Goal: Information Seeking & Learning: Learn about a topic

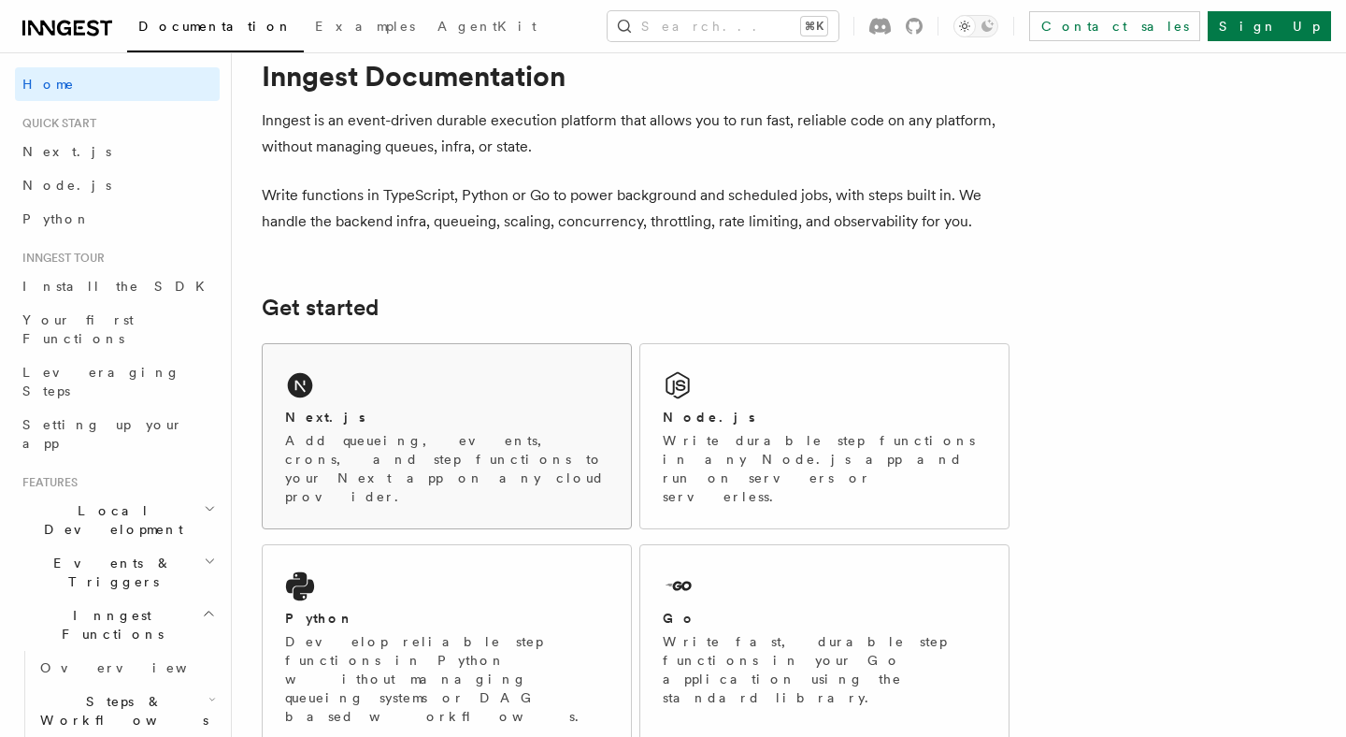
scroll to position [54, 0]
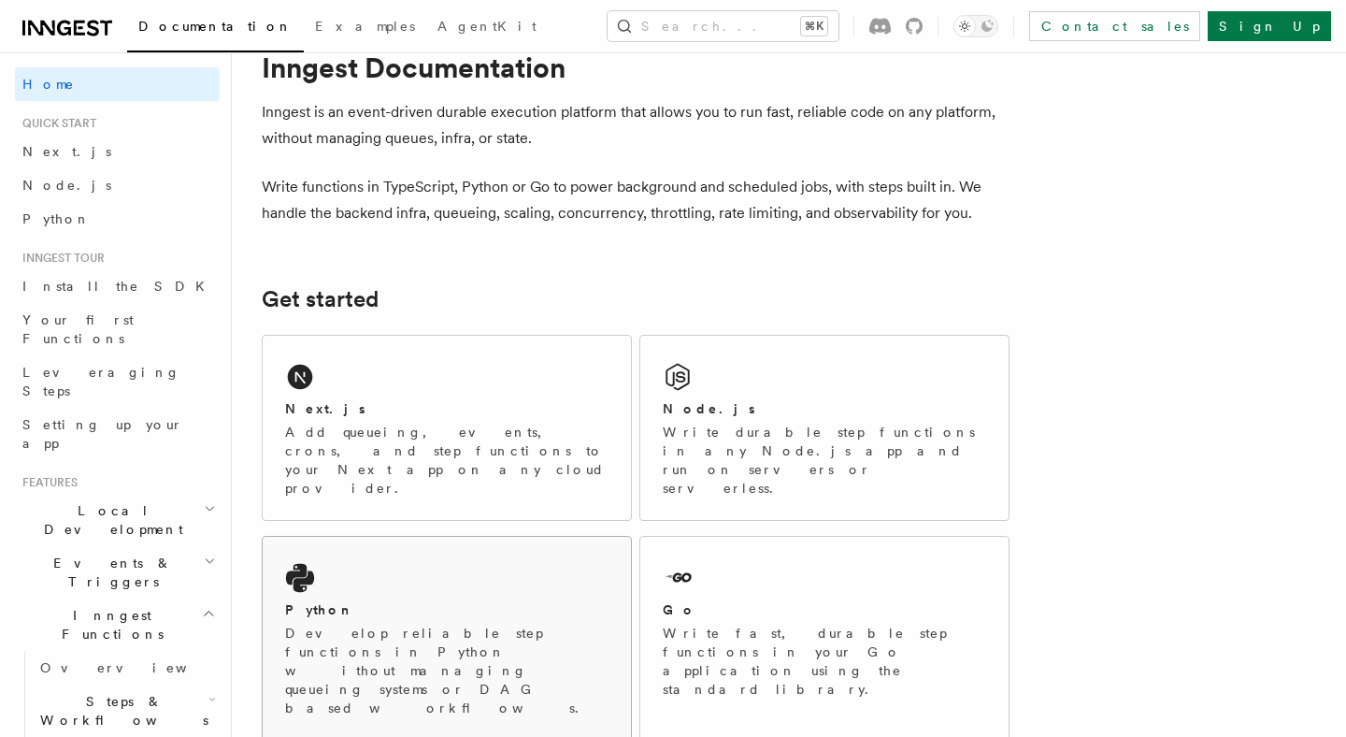
click at [361, 555] on div "Python Develop reliable step functions in Python without managing queueing syst…" at bounding box center [447, 638] width 368 height 203
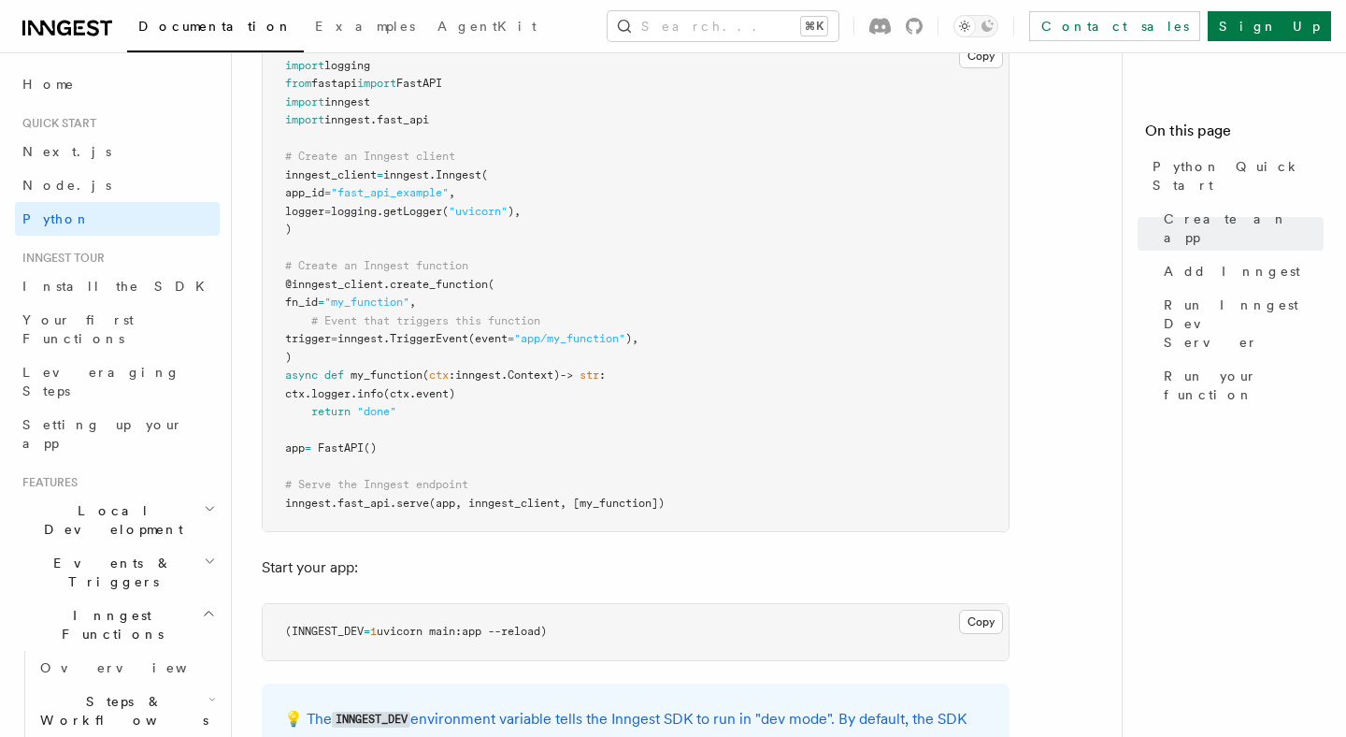
scroll to position [1396, 0]
drag, startPoint x: 325, startPoint y: 284, endPoint x: 341, endPoint y: 334, distance: 52.0
click at [341, 334] on code "import logging from fastapi import FastAPI import inngest import inngest . fast…" at bounding box center [475, 283] width 380 height 451
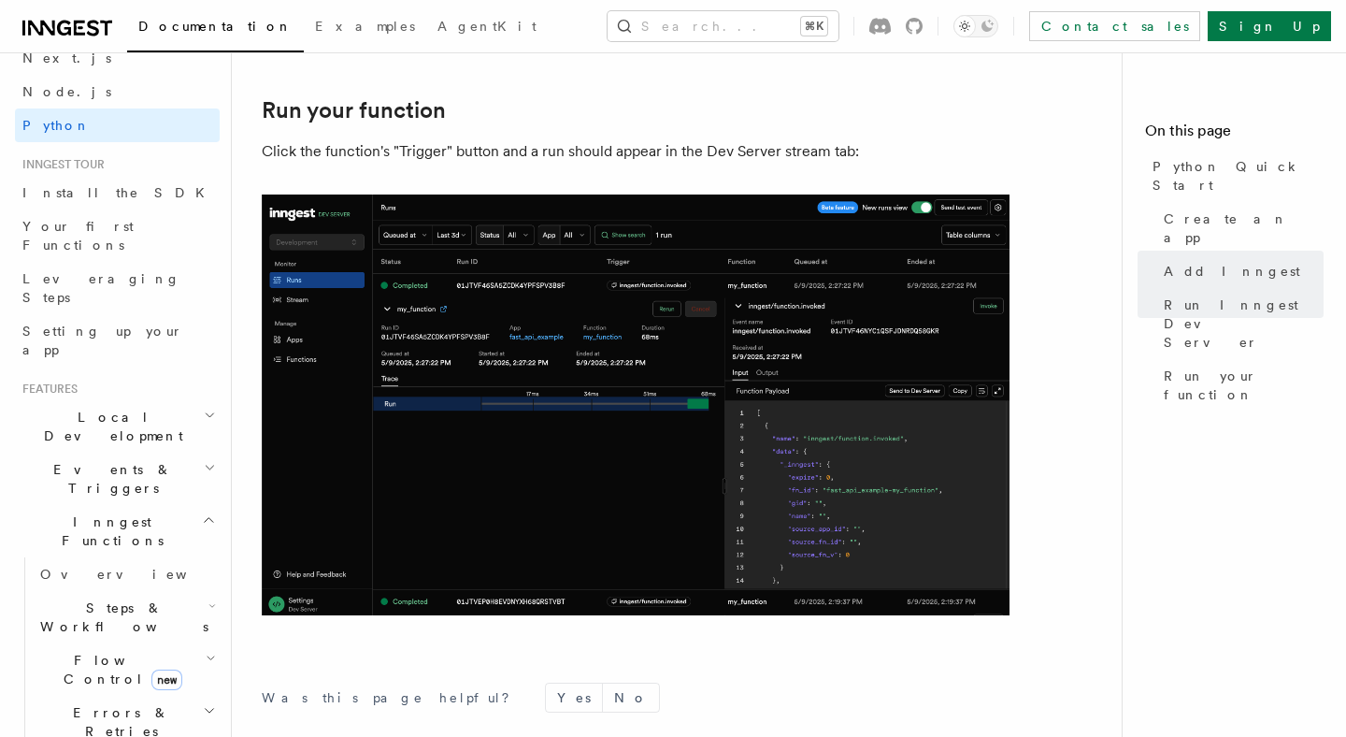
scroll to position [94, 0]
click at [118, 459] on span "Events & Triggers" at bounding box center [109, 477] width 189 height 37
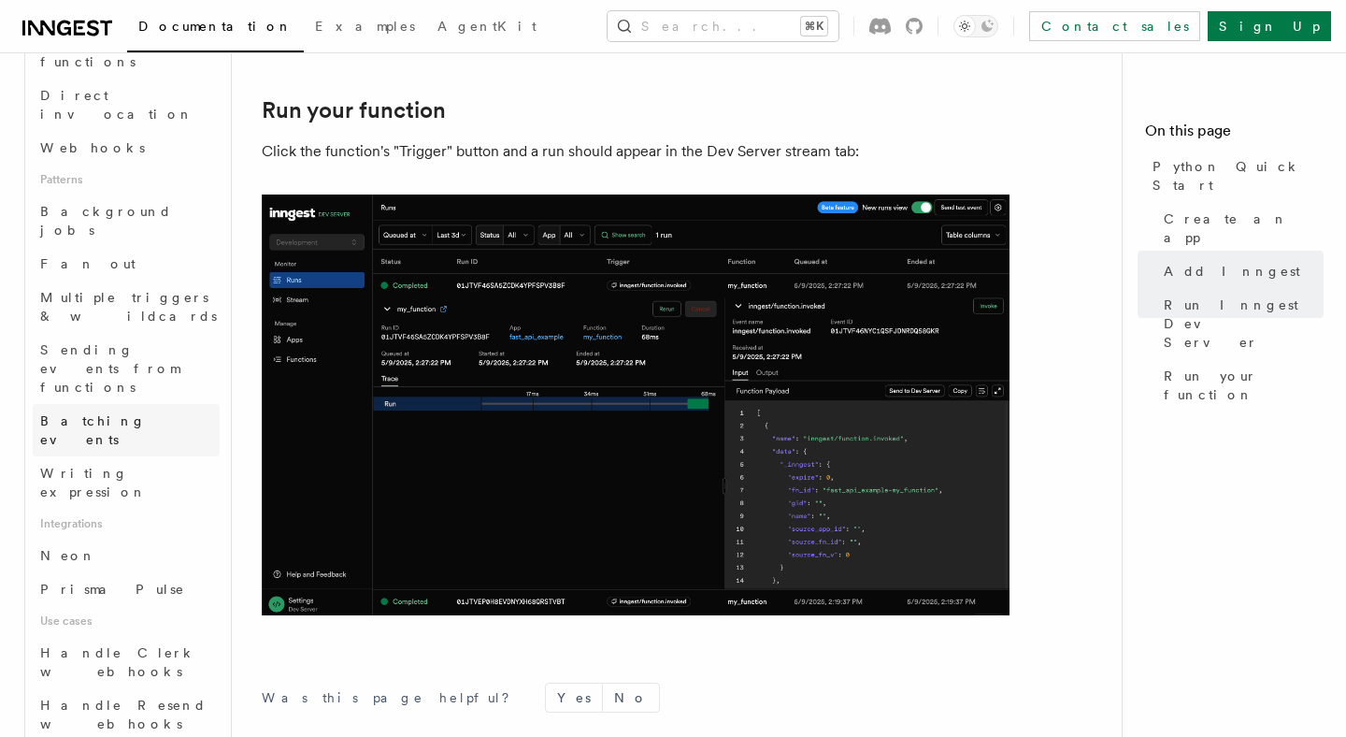
scroll to position [789, 0]
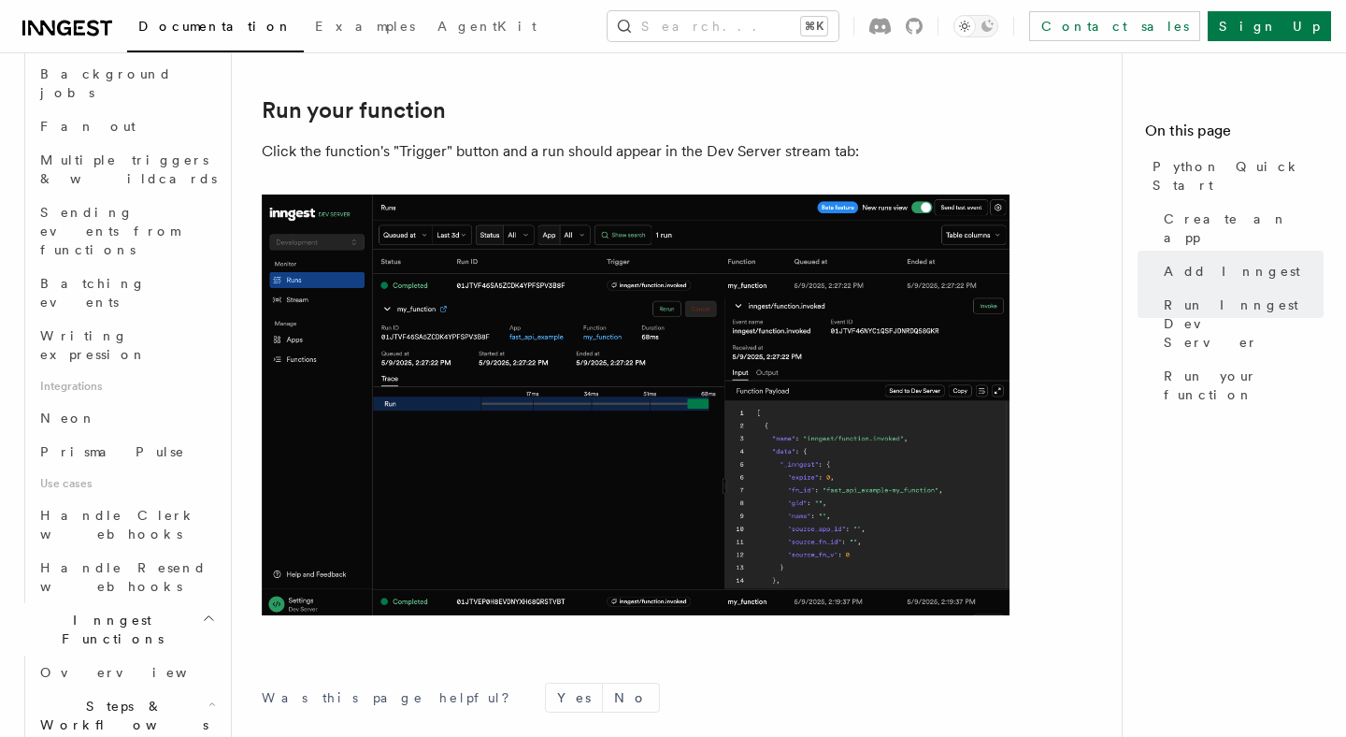
scroll to position [911, 0]
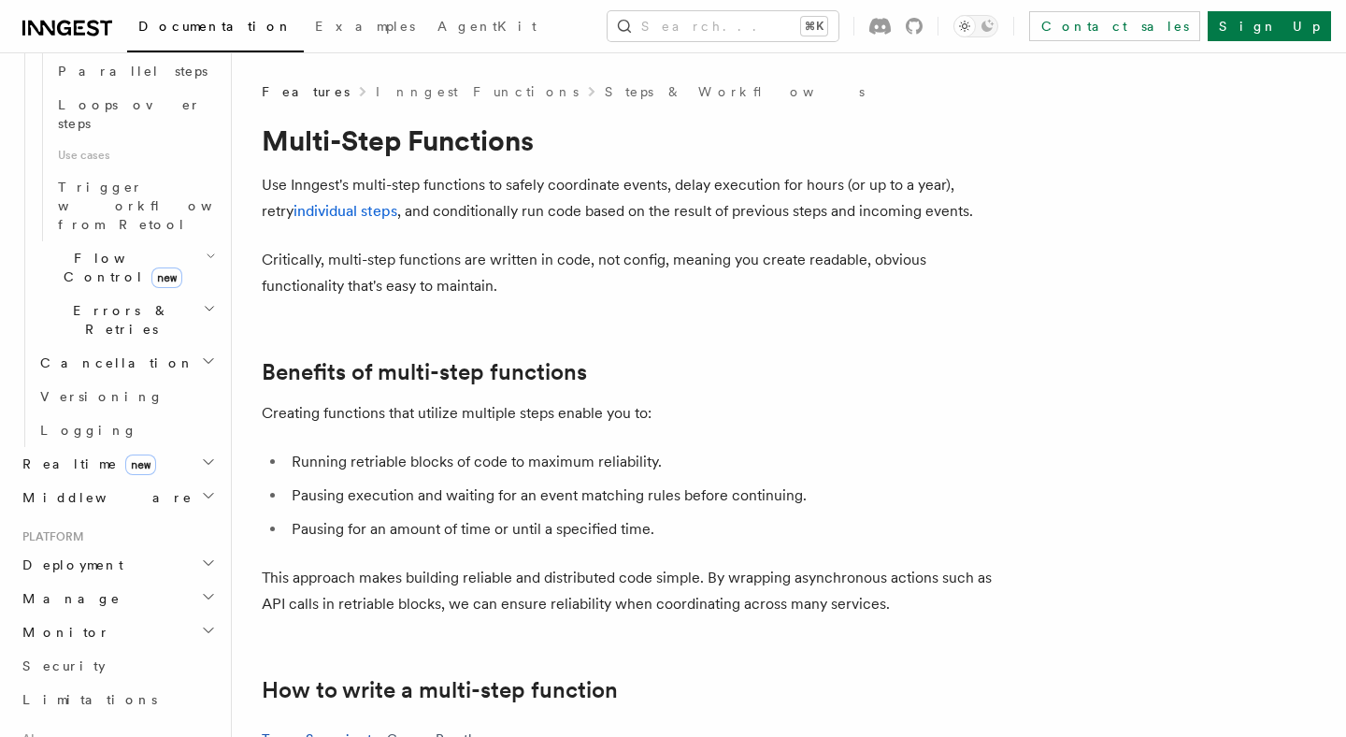
scroll to position [1109, 0]
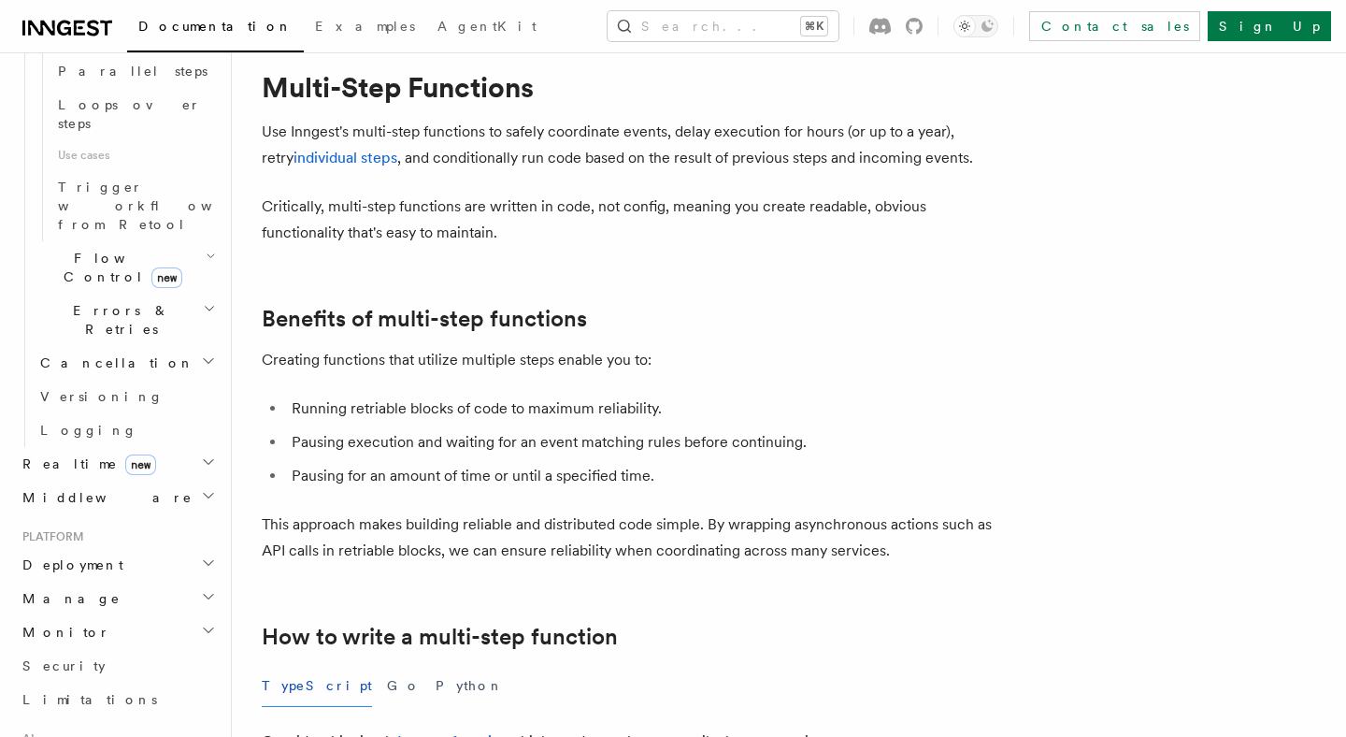
scroll to position [73, 0]
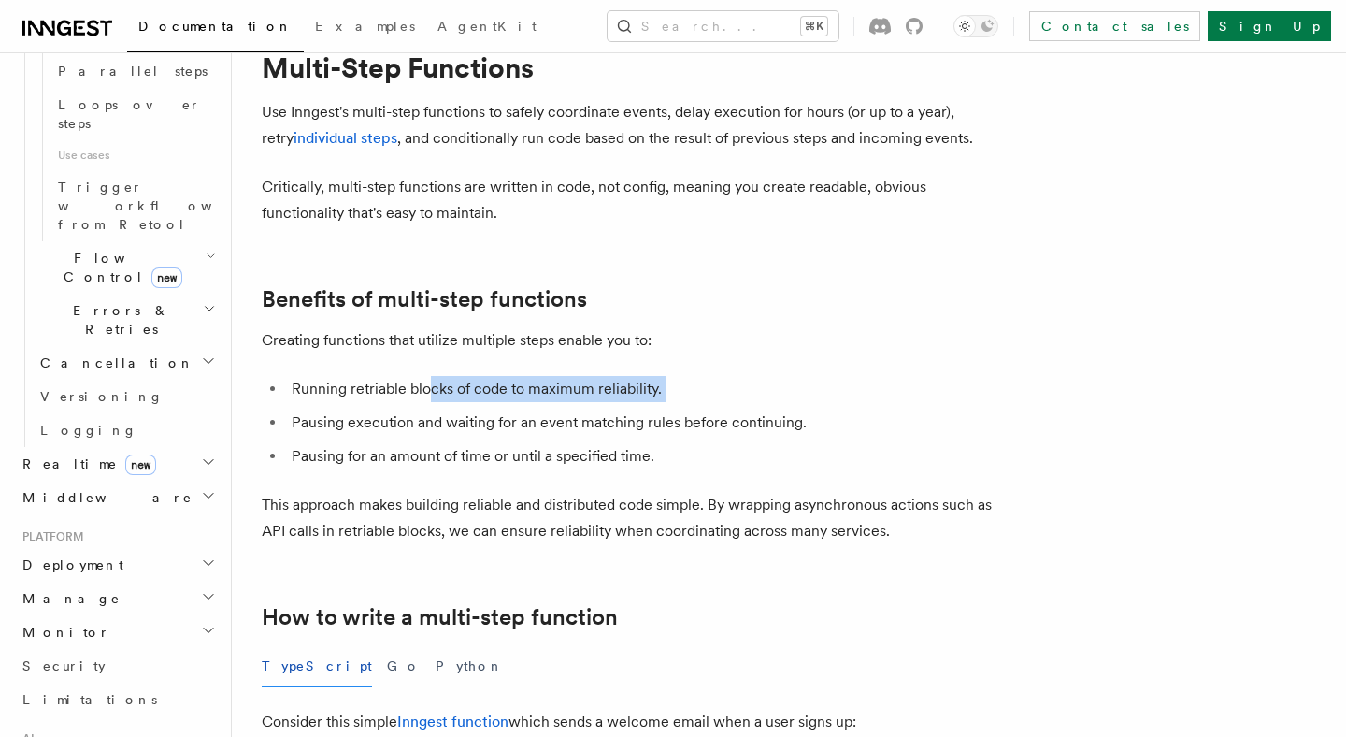
click at [430, 401] on ul "Running retriable blocks of code to maximum reliability. Pausing execution and …" at bounding box center [636, 423] width 748 height 94
click at [430, 401] on li "Running retriable blocks of code to maximum reliability." at bounding box center [648, 389] width 724 height 26
click at [490, 452] on li "Pausing for an amount of time or until a specified time." at bounding box center [648, 456] width 724 height 26
click at [827, 413] on li "Pausing execution and waiting for an event matching rules before continuing." at bounding box center [648, 423] width 724 height 26
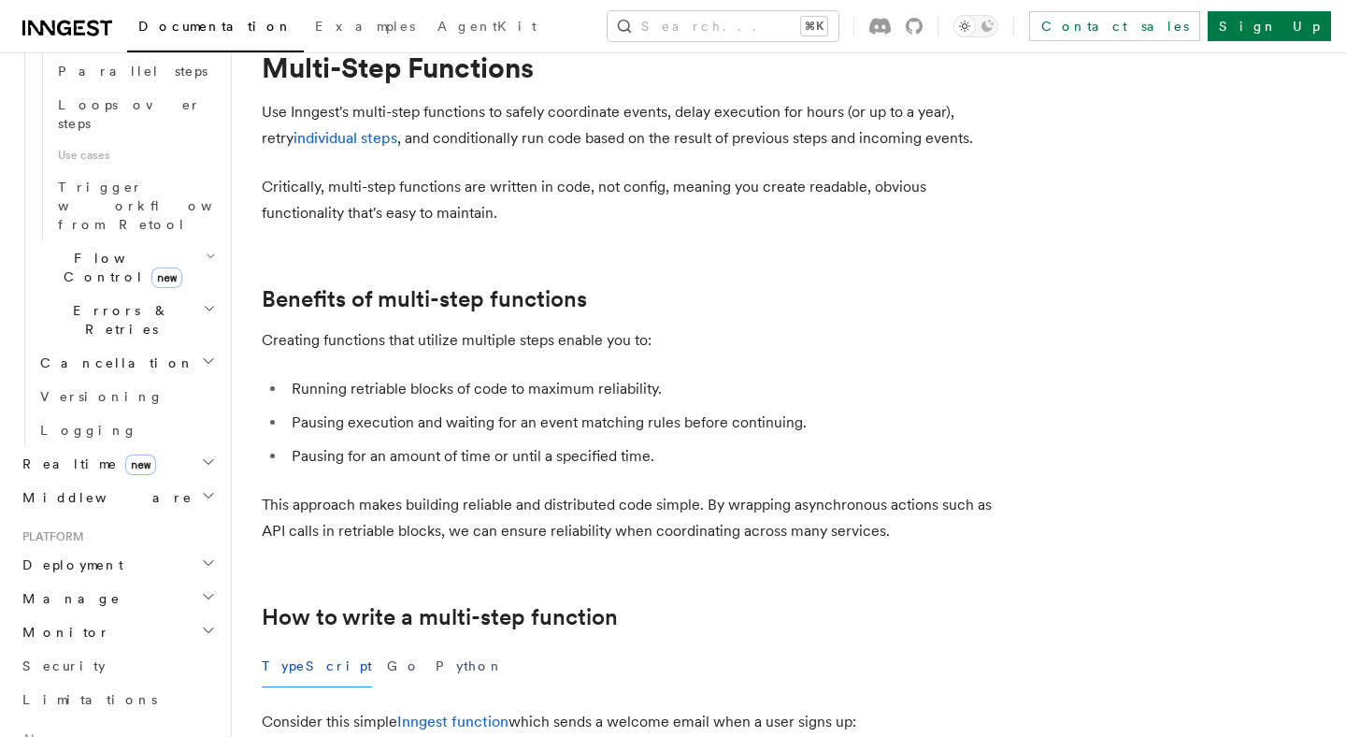
click at [827, 413] on li "Pausing execution and waiting for an event matching rules before continuing." at bounding box center [648, 423] width 724 height 26
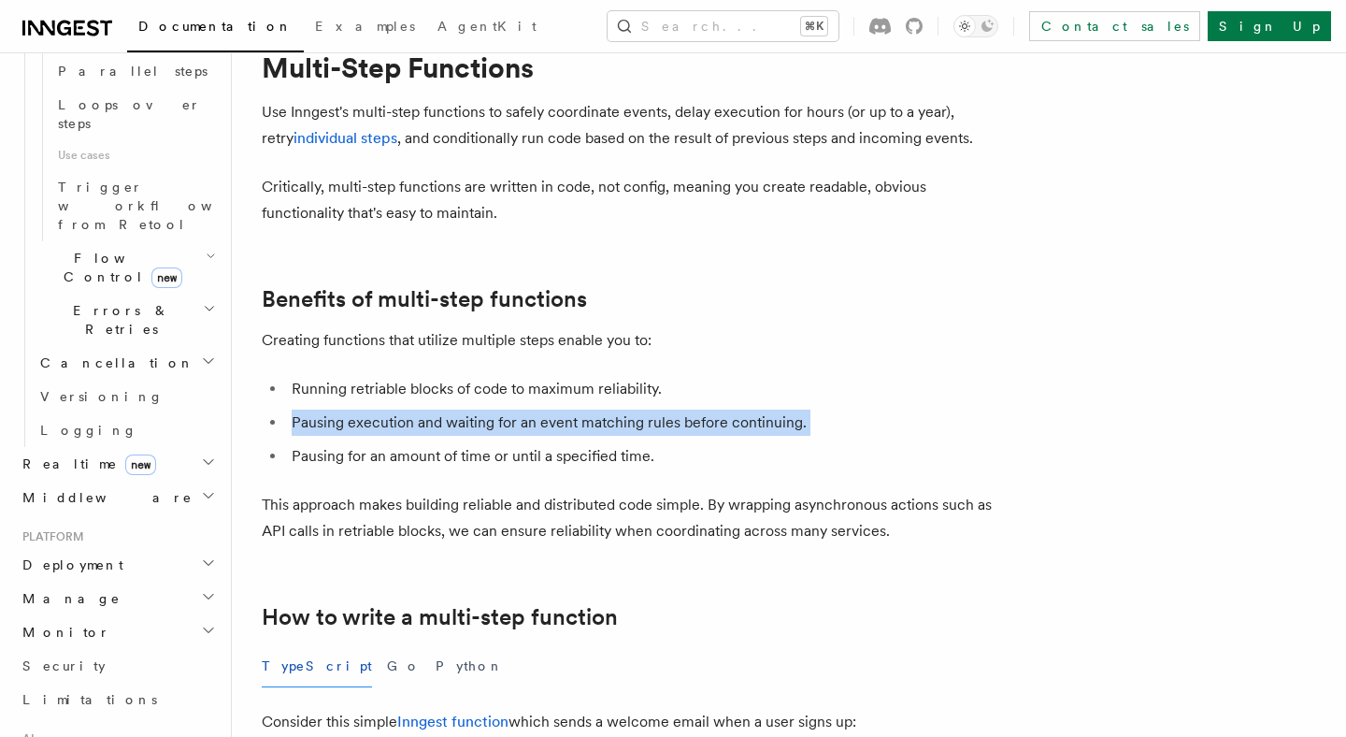
click at [827, 413] on li "Pausing execution and waiting for an event matching rules before continuing." at bounding box center [648, 423] width 724 height 26
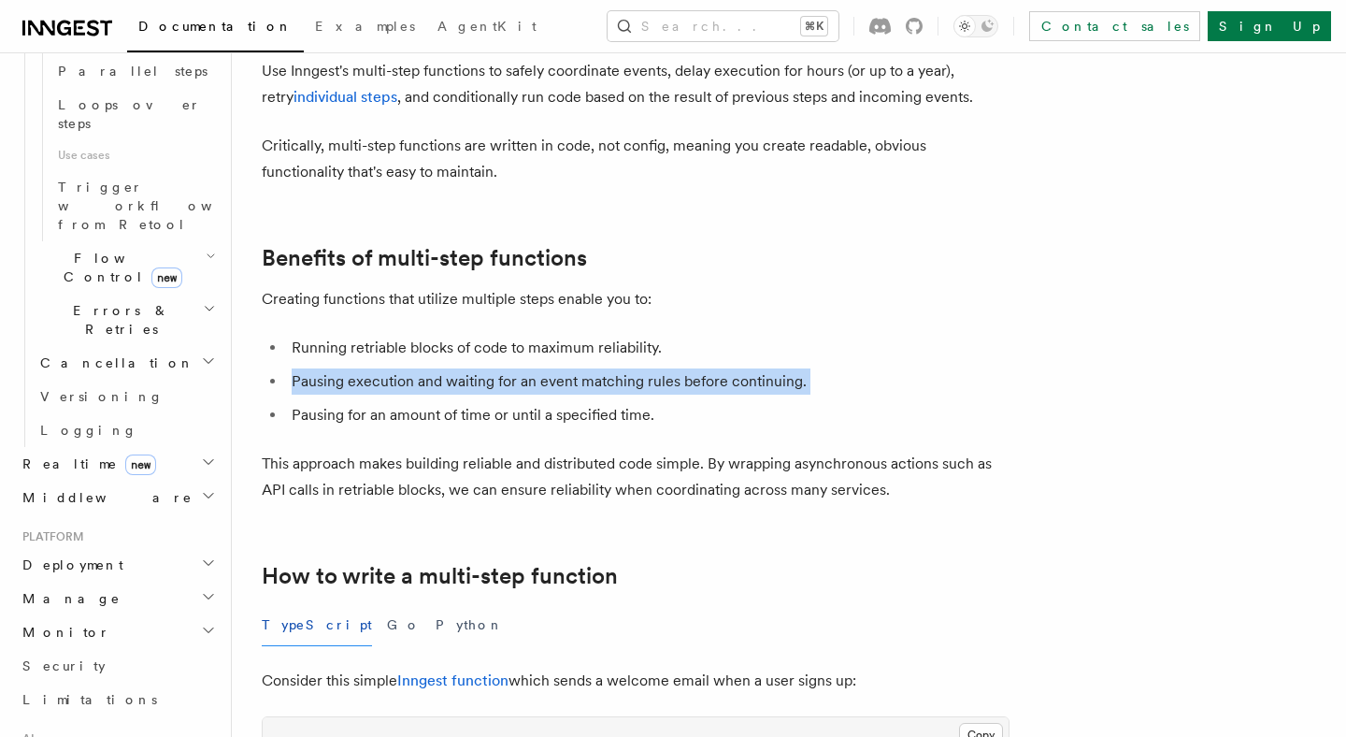
scroll to position [115, 0]
click at [511, 381] on li "Pausing execution and waiting for an event matching rules before continuing." at bounding box center [648, 380] width 724 height 26
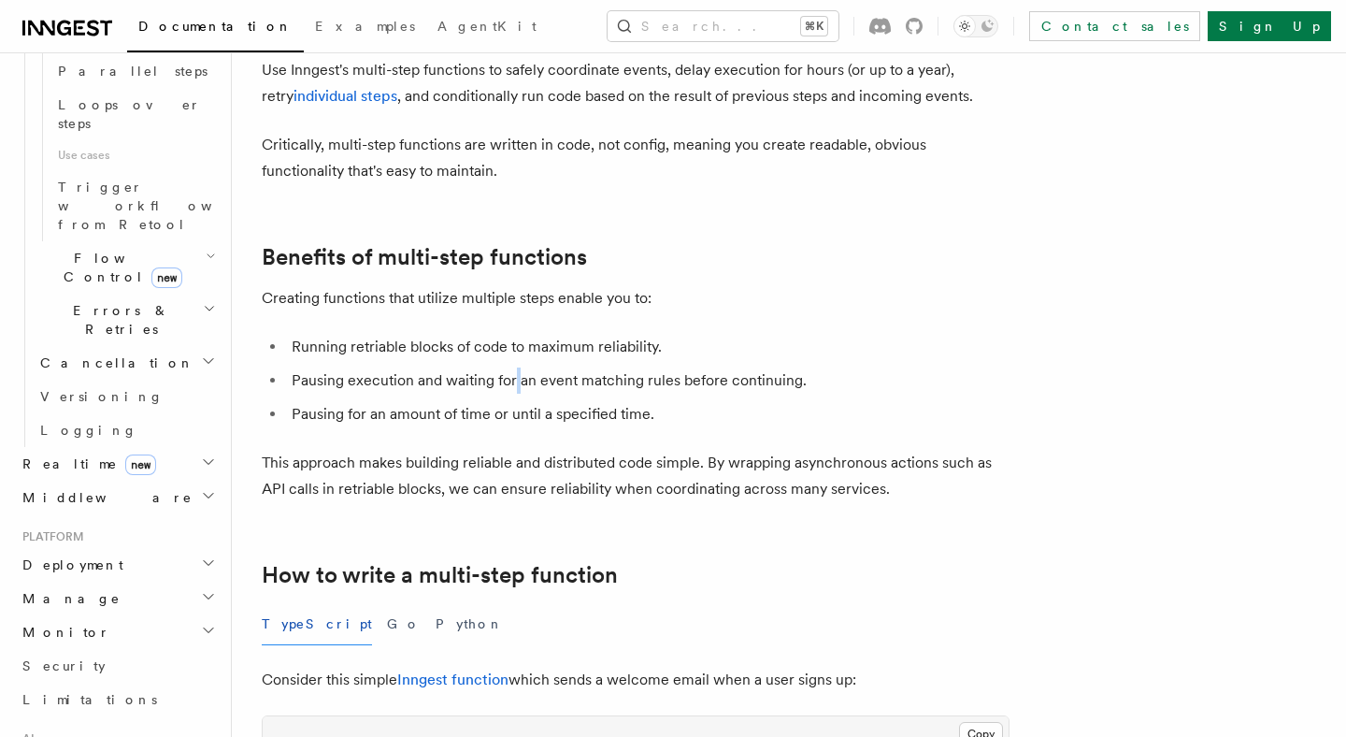
click at [511, 381] on li "Pausing execution and waiting for an event matching rules before continuing." at bounding box center [648, 380] width 724 height 26
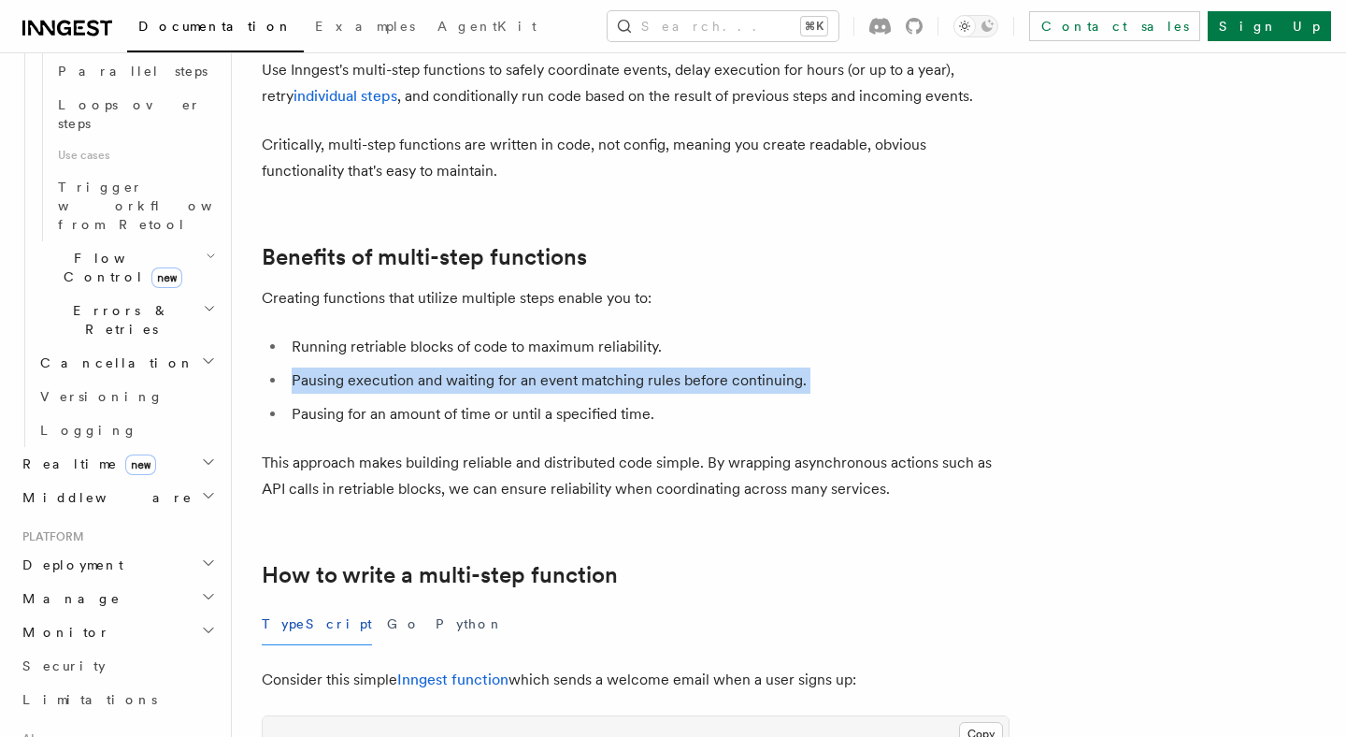
click at [511, 381] on li "Pausing execution and waiting for an event matching rules before continuing." at bounding box center [648, 380] width 724 height 26
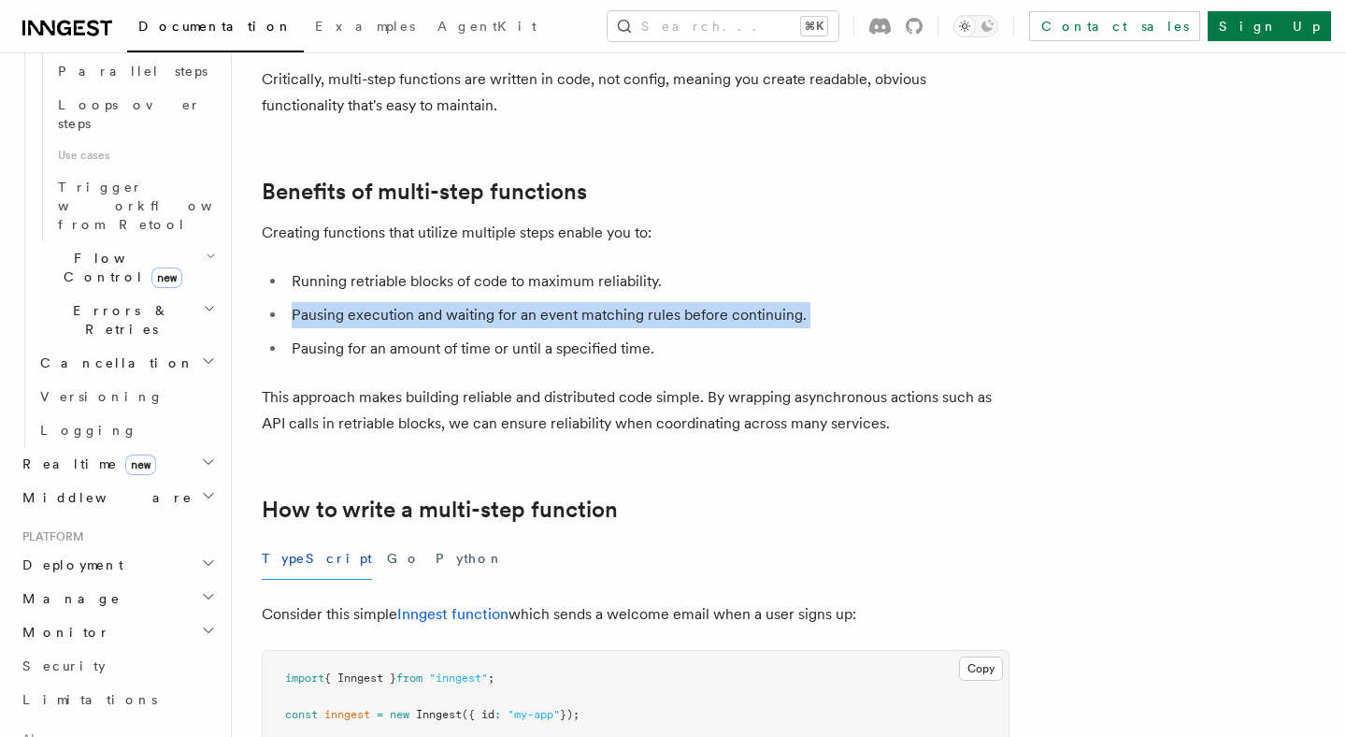
scroll to position [200, 0]
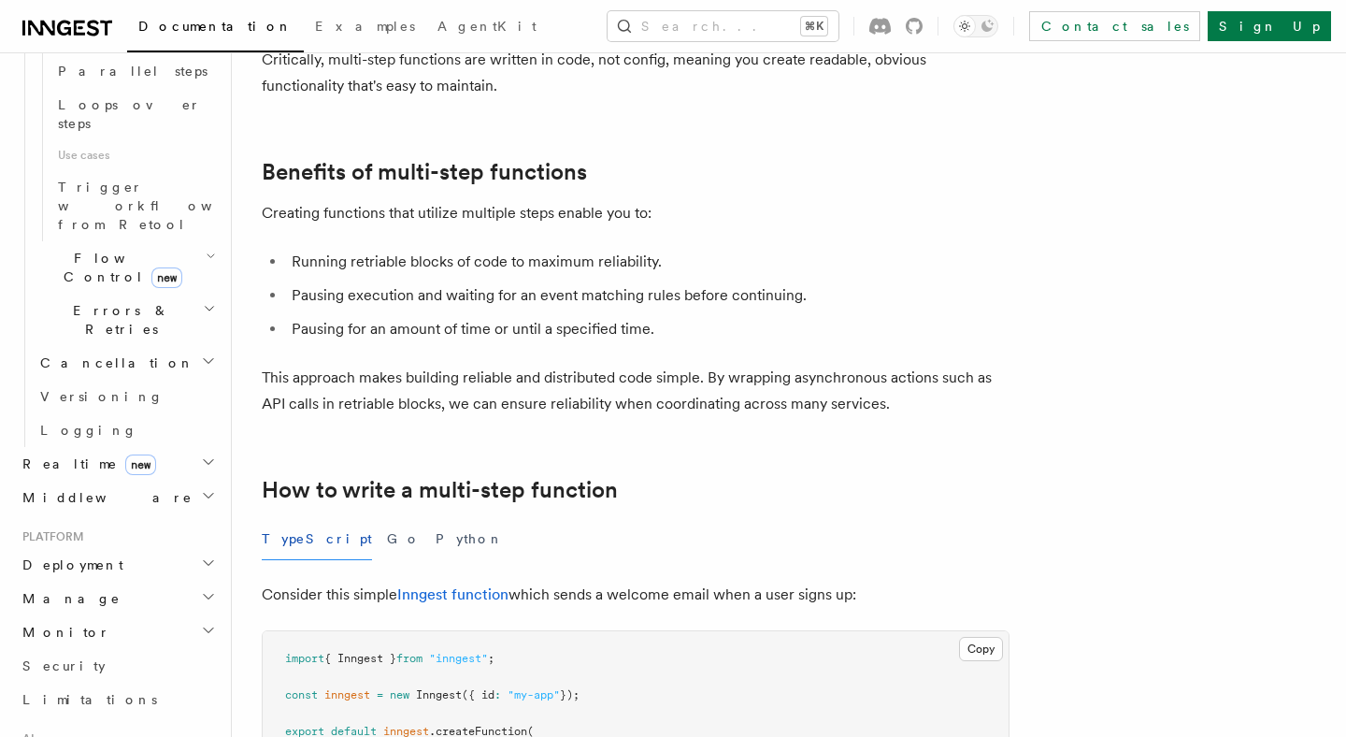
click at [295, 292] on li "Pausing execution and waiting for an event matching rules before continuing." at bounding box center [648, 295] width 724 height 26
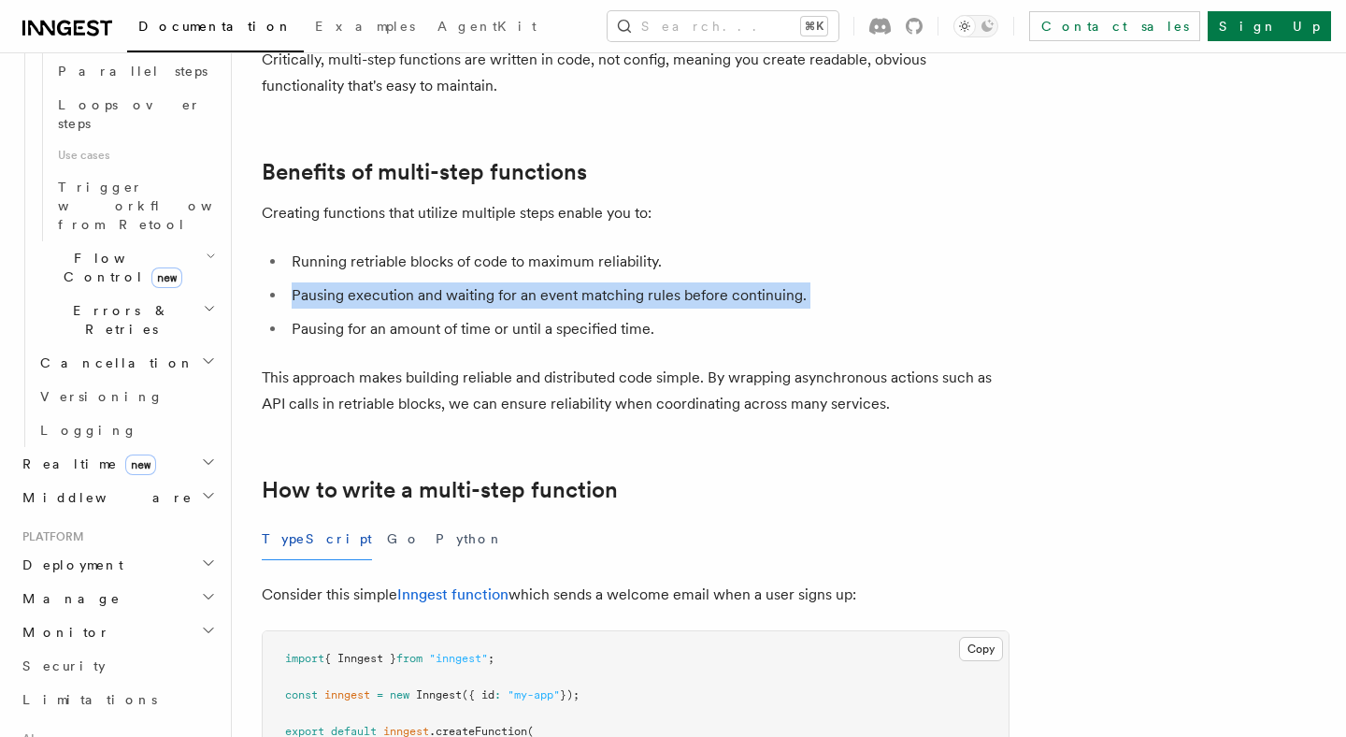
click at [295, 292] on li "Pausing execution and waiting for an event matching rules before continuing." at bounding box center [648, 295] width 724 height 26
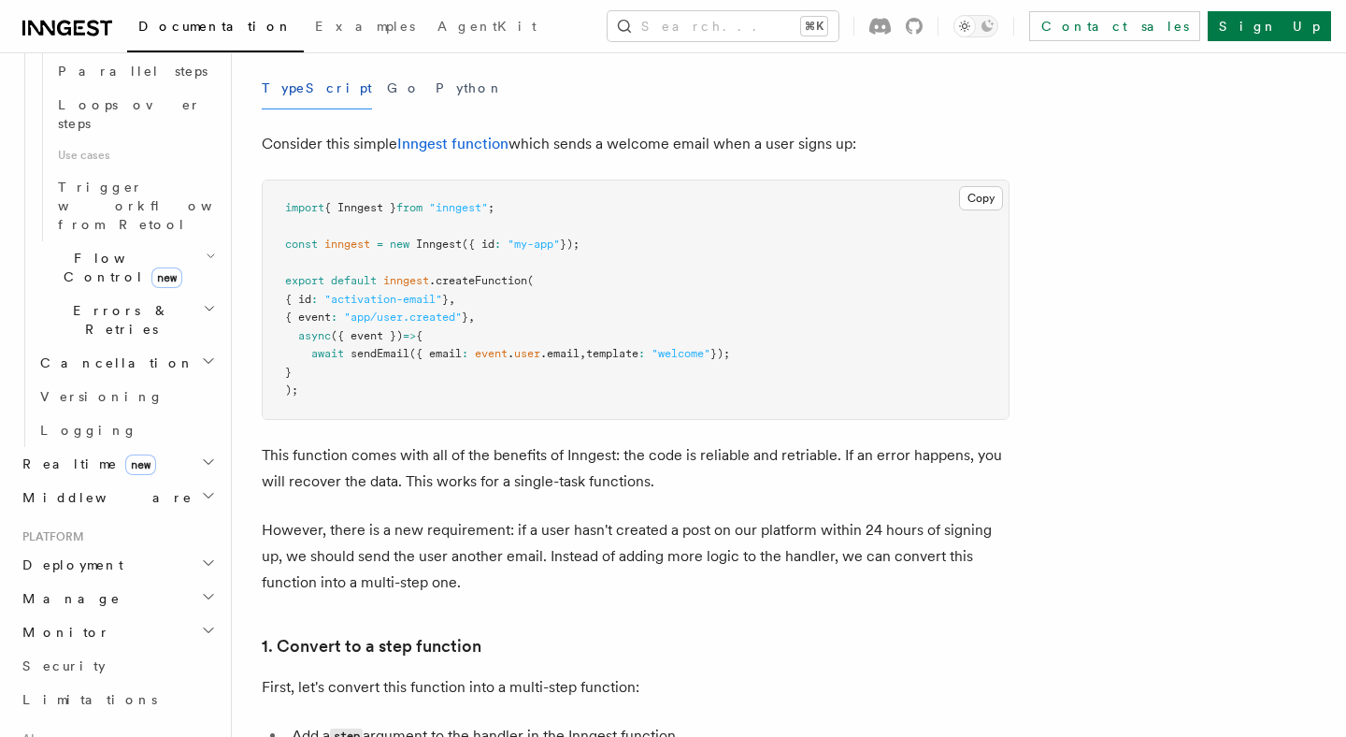
scroll to position [698, 0]
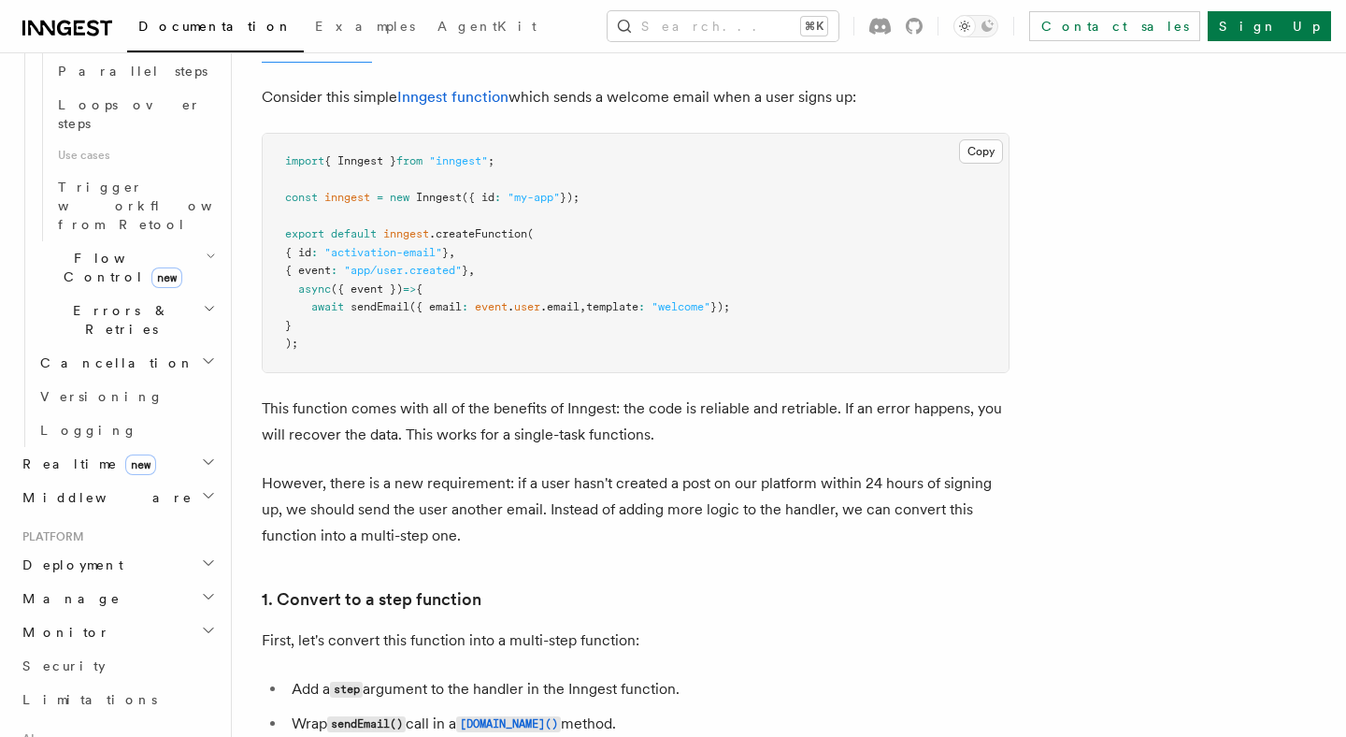
click at [339, 412] on p "This function comes with all of the benefits of Inngest: the code is reliable a…" at bounding box center [636, 422] width 748 height 52
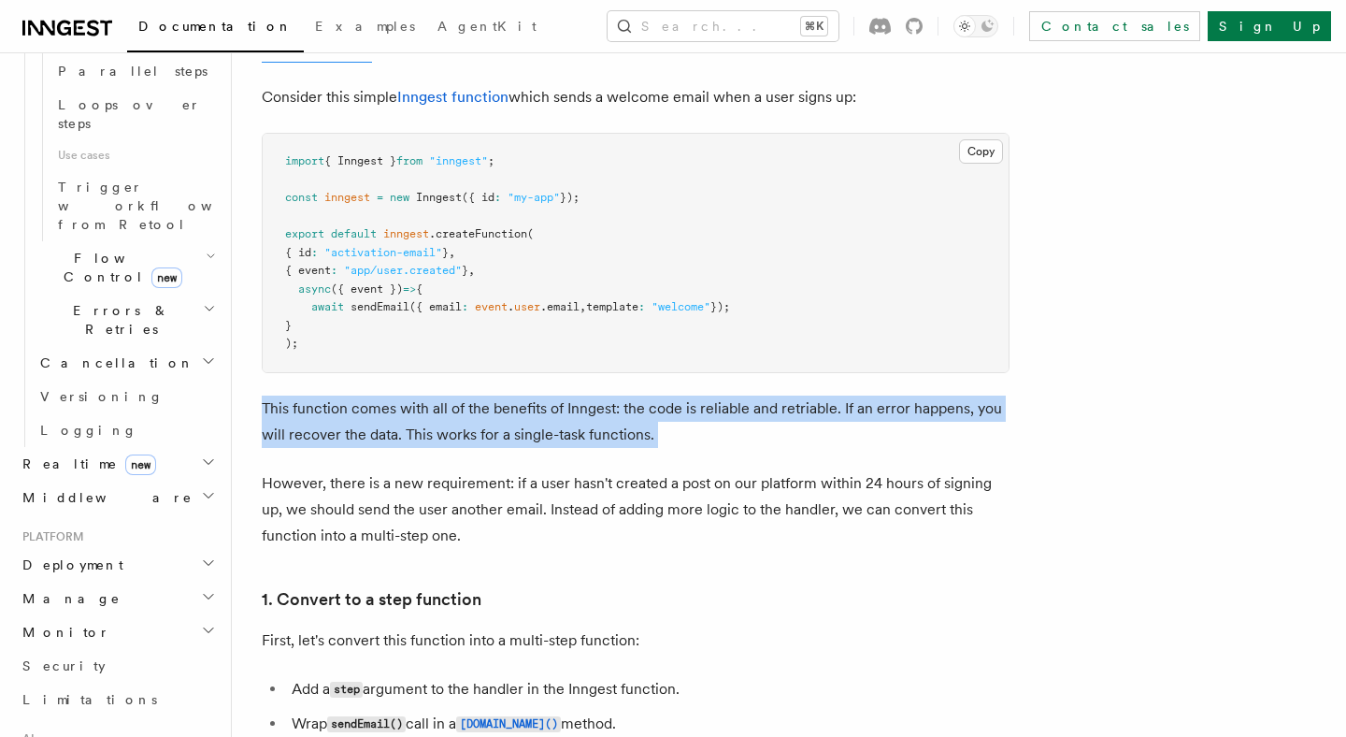
click at [339, 412] on p "This function comes with all of the benefits of Inngest: the code is reliable a…" at bounding box center [636, 422] width 748 height 52
click at [348, 441] on p "This function comes with all of the benefits of Inngest: the code is reliable a…" at bounding box center [636, 422] width 748 height 52
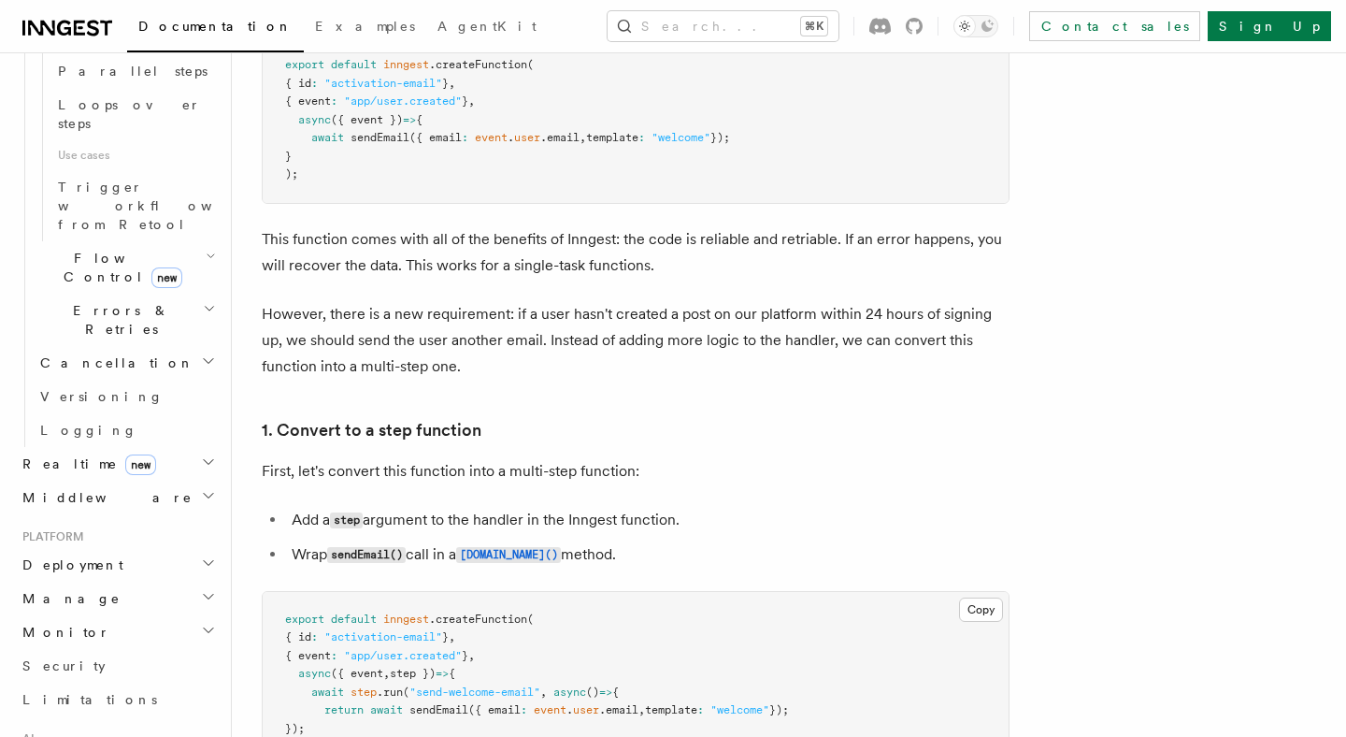
scroll to position [829, 0]
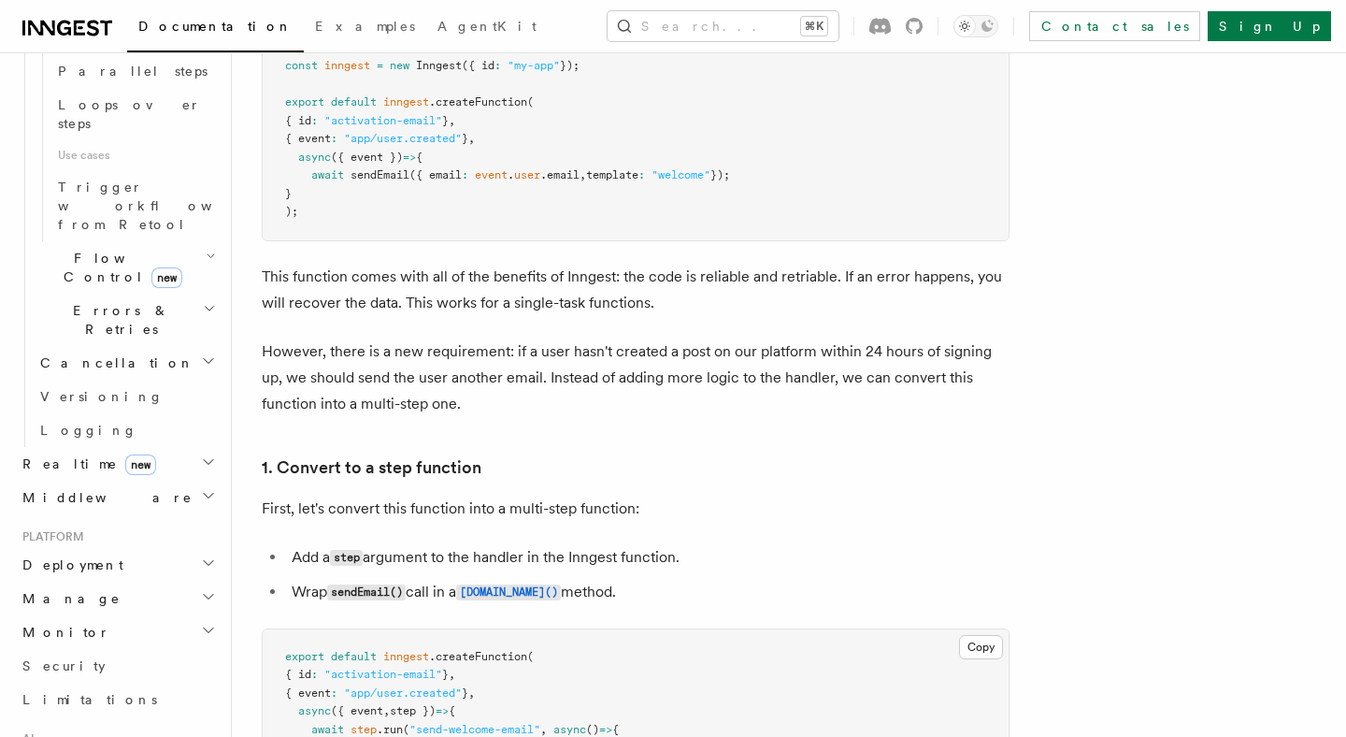
click at [930, 281] on p "This function comes with all of the benefits of Inngest: the code is reliable a…" at bounding box center [636, 290] width 748 height 52
click at [929, 281] on p "This function comes with all of the benefits of Inngest: the code is reliable a…" at bounding box center [636, 290] width 748 height 52
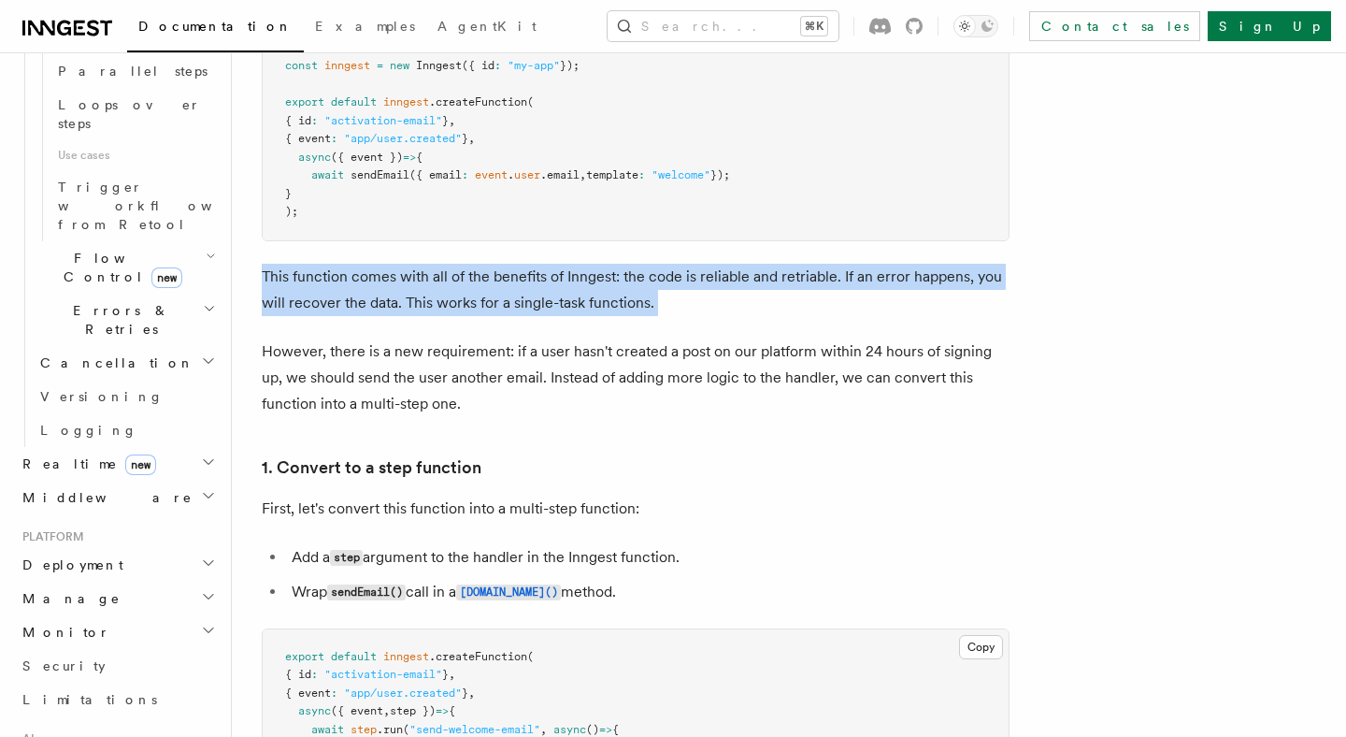
click at [929, 281] on p "This function comes with all of the benefits of Inngest: the code is reliable a…" at bounding box center [636, 290] width 748 height 52
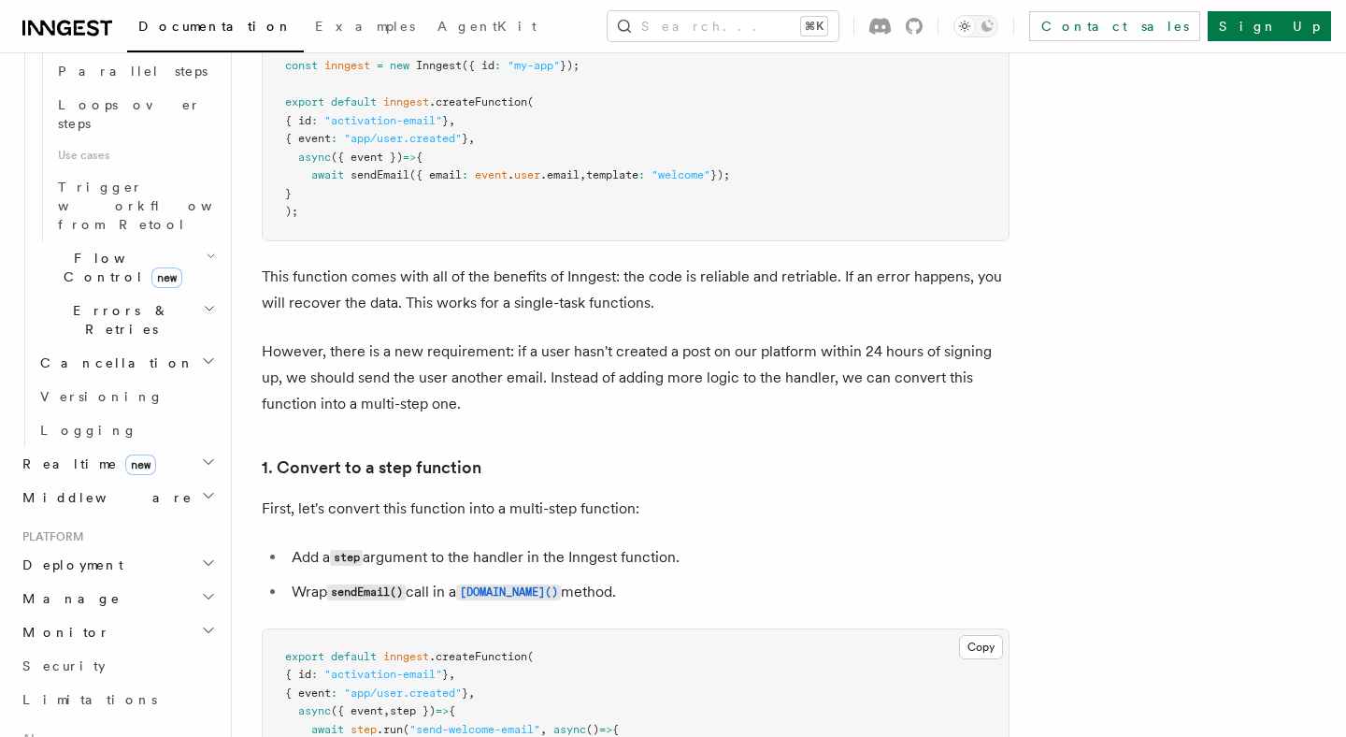
click at [816, 412] on p "However, there is a new requirement: if a user hasn't created a post on our pla…" at bounding box center [636, 377] width 748 height 79
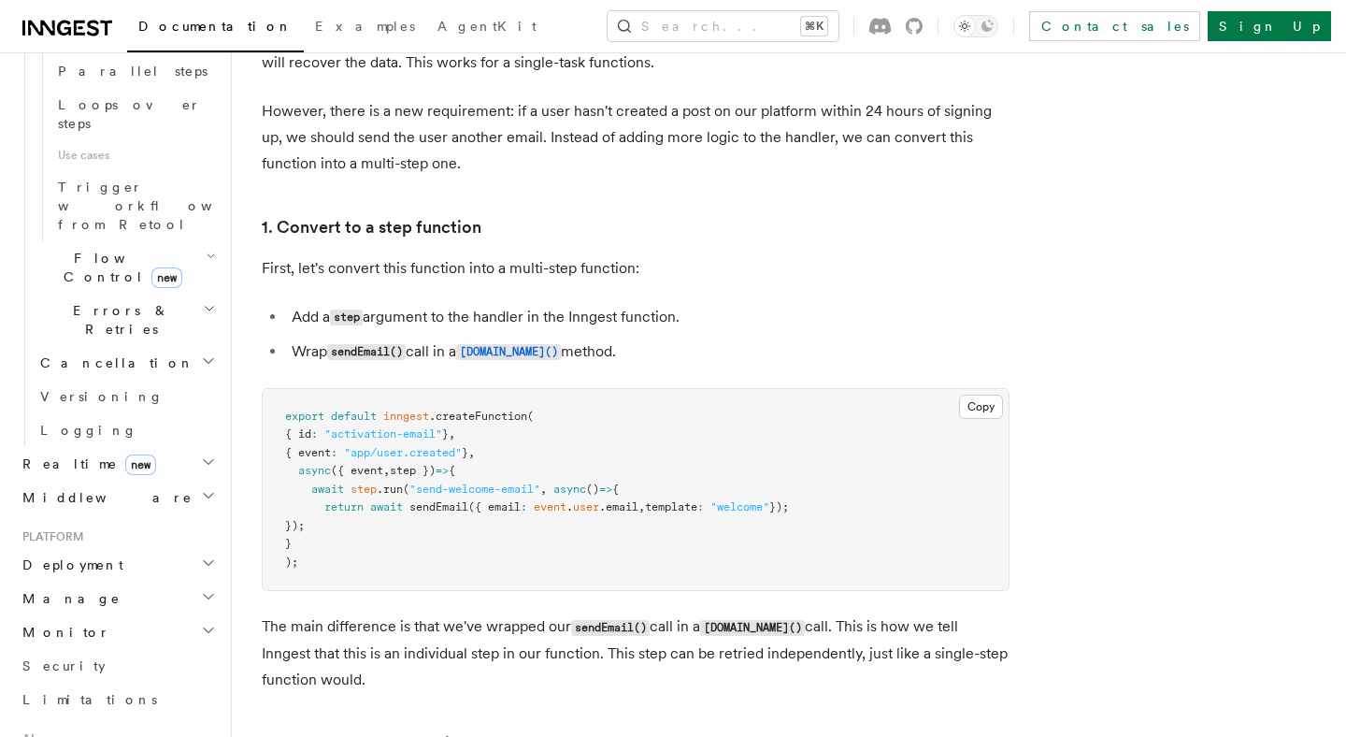
scroll to position [0, 0]
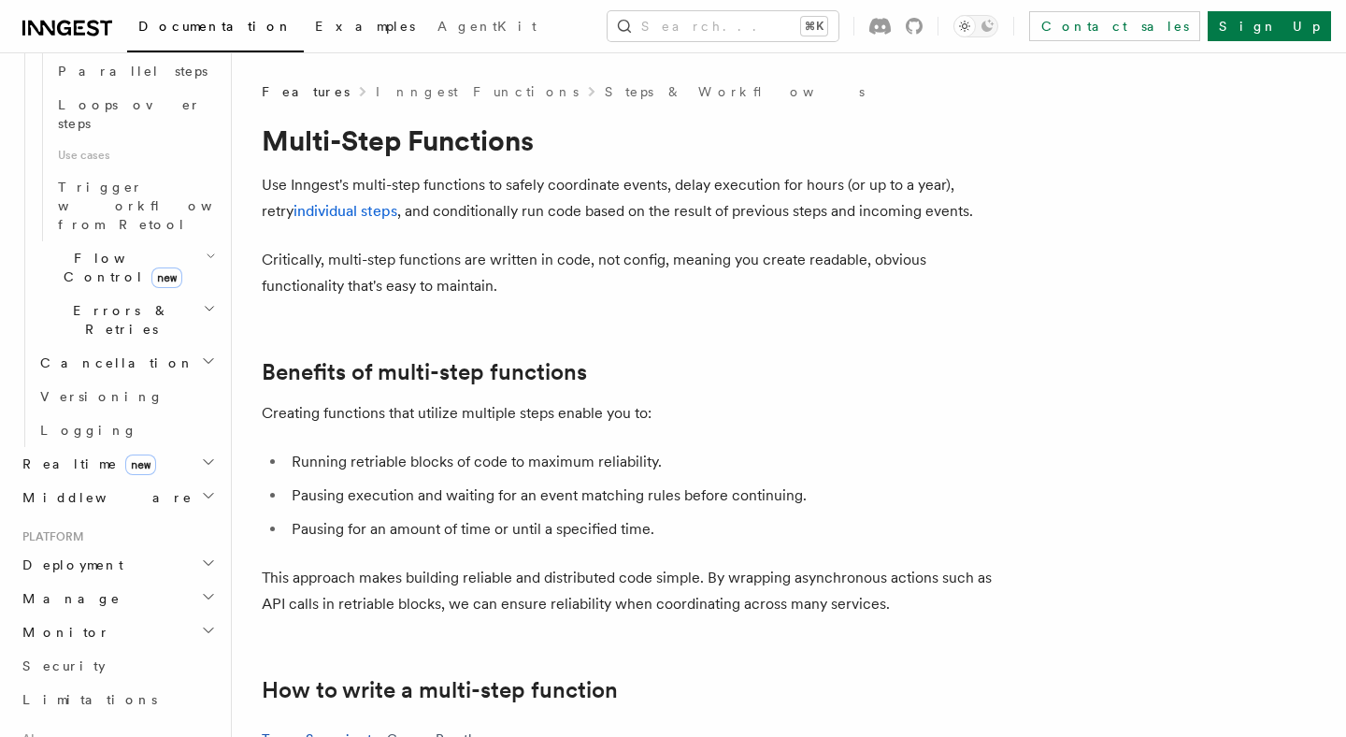
click at [315, 22] on span "Examples" at bounding box center [365, 26] width 100 height 15
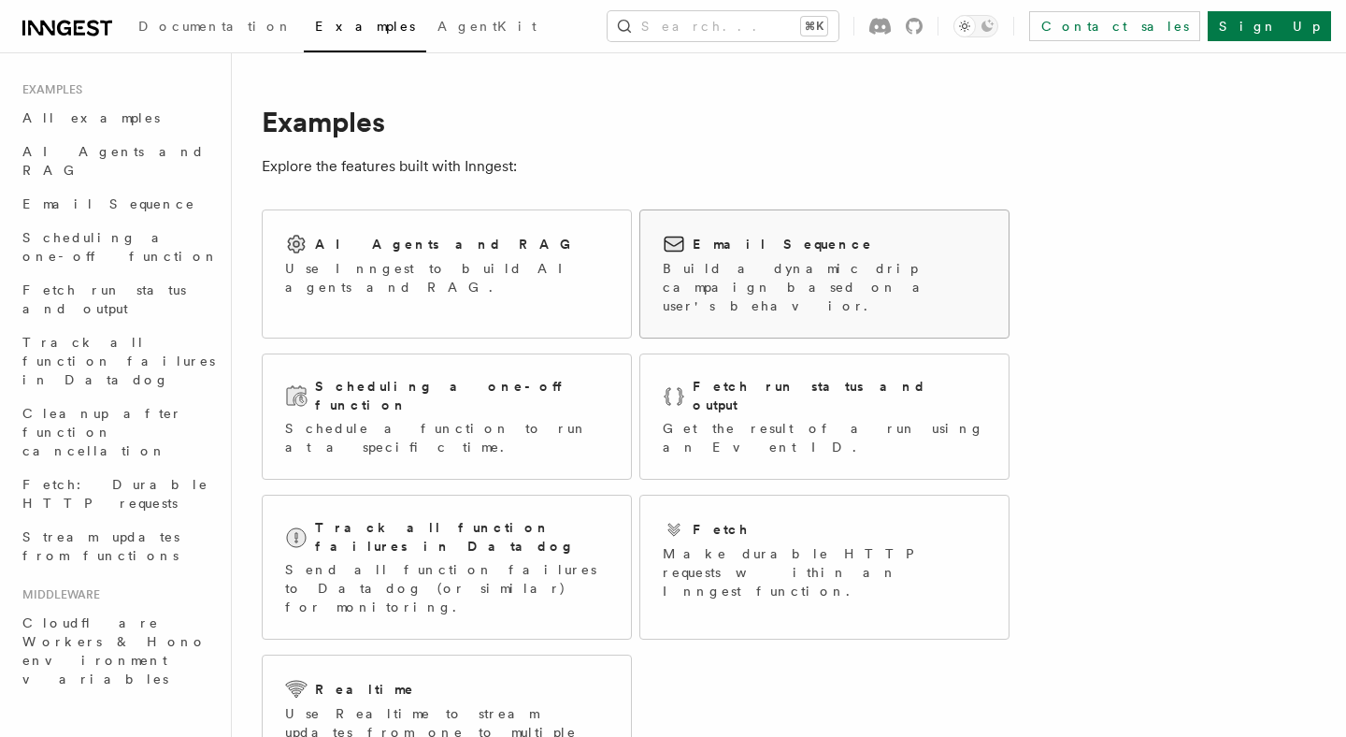
click at [786, 291] on p "Build a dynamic drip campaign based on a user's behavior." at bounding box center [825, 287] width 324 height 56
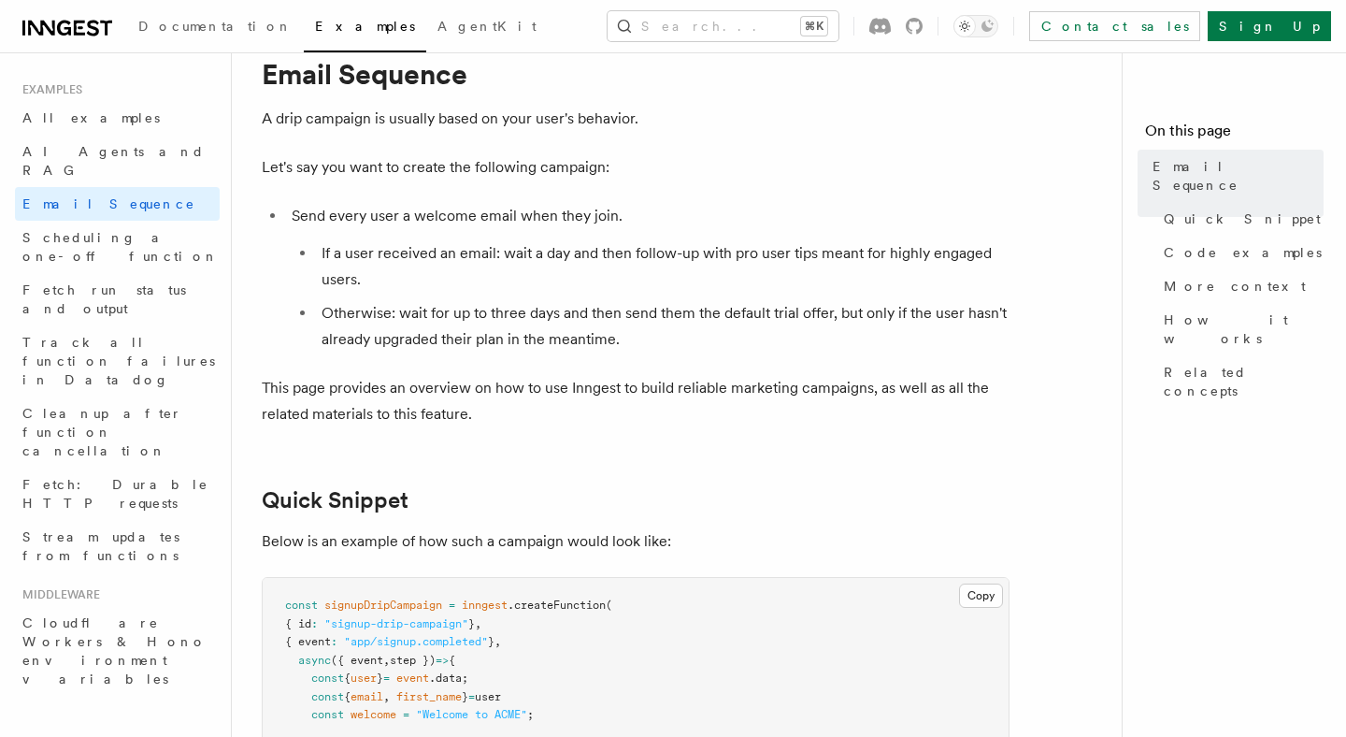
scroll to position [42, 0]
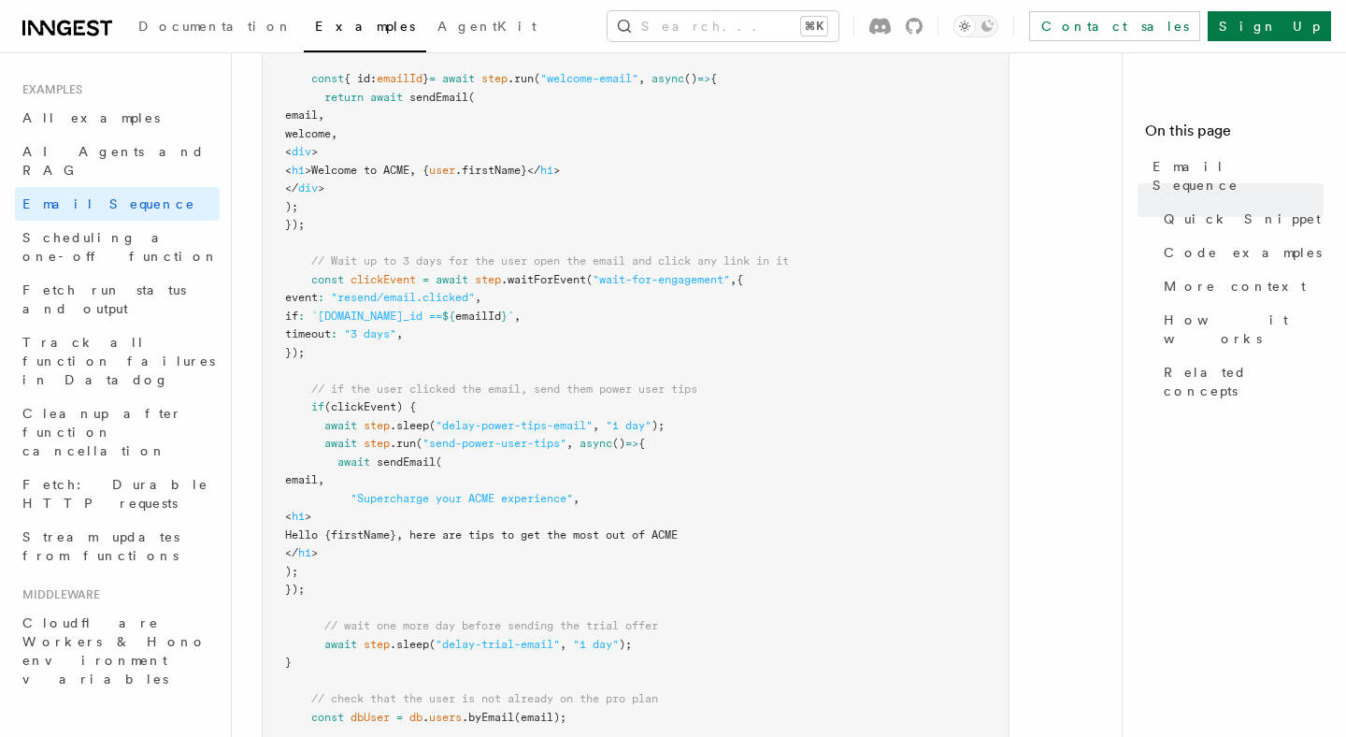
scroll to position [740, 0]
click at [70, 282] on span "Fetch run status and output" at bounding box center [104, 299] width 164 height 34
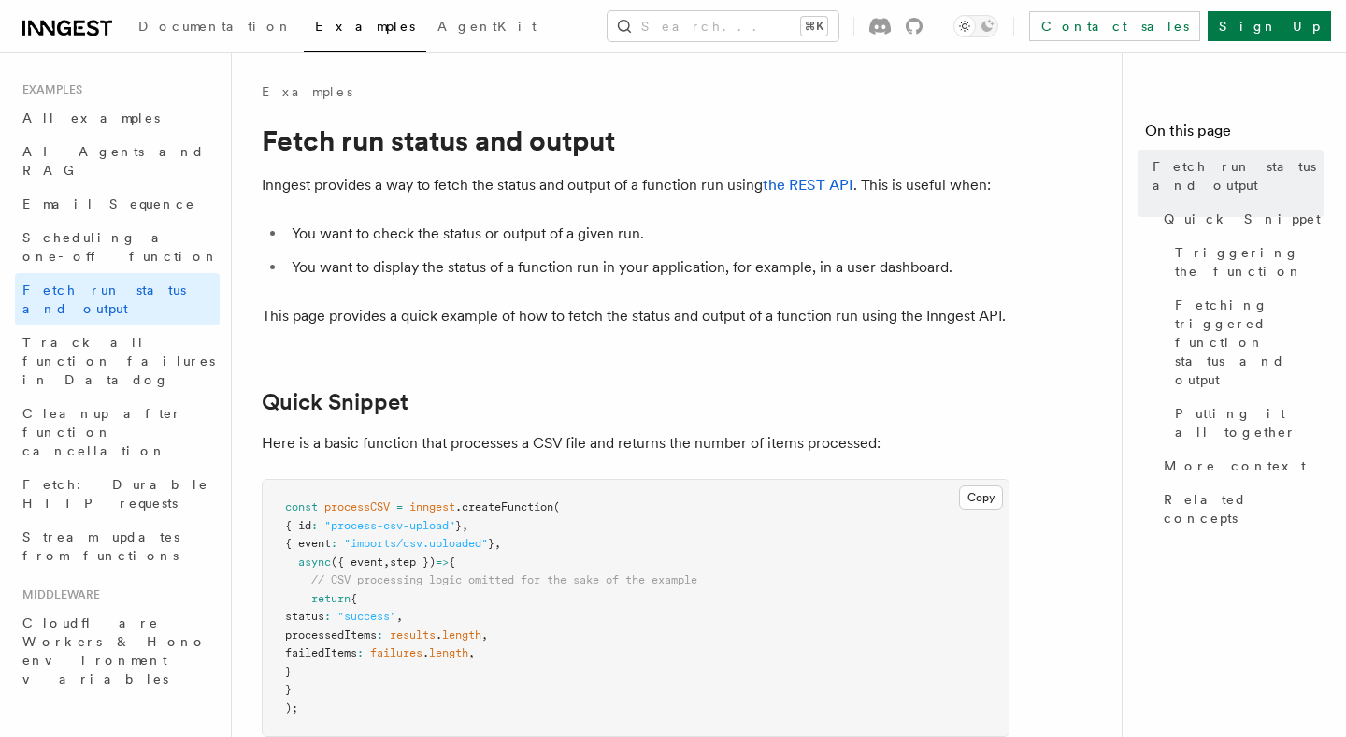
click at [338, 193] on p "Inngest provides a way to fetch the status and output of a function run using t…" at bounding box center [636, 185] width 748 height 26
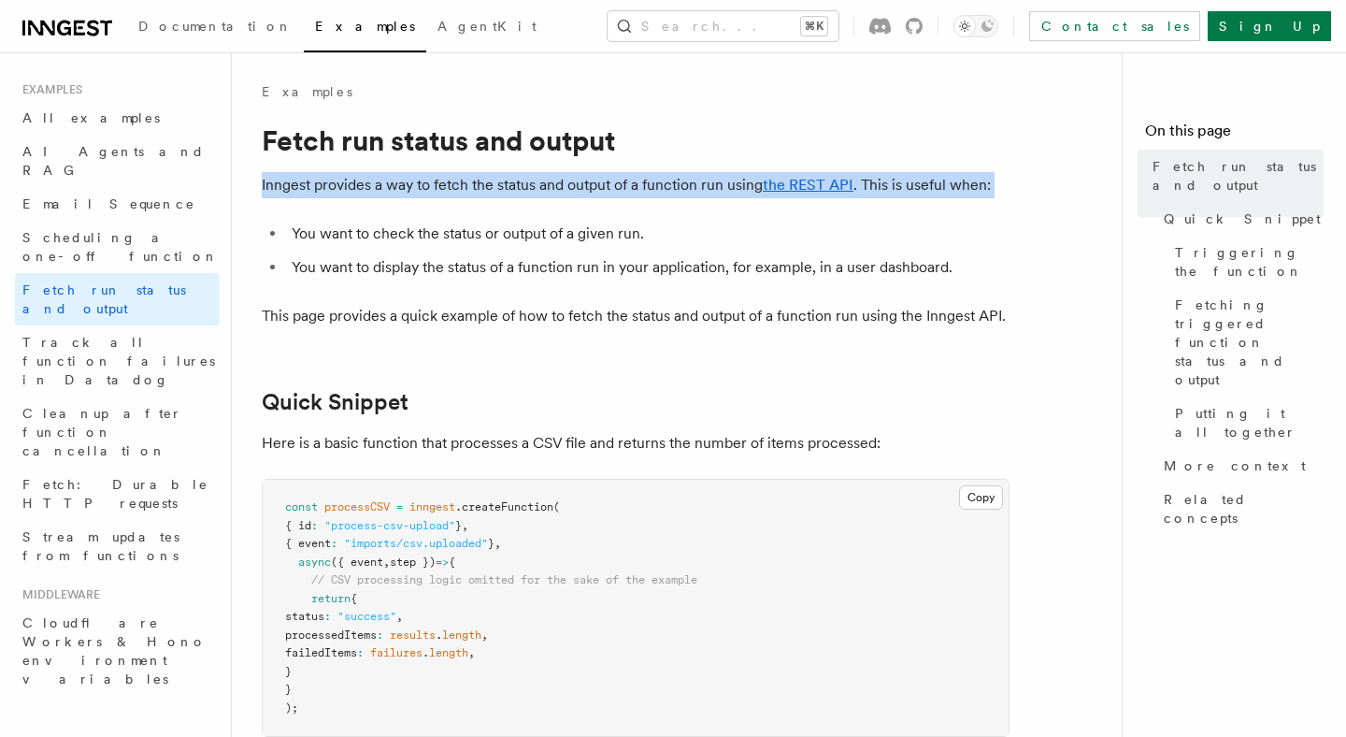
click at [338, 193] on p "Inngest provides a way to fetch the status and output of a function run using t…" at bounding box center [636, 185] width 748 height 26
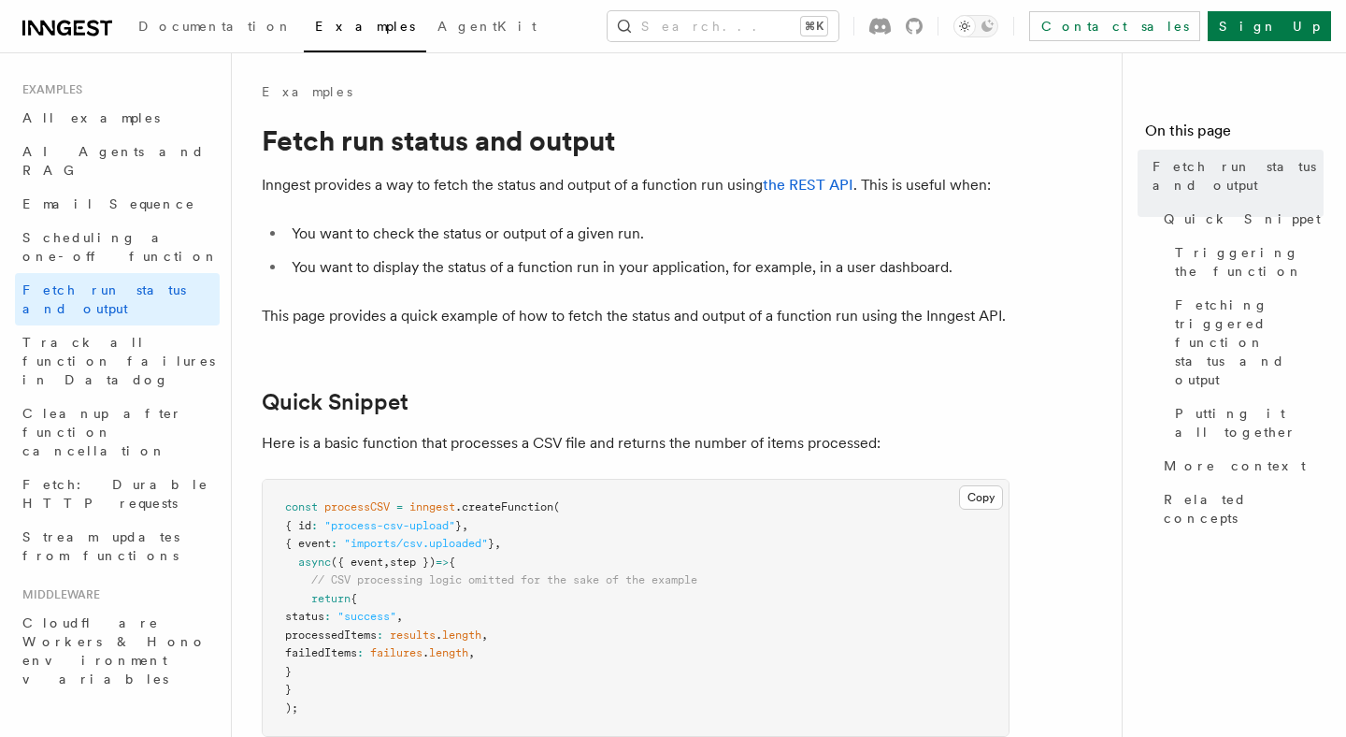
click at [348, 231] on li "You want to check the status or output of a given run." at bounding box center [648, 234] width 724 height 26
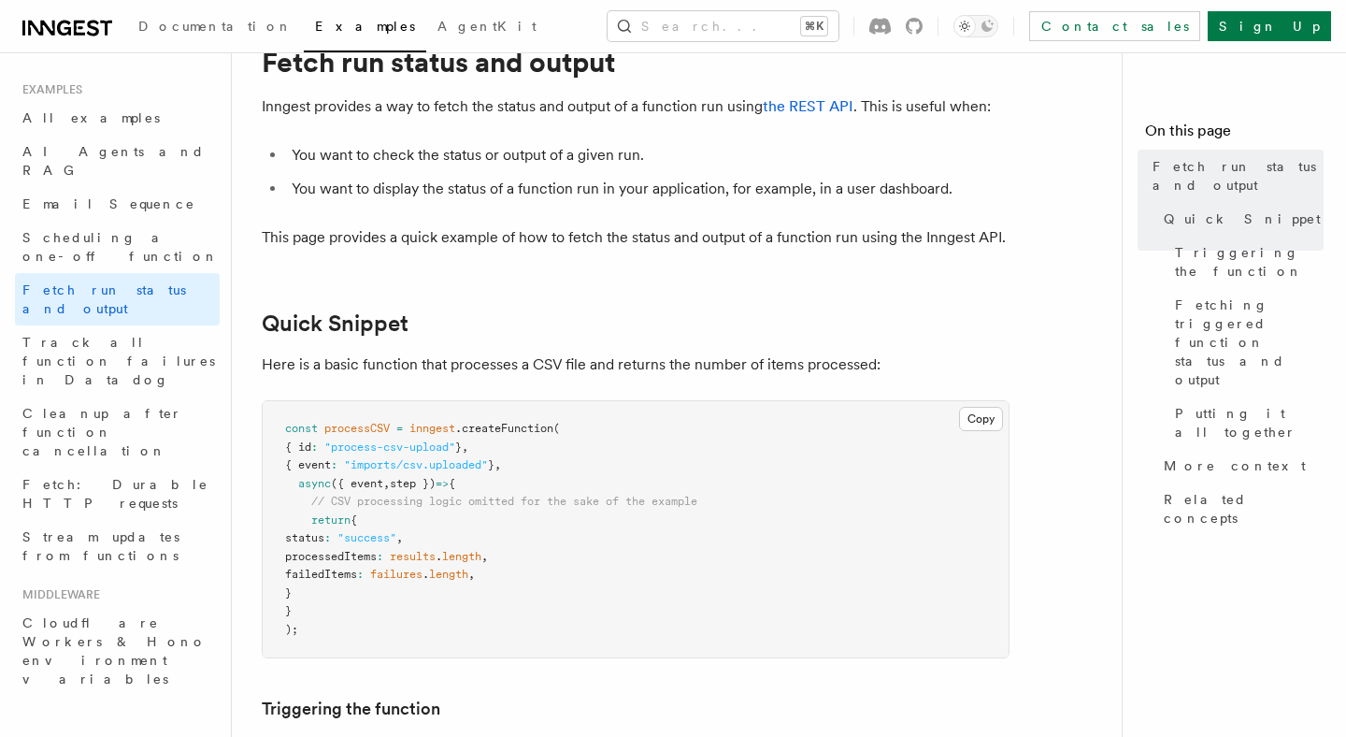
scroll to position [84, 0]
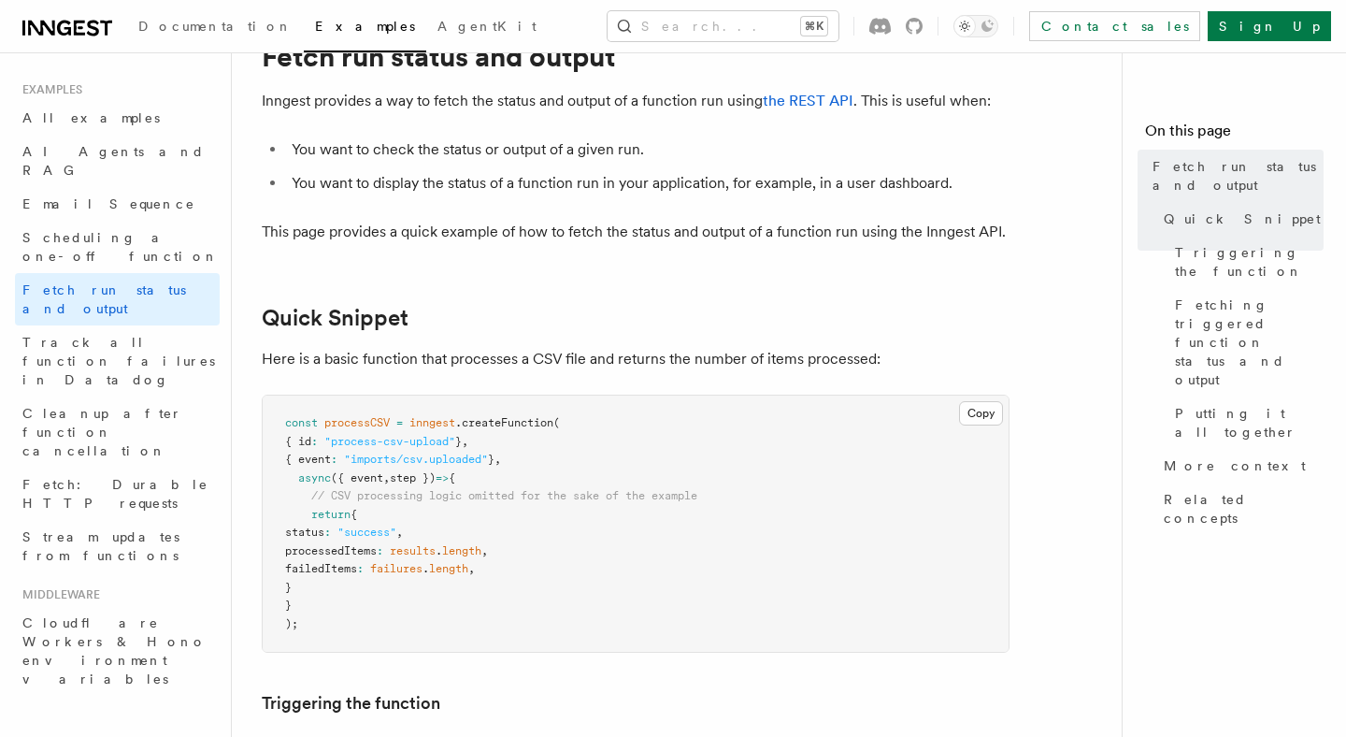
click at [493, 102] on p "Inngest provides a way to fetch the status and output of a function run using t…" at bounding box center [636, 101] width 748 height 26
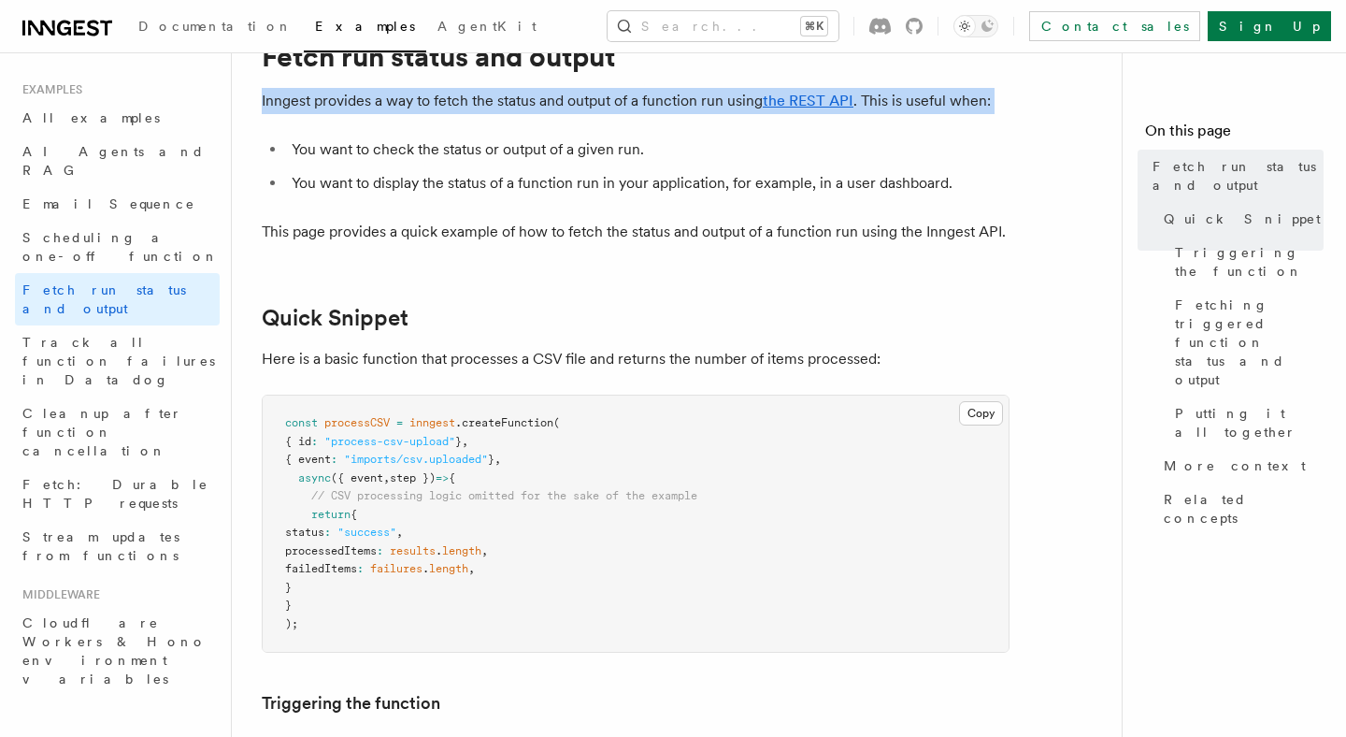
click at [493, 102] on p "Inngest provides a way to fetch the status and output of a function run using t…" at bounding box center [636, 101] width 748 height 26
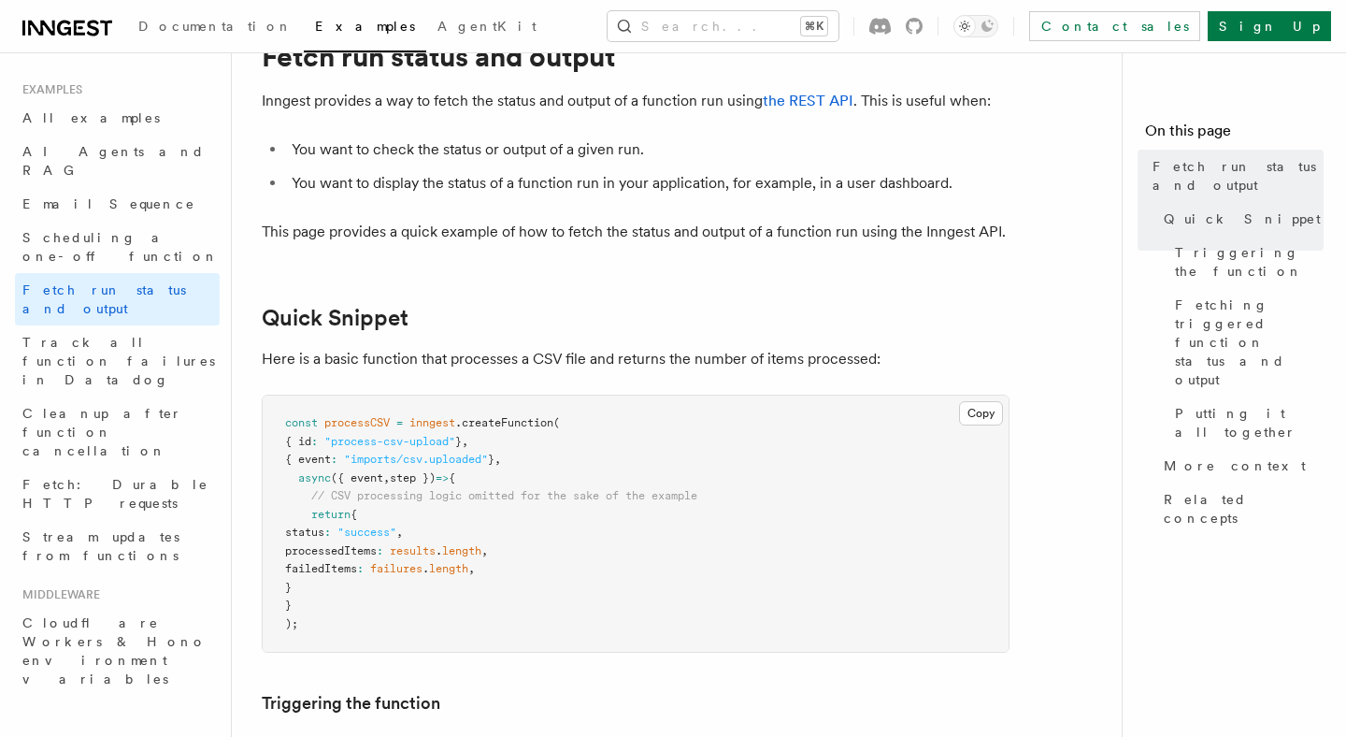
click at [485, 102] on p "Inngest provides a way to fetch the status and output of a function run using t…" at bounding box center [636, 101] width 748 height 26
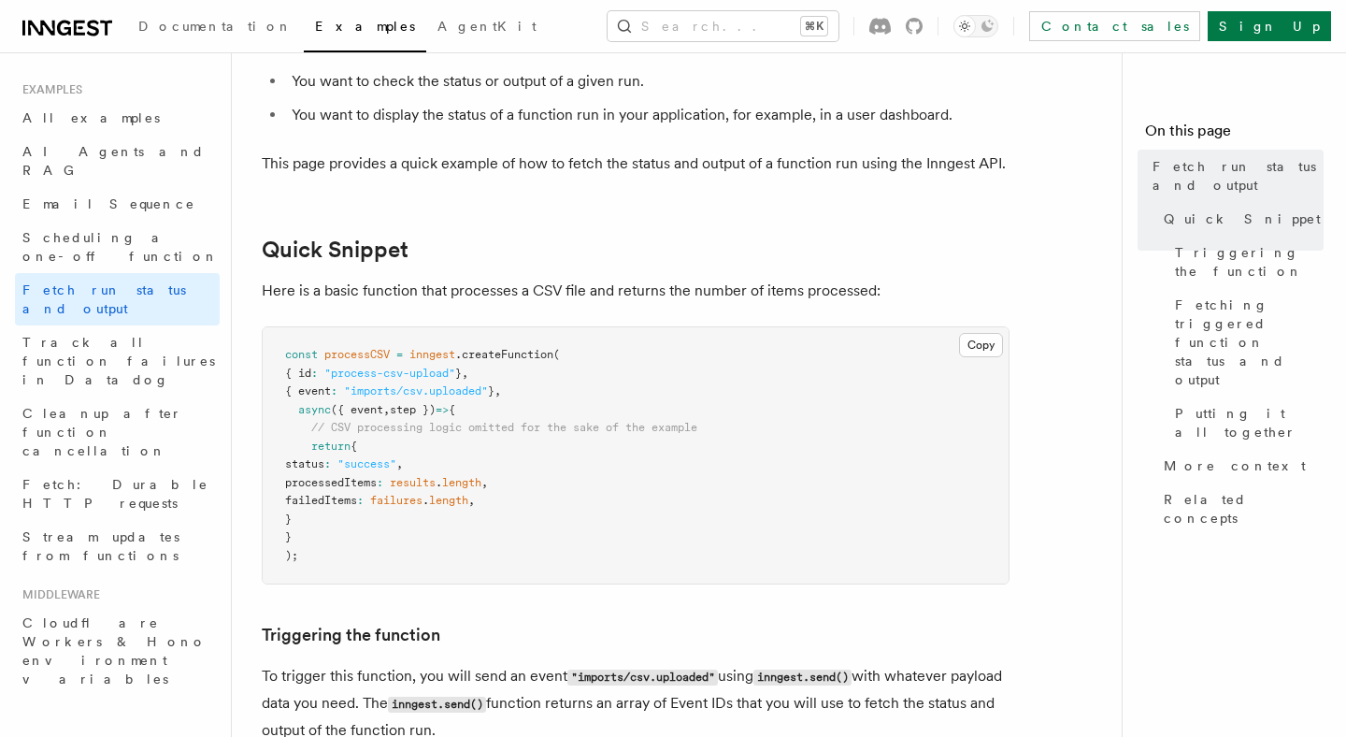
scroll to position [156, 0]
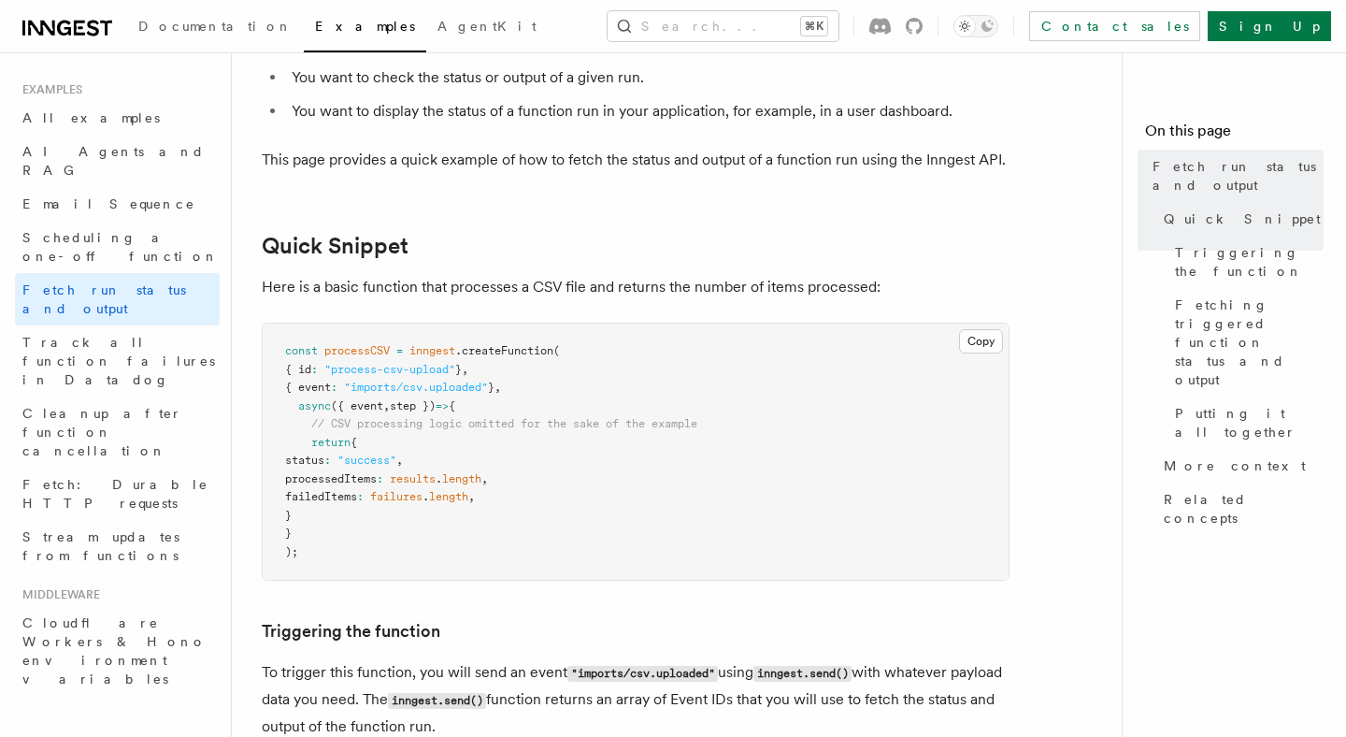
click at [311, 112] on li "You want to display the status of a function run in your application, for examp…" at bounding box center [648, 111] width 724 height 26
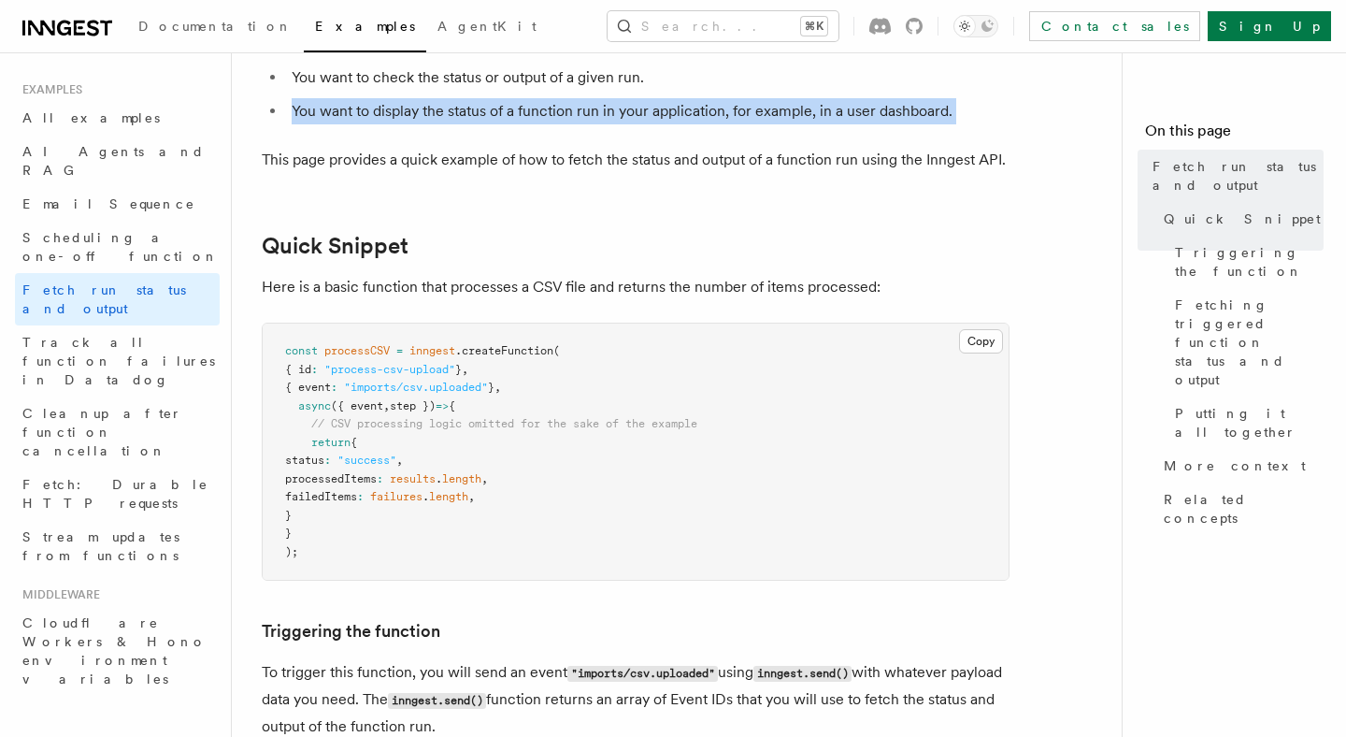
click at [311, 112] on li "You want to display the status of a function run in your application, for examp…" at bounding box center [648, 111] width 724 height 26
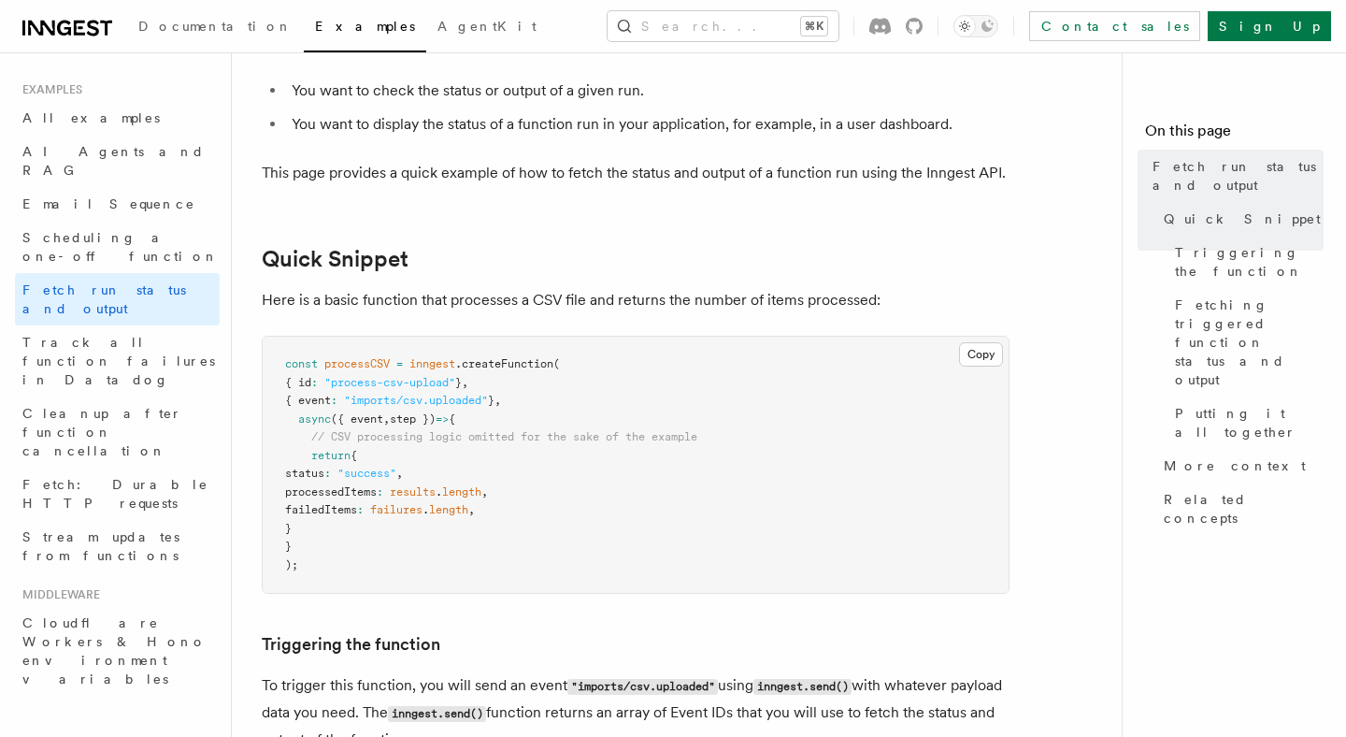
scroll to position [0, 0]
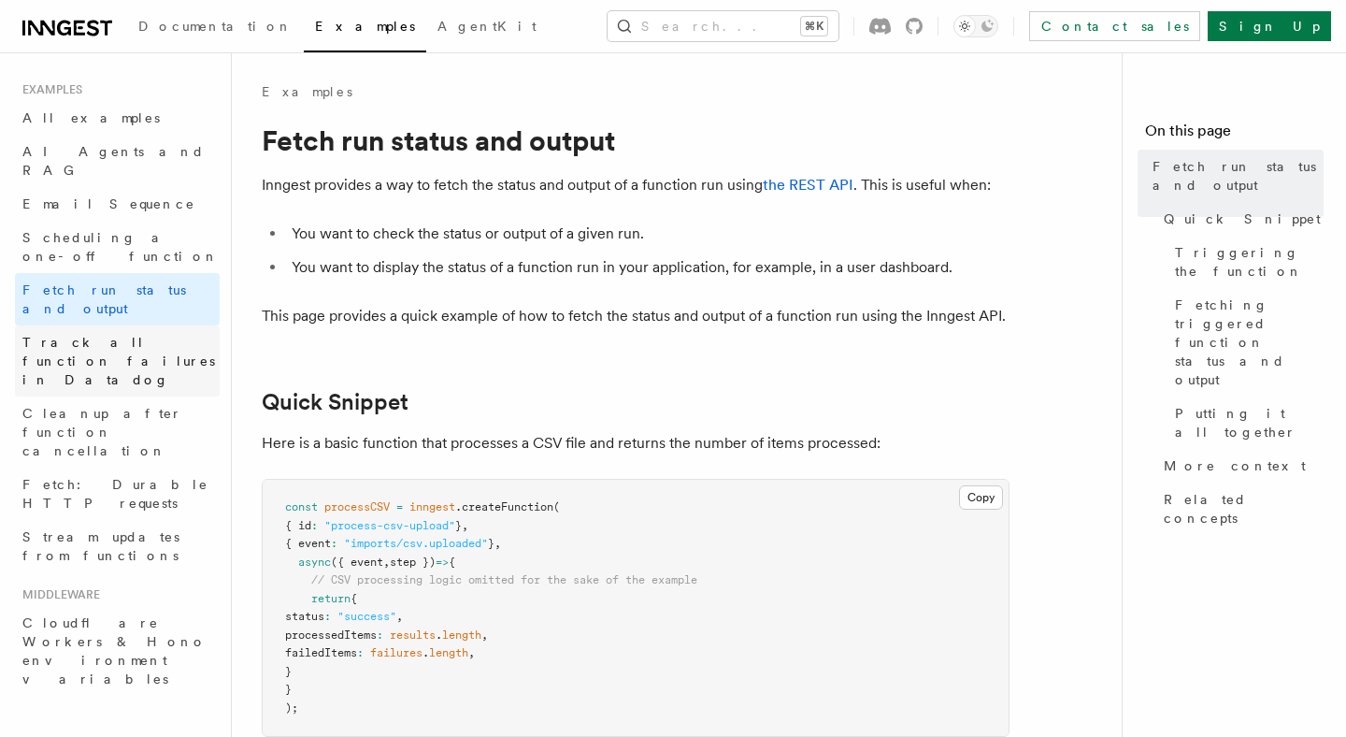
click at [113, 333] on span "Track all function failures in Datadog" at bounding box center [120, 361] width 197 height 56
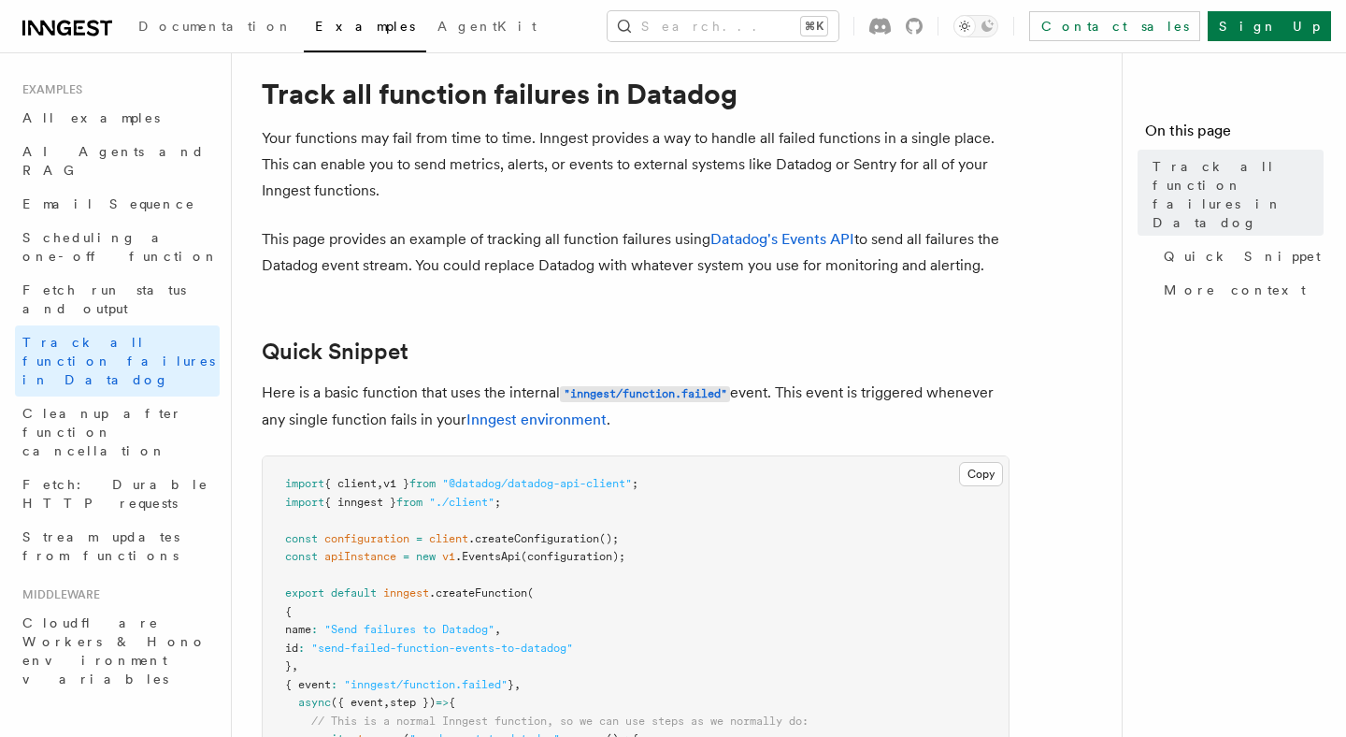
scroll to position [55, 0]
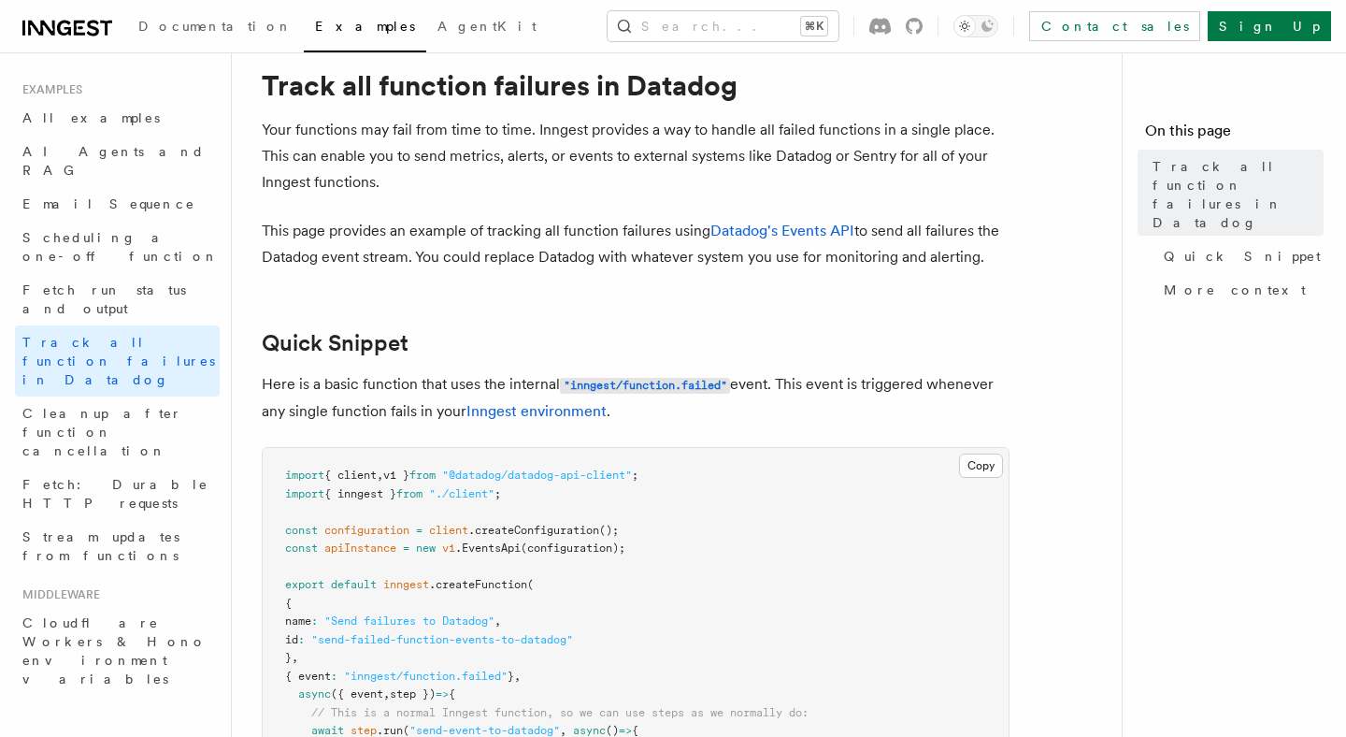
click at [292, 122] on p "Your functions may fail from time to time. Inngest provides a way to handle all…" at bounding box center [636, 156] width 748 height 79
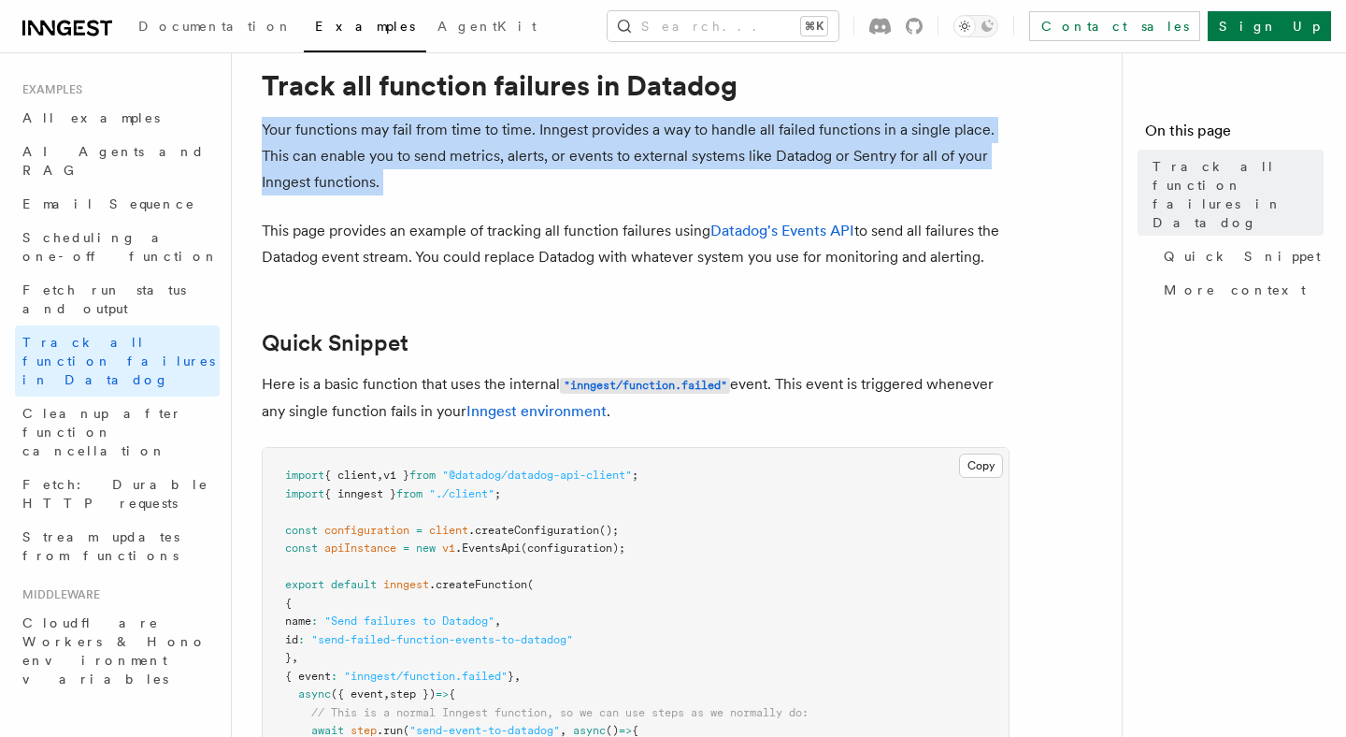
click at [292, 122] on p "Your functions may fail from time to time. Inngest provides a way to handle all…" at bounding box center [636, 156] width 748 height 79
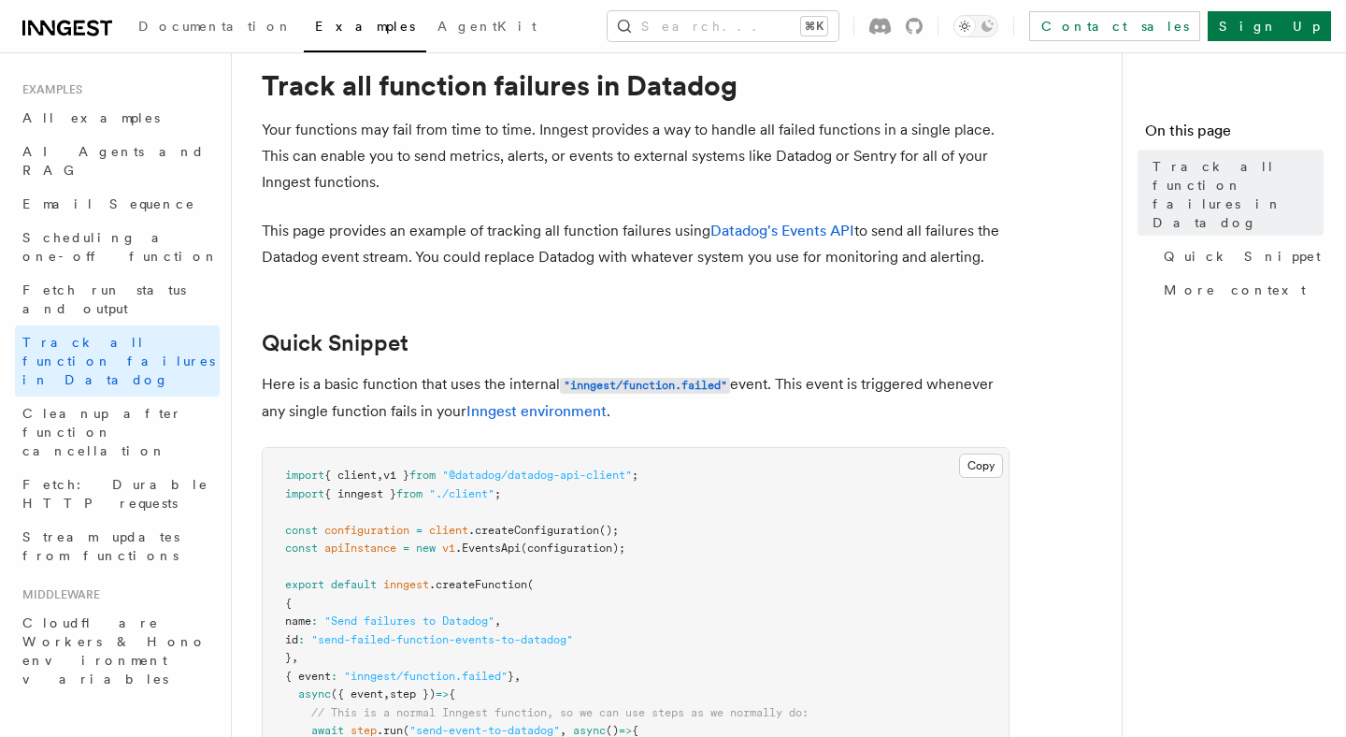
click at [367, 233] on p "This page provides an example of tracking all function failures using Datadog's…" at bounding box center [636, 244] width 748 height 52
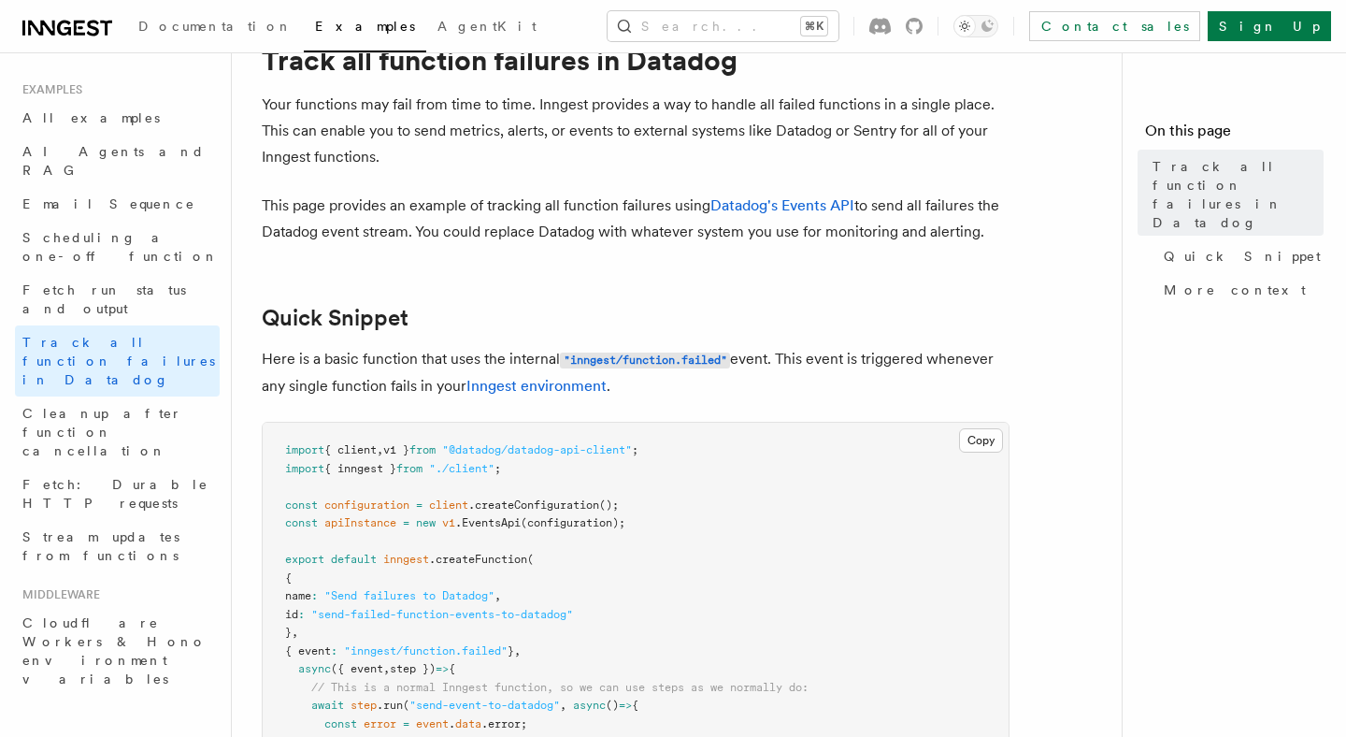
click at [462, 137] on p "Your functions may fail from time to time. Inngest provides a way to handle all…" at bounding box center [636, 131] width 748 height 79
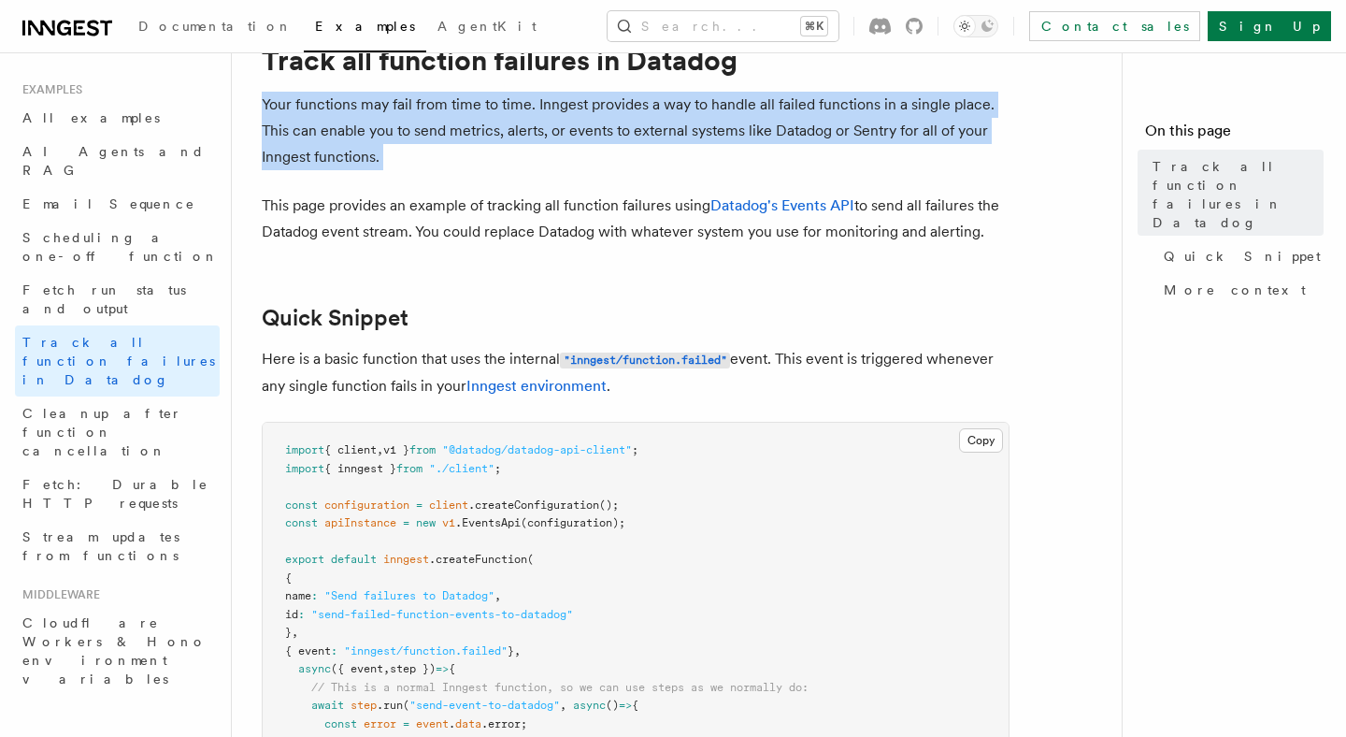
click at [462, 137] on p "Your functions may fail from time to time. Inngest provides a way to handle all…" at bounding box center [636, 131] width 748 height 79
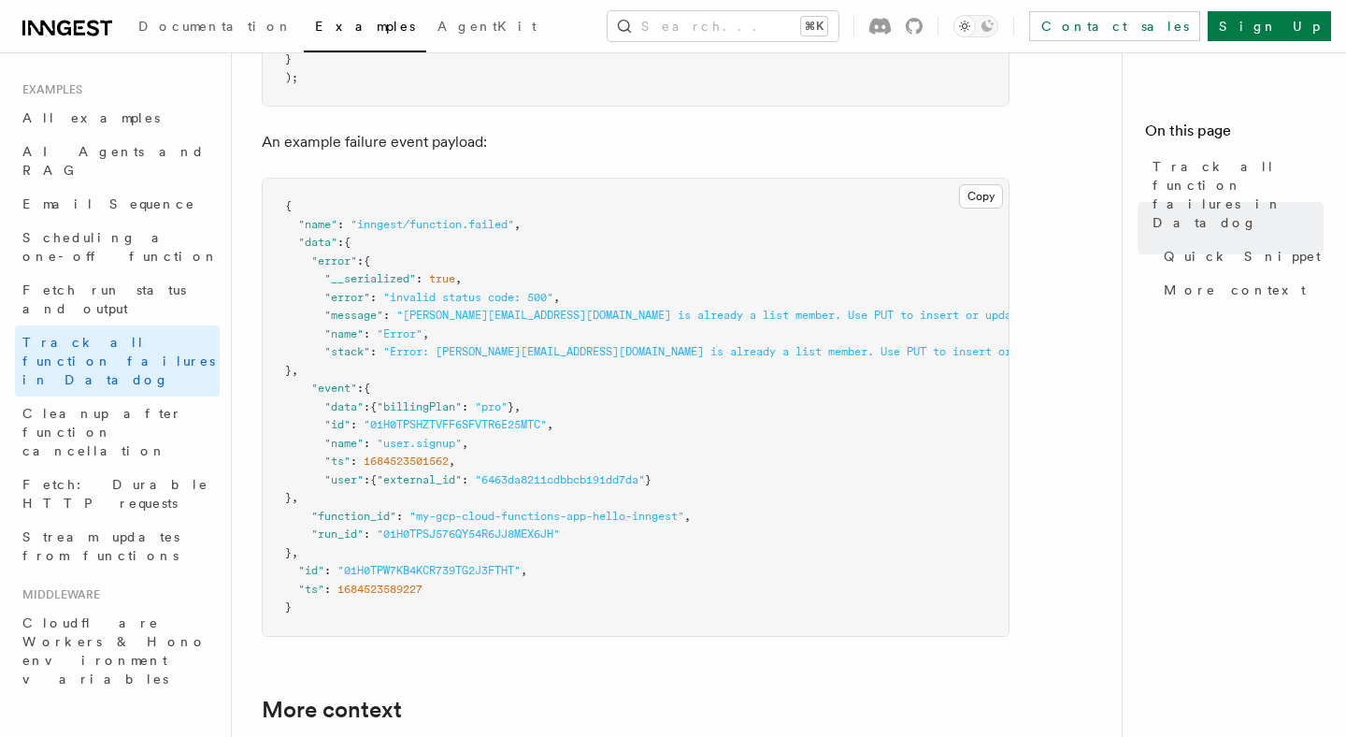
scroll to position [1136, 0]
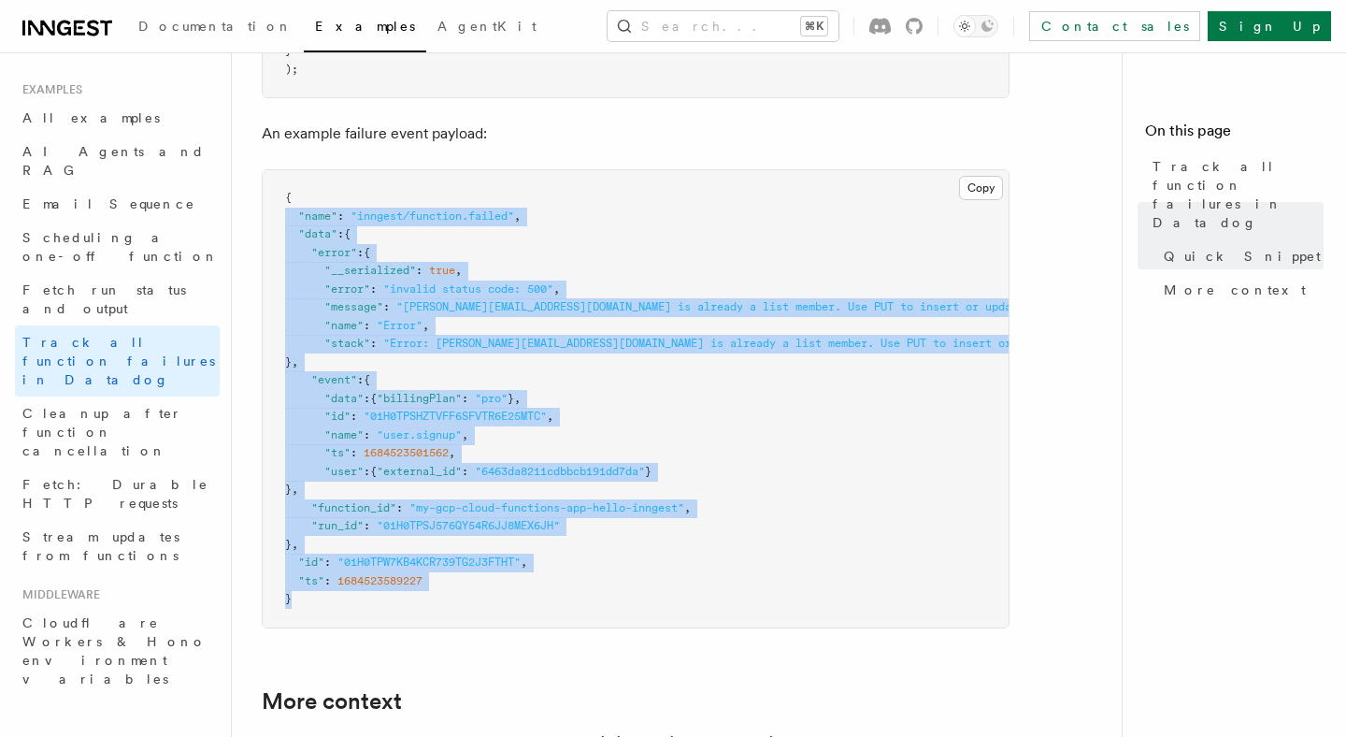
drag, startPoint x: 288, startPoint y: 216, endPoint x: 404, endPoint y: 624, distance: 423.8
click at [404, 624] on pre "{ "name" : "inngest/function.failed" , "data" : { "error" : { "__serialized" : …" at bounding box center [636, 398] width 746 height 457
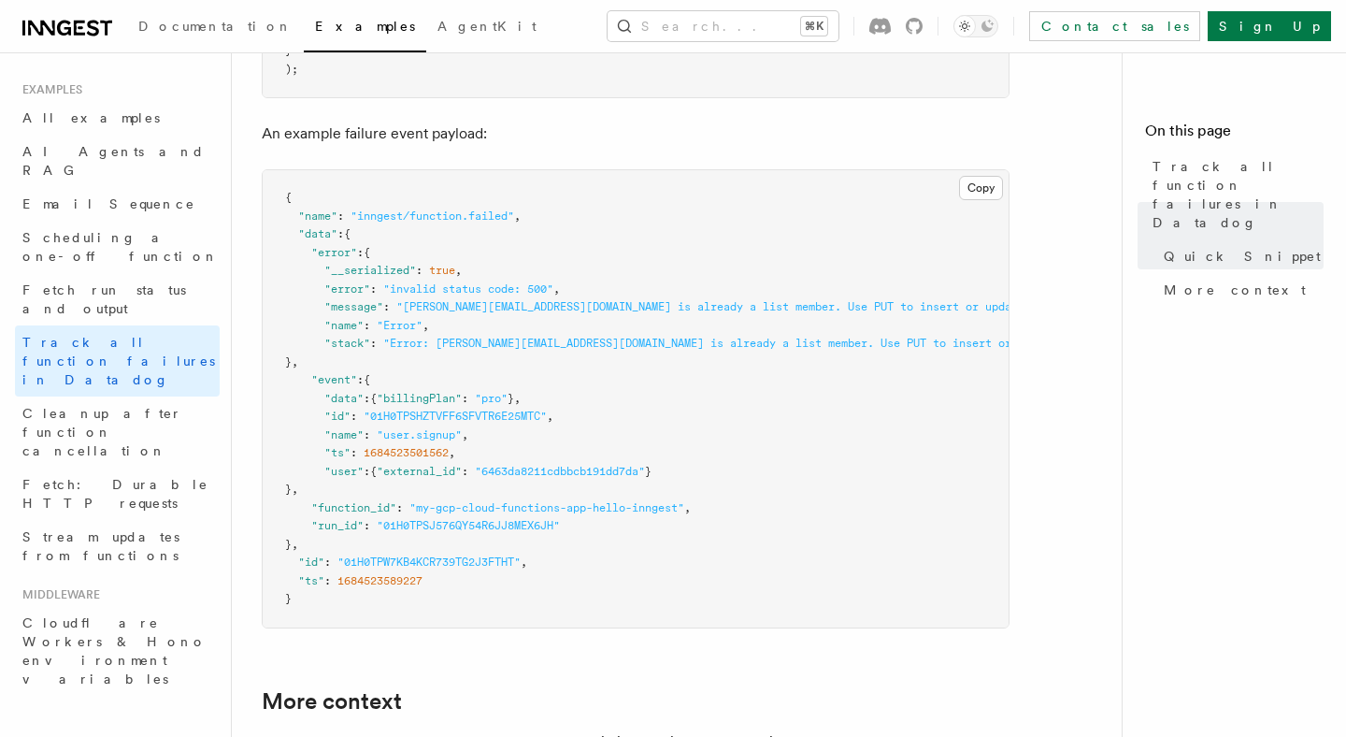
click at [439, 622] on pre "{ "name" : "inngest/function.failed" , "data" : { "error" : { "__serialized" : …" at bounding box center [636, 398] width 746 height 457
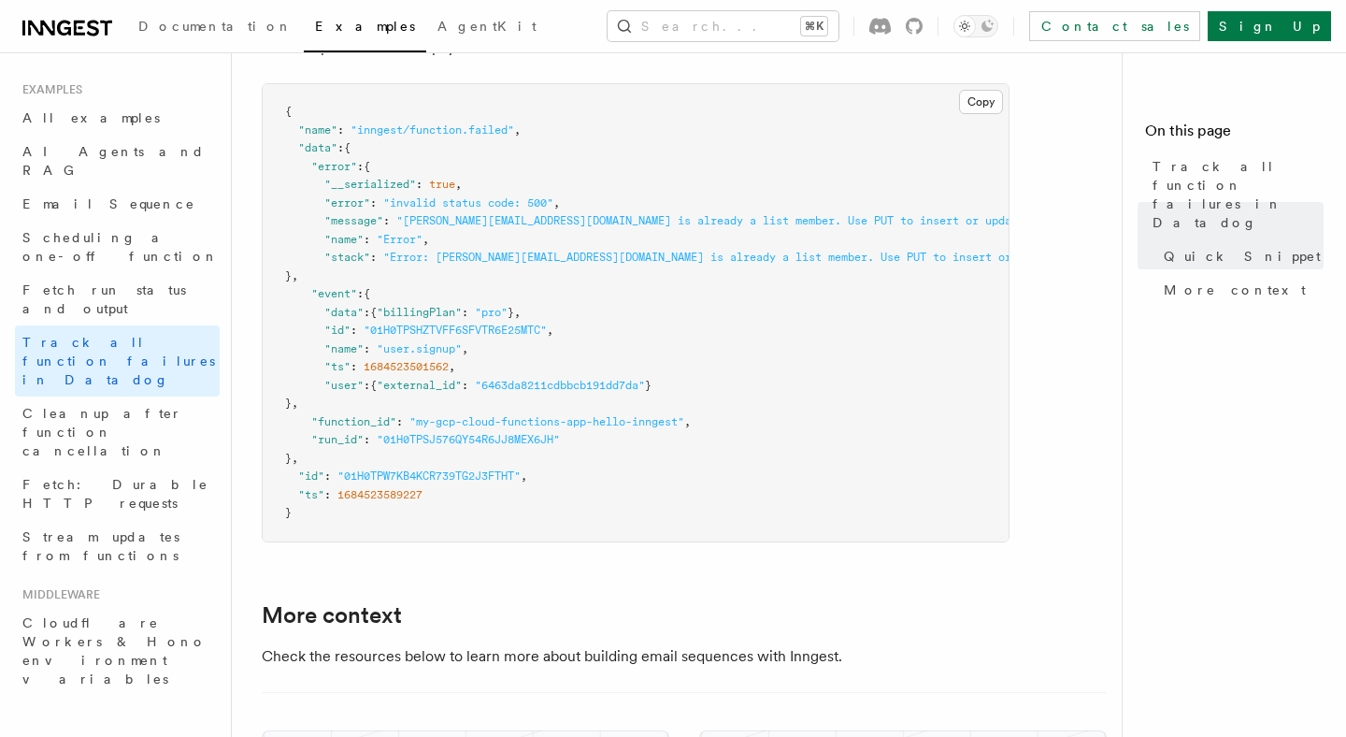
scroll to position [1228, 0]
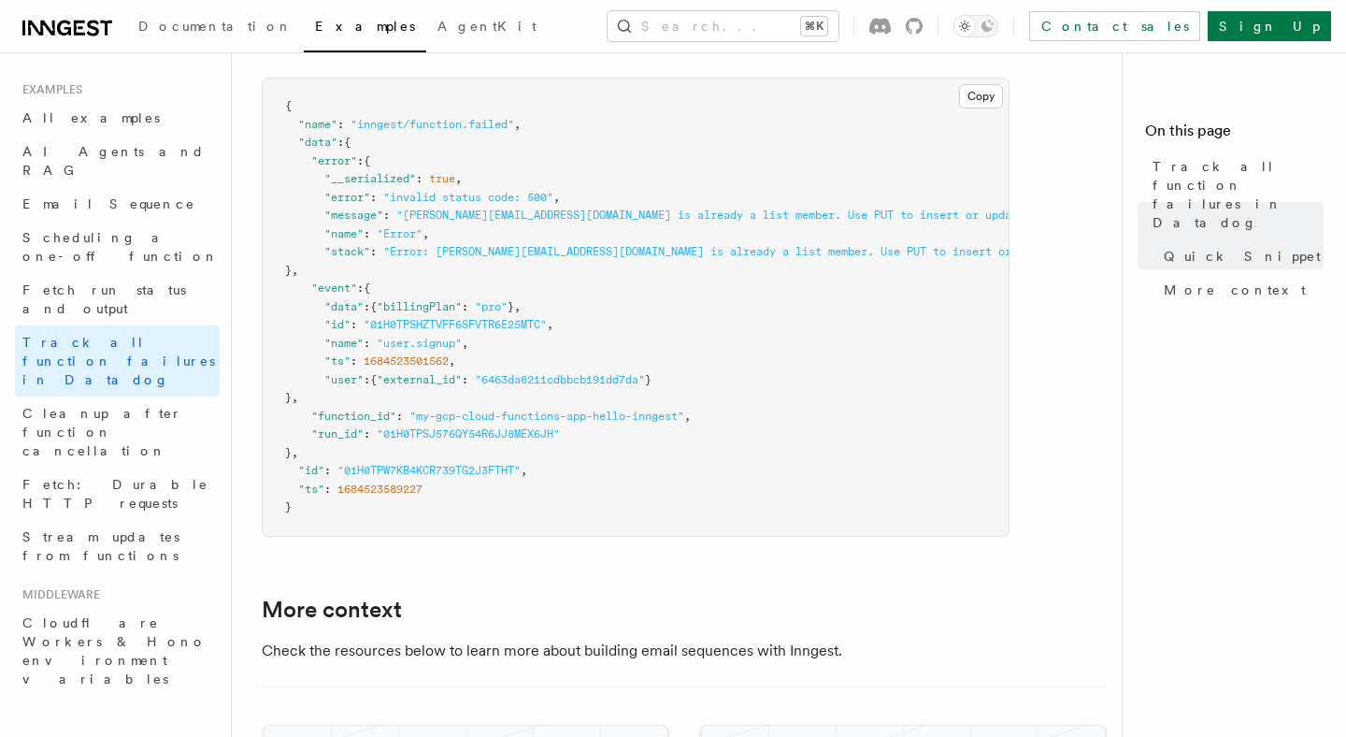
click at [510, 419] on span ""my-gcp-cloud-functions-app-hello-inngest"" at bounding box center [547, 416] width 275 height 13
click at [559, 419] on span ""my-gcp-cloud-functions-app-hello-inngest"" at bounding box center [547, 416] width 275 height 13
drag, startPoint x: 688, startPoint y: 416, endPoint x: 408, endPoint y: 421, distance: 280.5
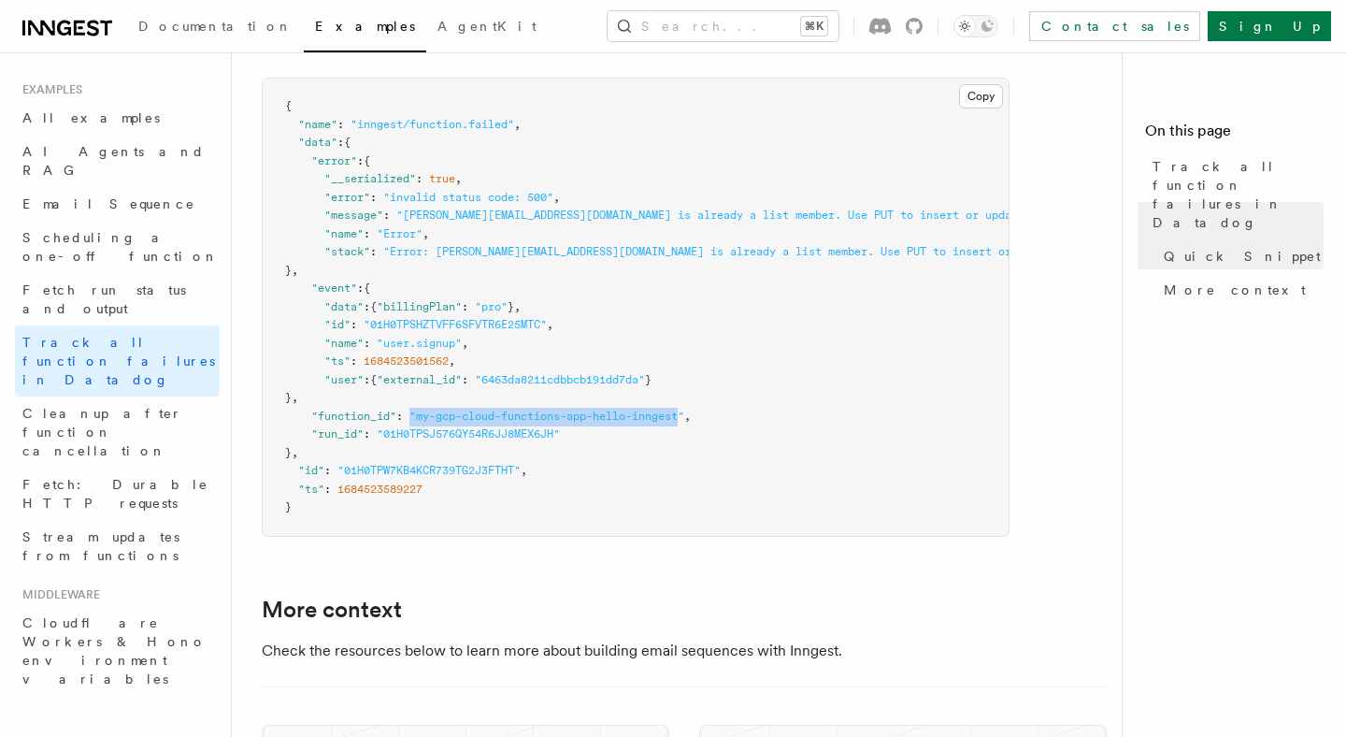
click at [410, 420] on span ""function_id" : "my-gcp-cloud-functions-app-hello-inngest" ," at bounding box center [488, 416] width 406 height 13
click at [408, 421] on span at bounding box center [406, 416] width 7 height 13
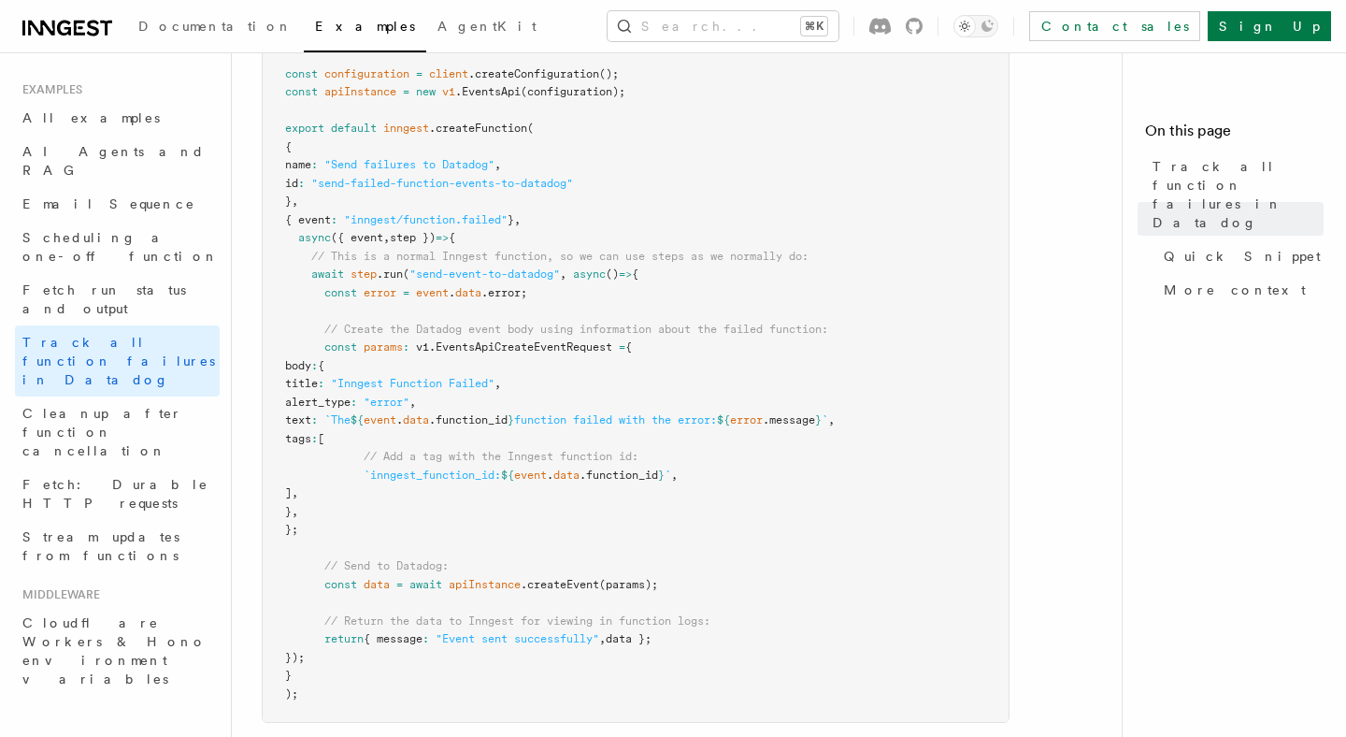
scroll to position [511, 0]
drag, startPoint x: 323, startPoint y: 276, endPoint x: 603, endPoint y: 314, distance: 283.1
click at [603, 314] on pre "import { client , v1 } from "@datadog/datadog-api-client" ; import { inngest } …" at bounding box center [636, 358] width 746 height 730
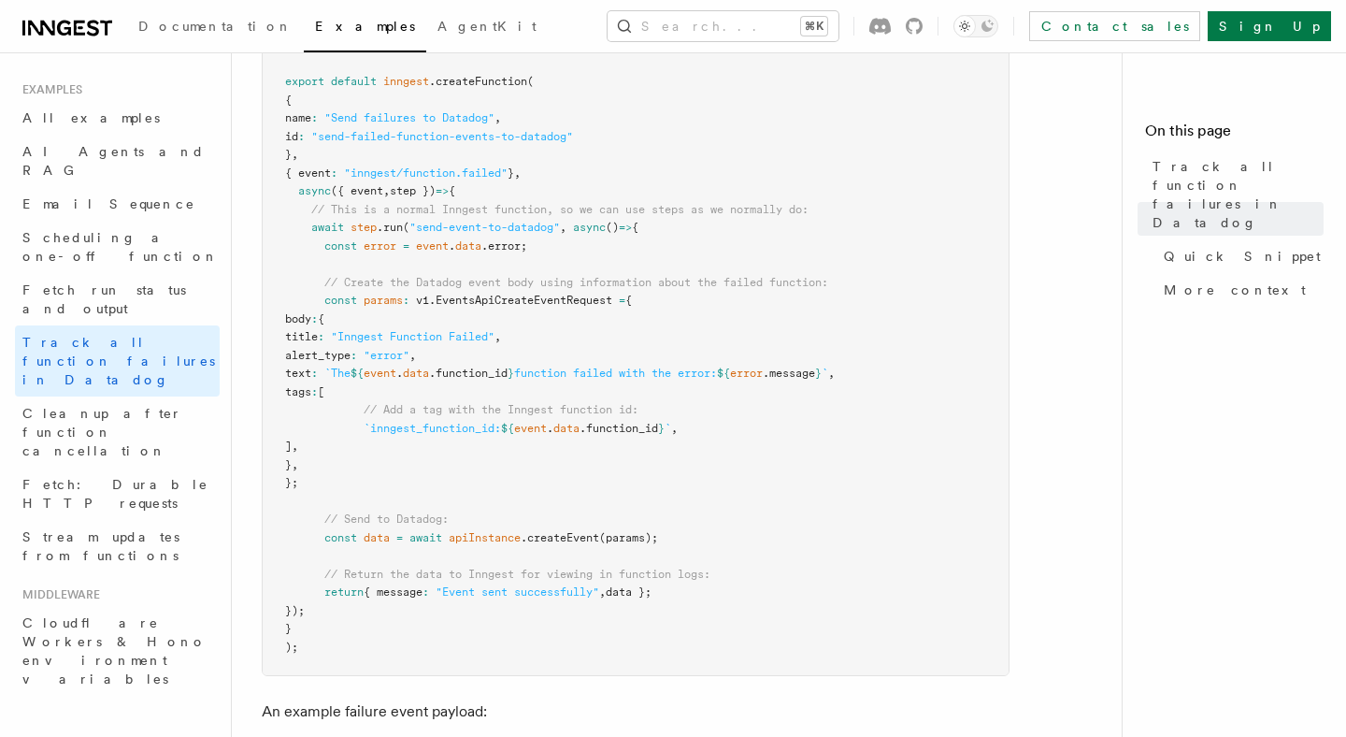
click at [574, 217] on pre "import { client , v1 } from "@datadog/datadog-api-client" ; import { inngest } …" at bounding box center [636, 310] width 746 height 730
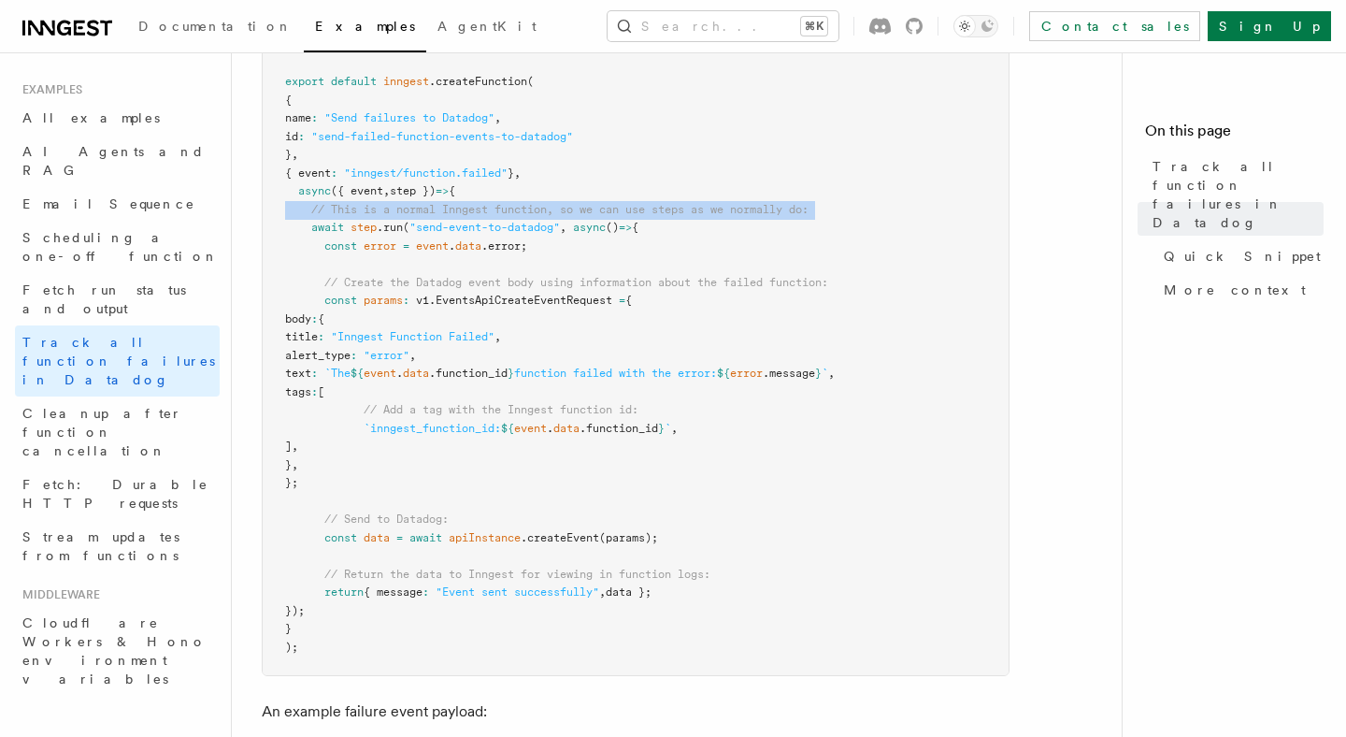
click at [574, 217] on pre "import { client , v1 } from "@datadog/datadog-api-client" ; import { inngest } …" at bounding box center [636, 310] width 746 height 730
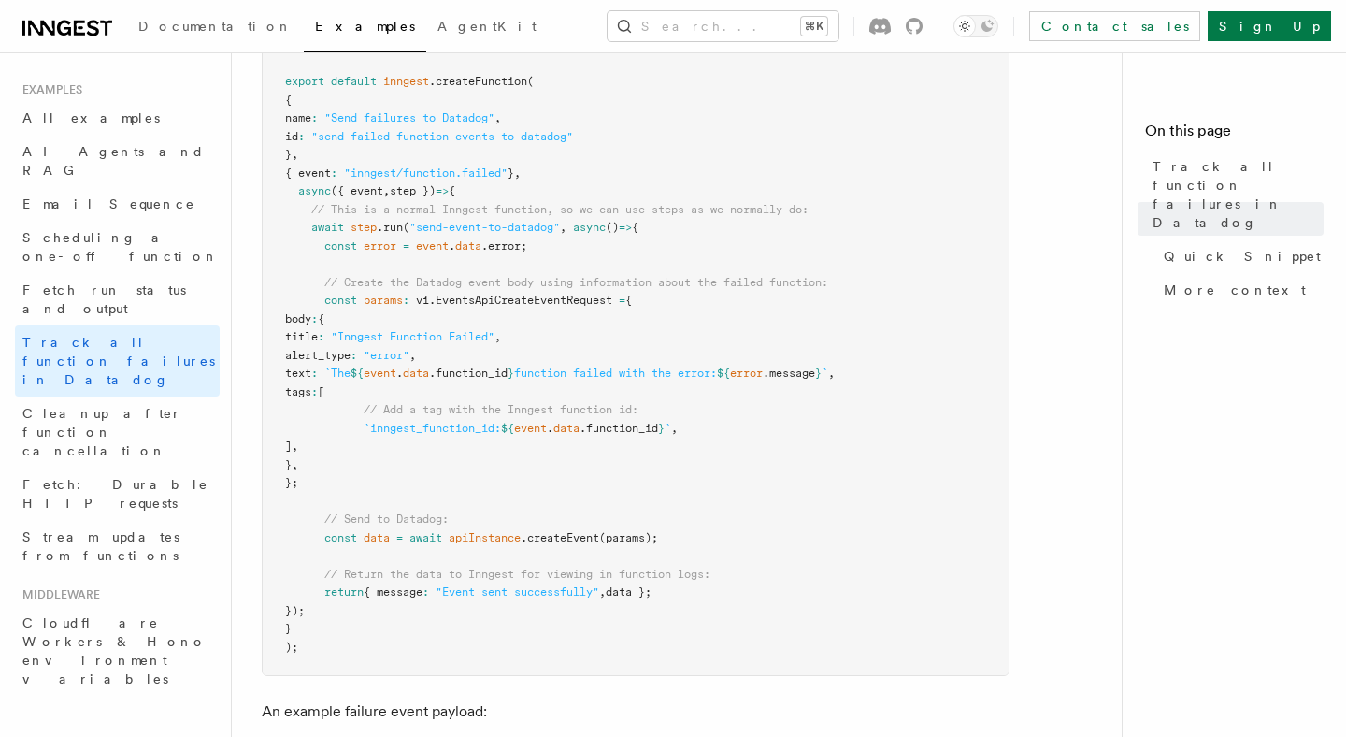
click at [563, 308] on pre "import { client , v1 } from "@datadog/datadog-api-client" ; import { inngest } …" at bounding box center [636, 310] width 746 height 730
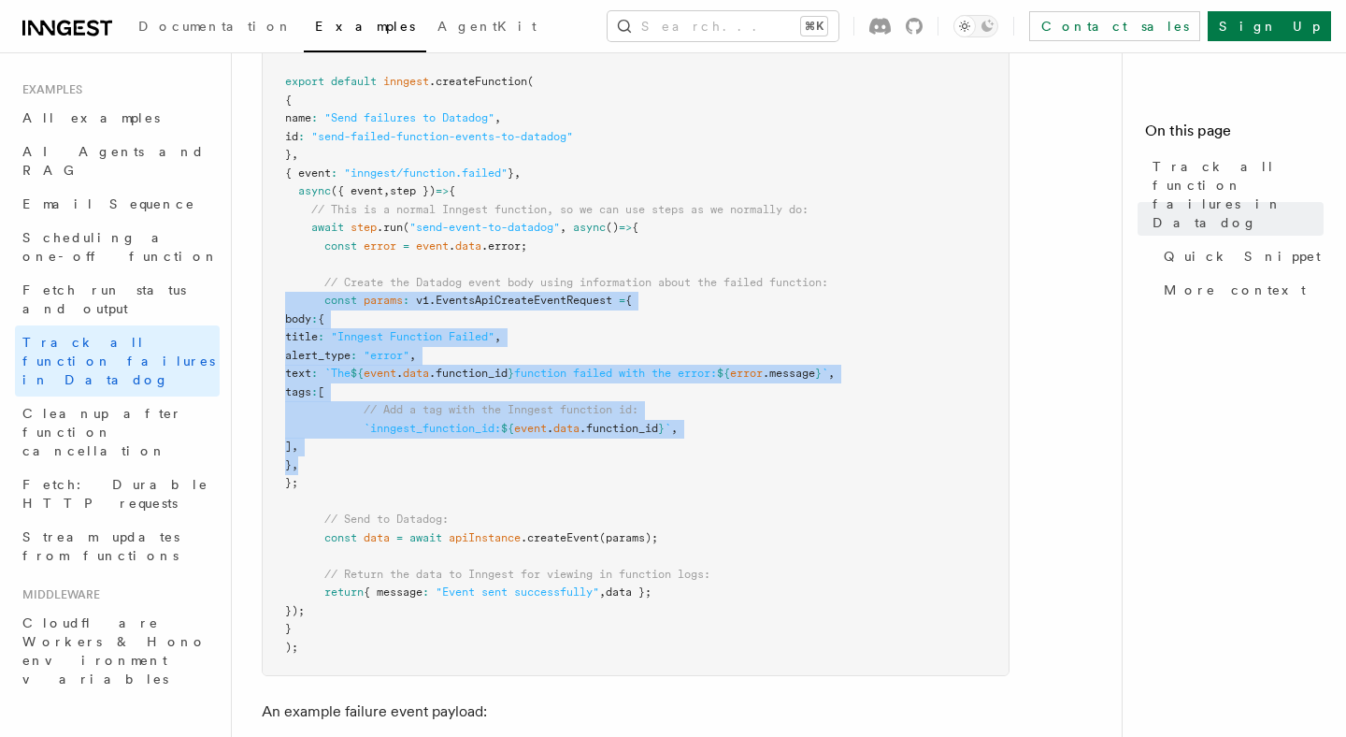
drag, startPoint x: 423, startPoint y: 473, endPoint x: 257, endPoint y: 302, distance: 238.1
click at [257, 300] on div "Examples Track all function failures in Datadog Your functions may fail from ti…" at bounding box center [714, 716] width 965 height 2548
click at [323, 363] on pre "import { client , v1 } from "@datadog/datadog-api-client" ; import { inngest } …" at bounding box center [636, 310] width 746 height 730
drag, startPoint x: 355, startPoint y: 490, endPoint x: 237, endPoint y: 276, distance: 244.8
click at [237, 276] on div "Examples Track all function failures in Datadog Your functions may fail from ti…" at bounding box center [714, 716] width 965 height 2548
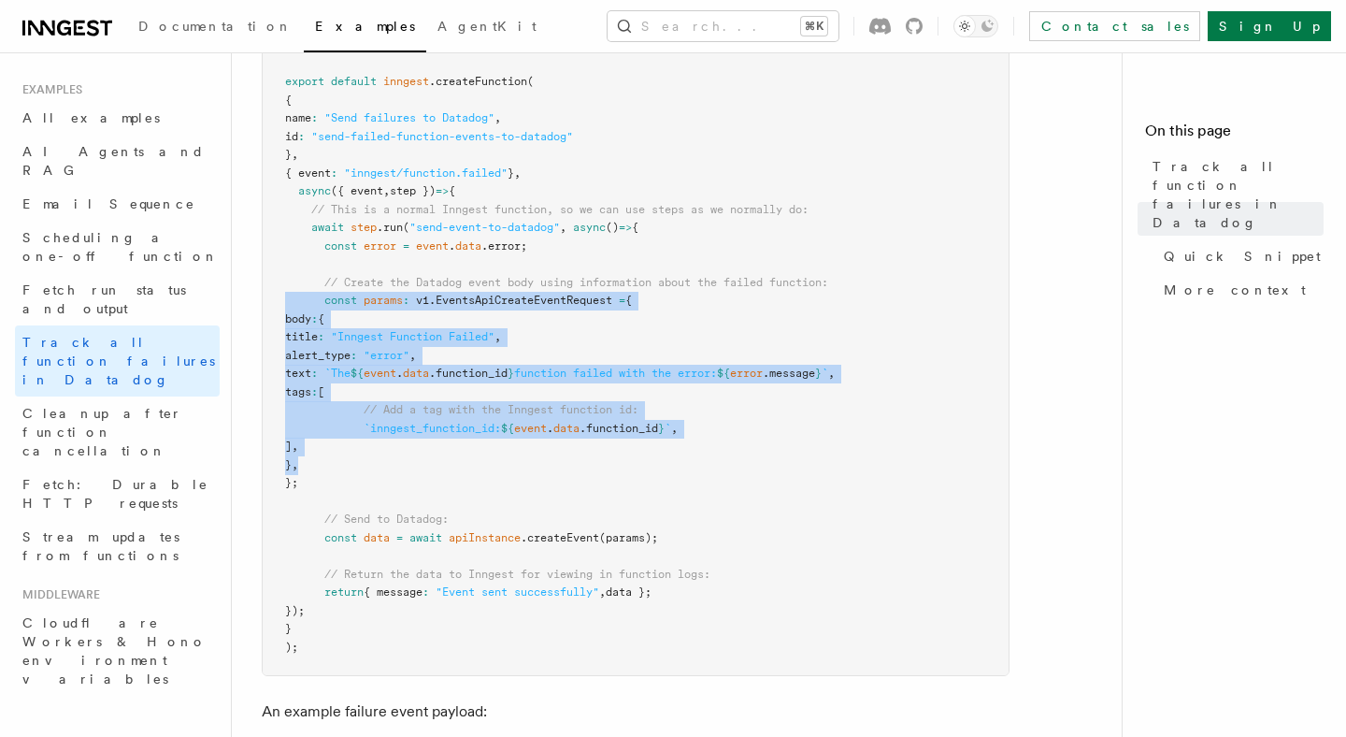
click at [237, 276] on div "Examples Track all function failures in Datadog Your functions may fail from ti…" at bounding box center [714, 716] width 965 height 2548
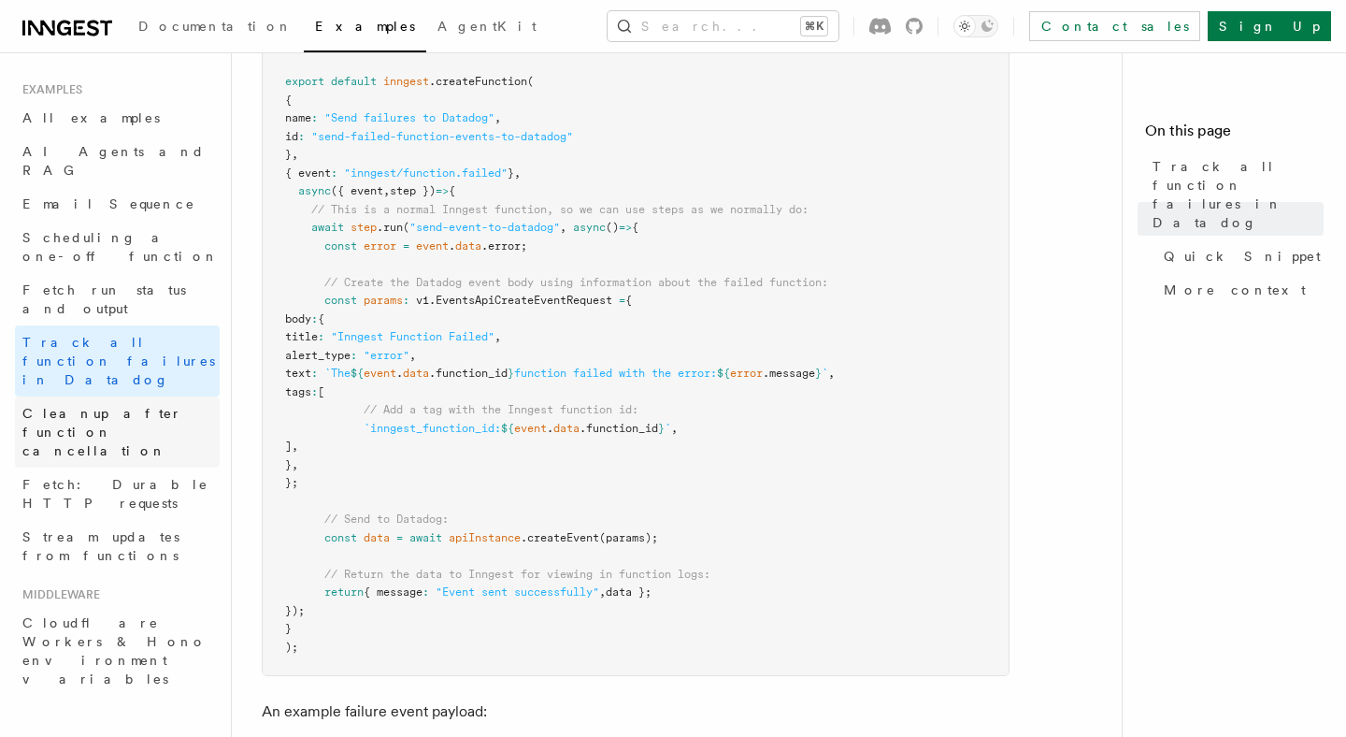
click at [152, 396] on link "Cleanup after function cancellation" at bounding box center [117, 431] width 205 height 71
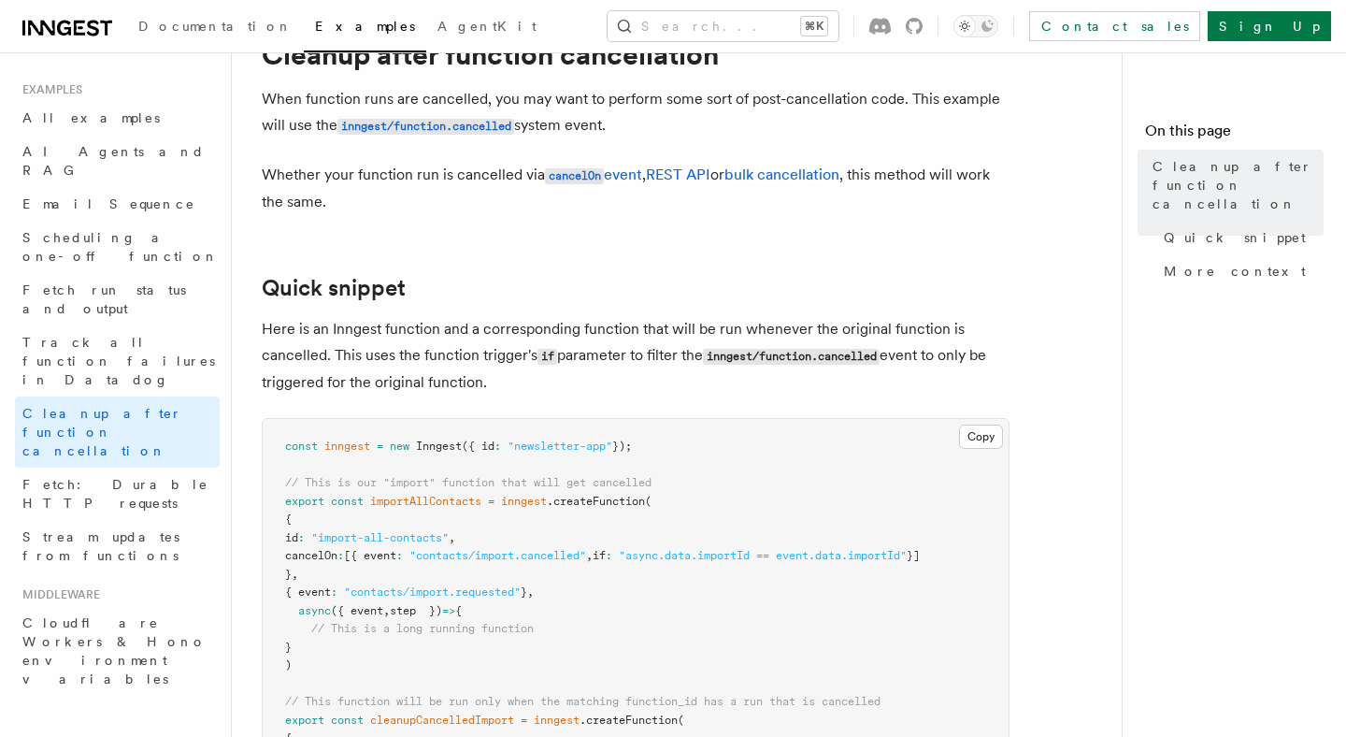
scroll to position [652, 0]
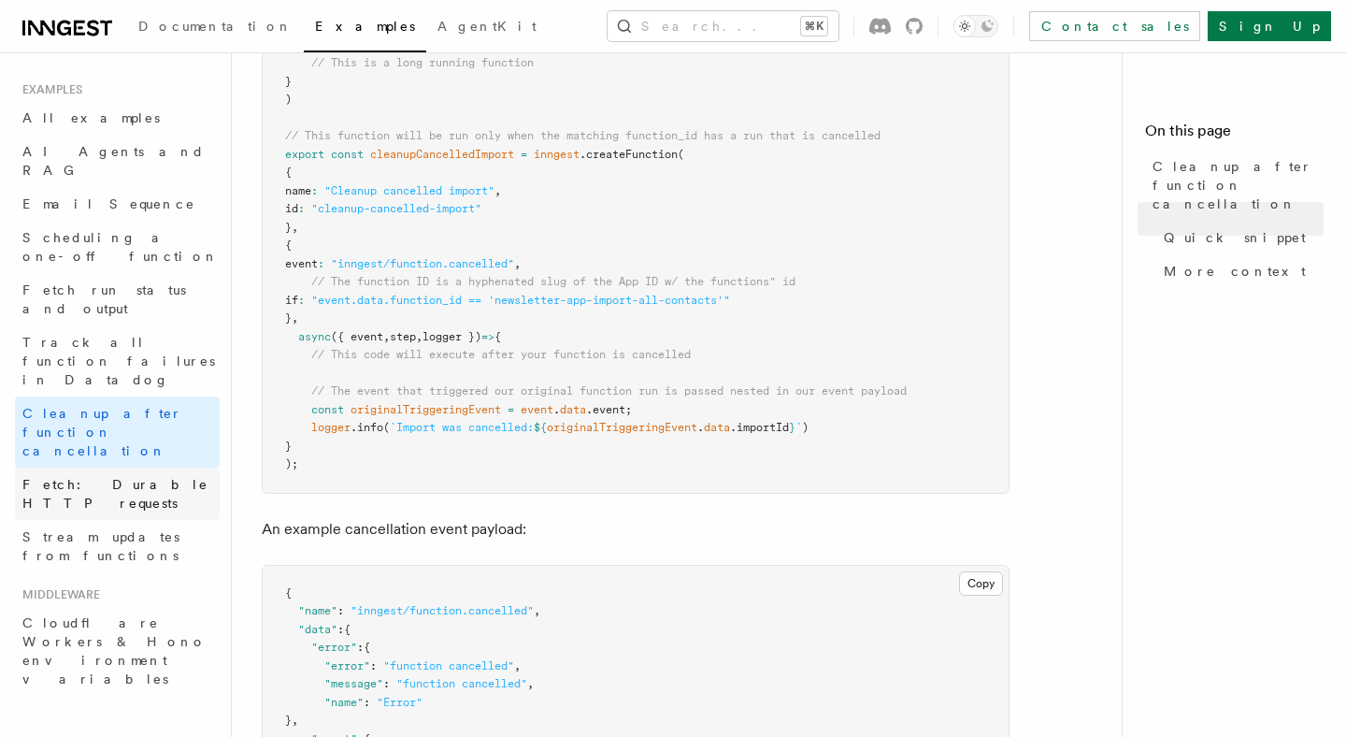
click at [139, 468] on link "Fetch: Durable HTTP requests" at bounding box center [117, 494] width 205 height 52
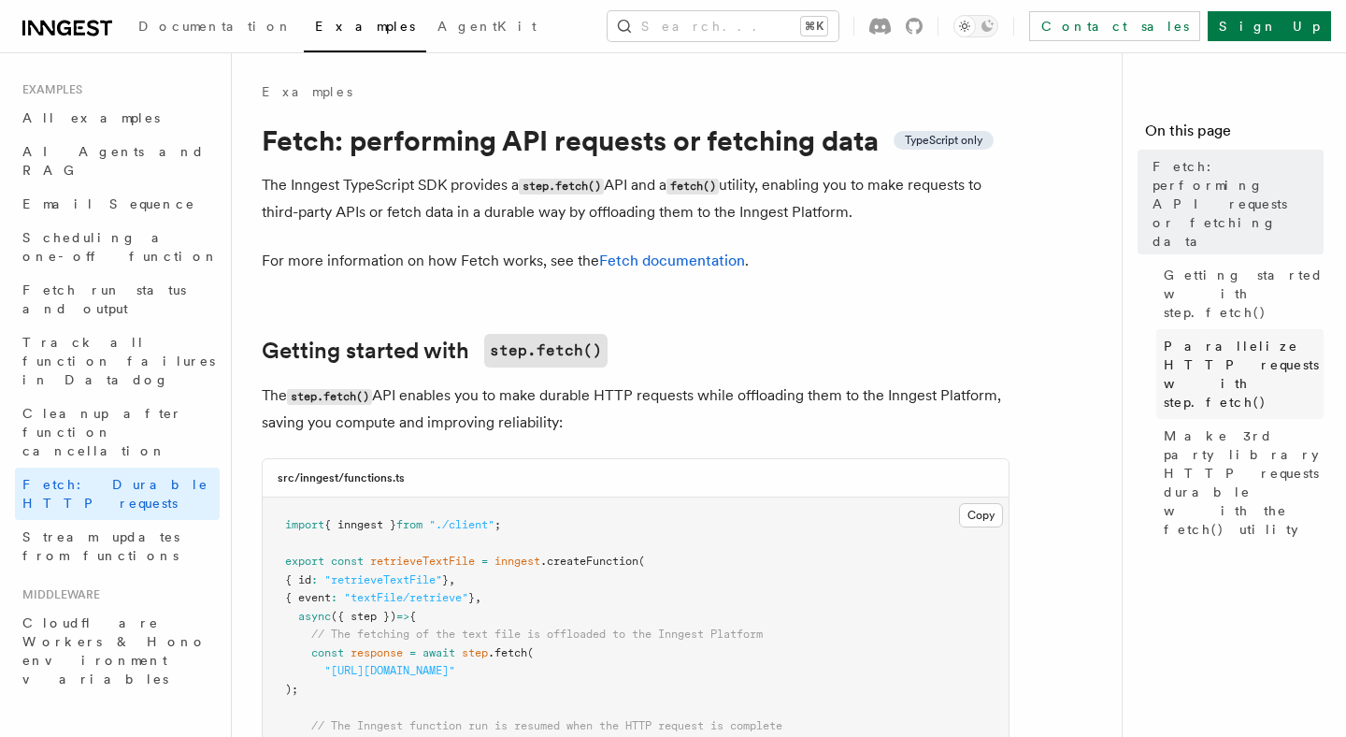
click at [1255, 337] on span "Parallelize HTTP requests with step.fetch()" at bounding box center [1244, 374] width 160 height 75
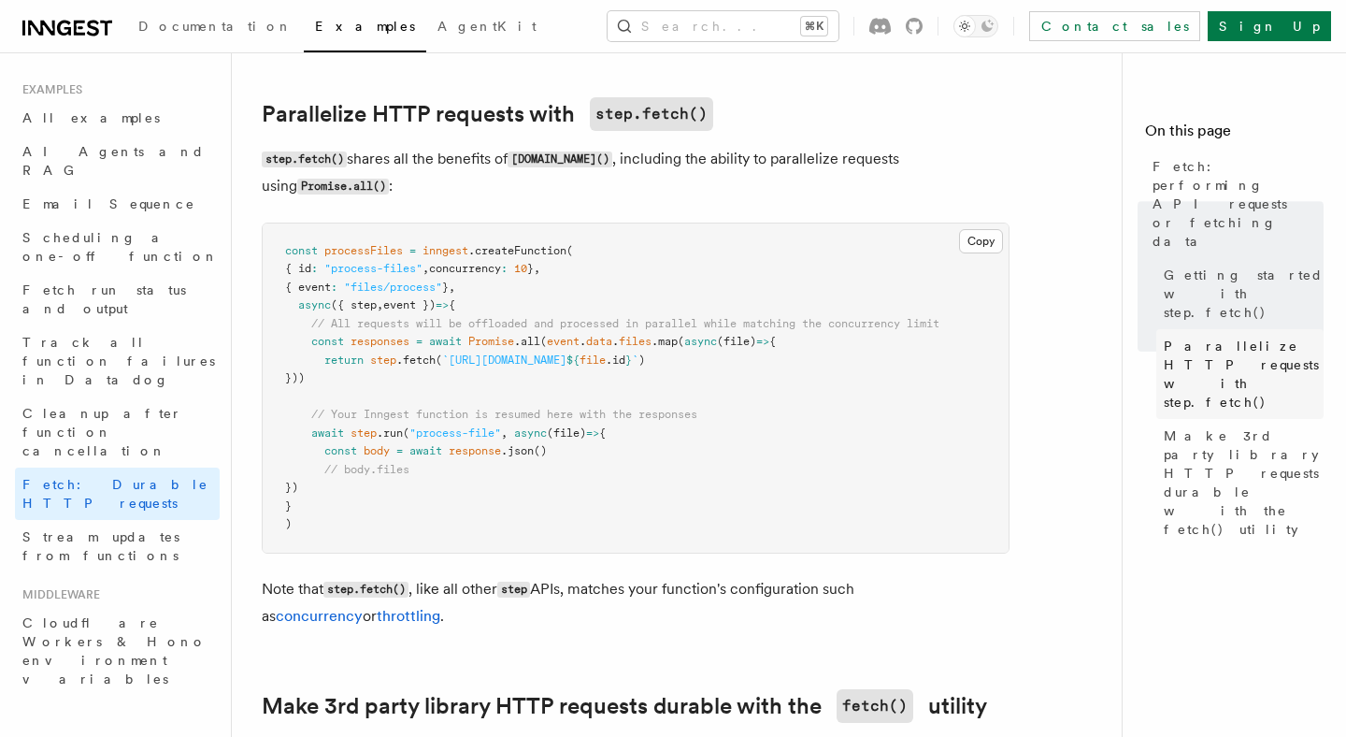
scroll to position [1029, 0]
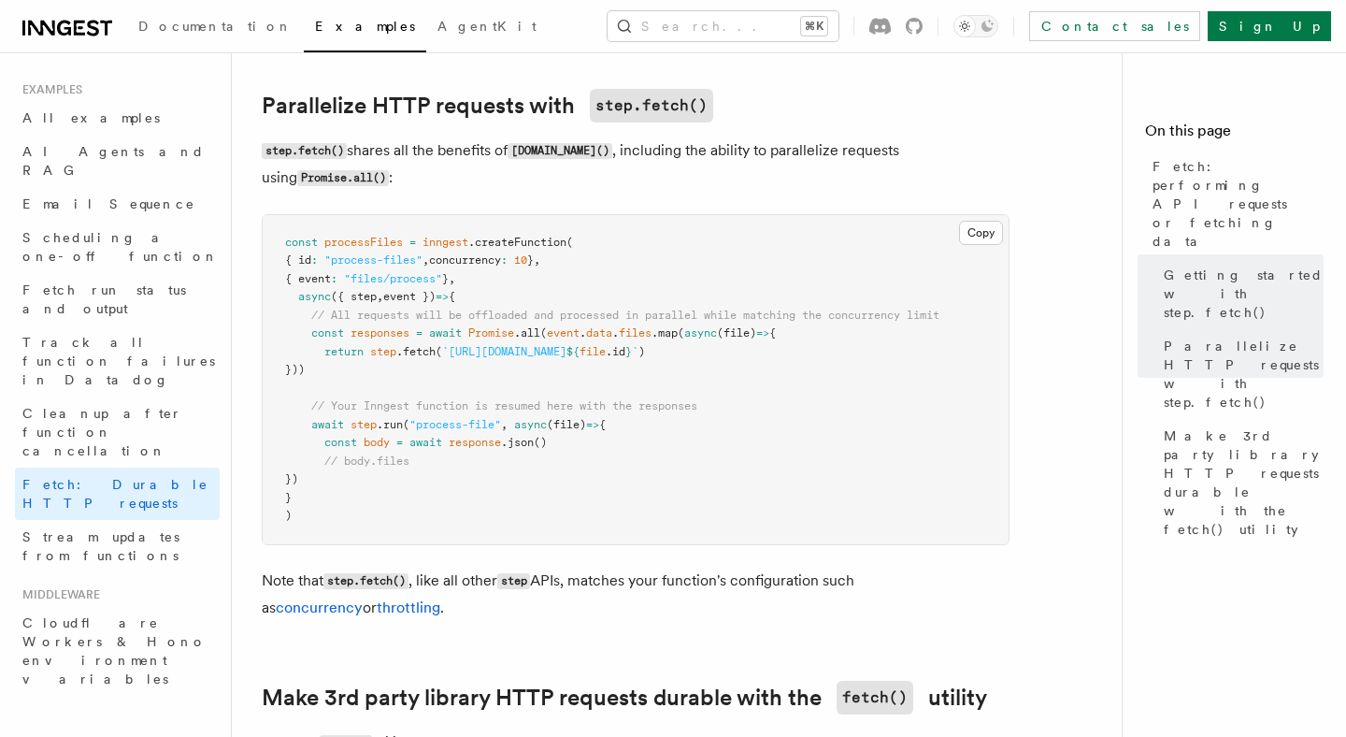
click at [663, 152] on p "step.fetch() shares all the benefits of step.run() , including the ability to p…" at bounding box center [636, 164] width 748 height 54
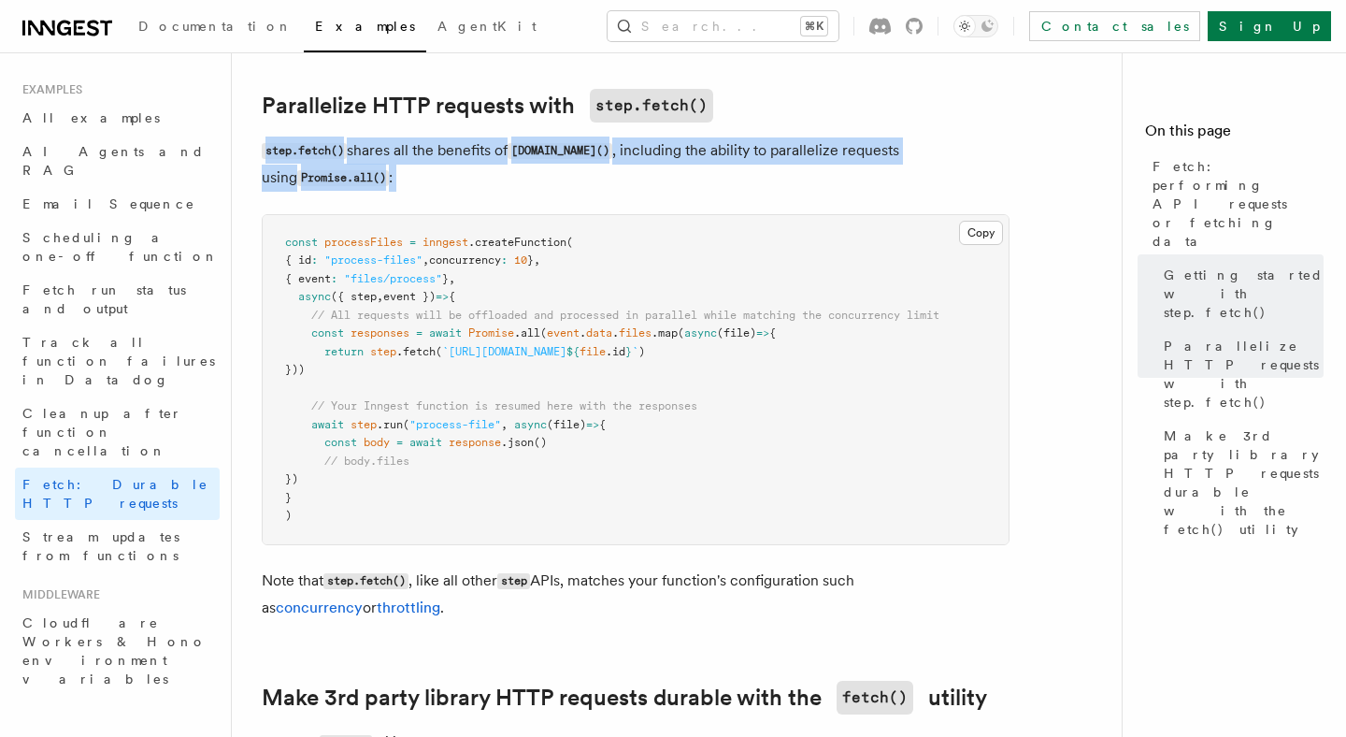
click at [663, 152] on p "step.fetch() shares all the benefits of step.run() , including the ability to p…" at bounding box center [636, 164] width 748 height 54
drag, startPoint x: 416, startPoint y: 422, endPoint x: 655, endPoint y: 434, distance: 238.7
click at [655, 434] on pre "const processFiles = inngest .createFunction ( { id : "process-files" , concurr…" at bounding box center [636, 379] width 746 height 329
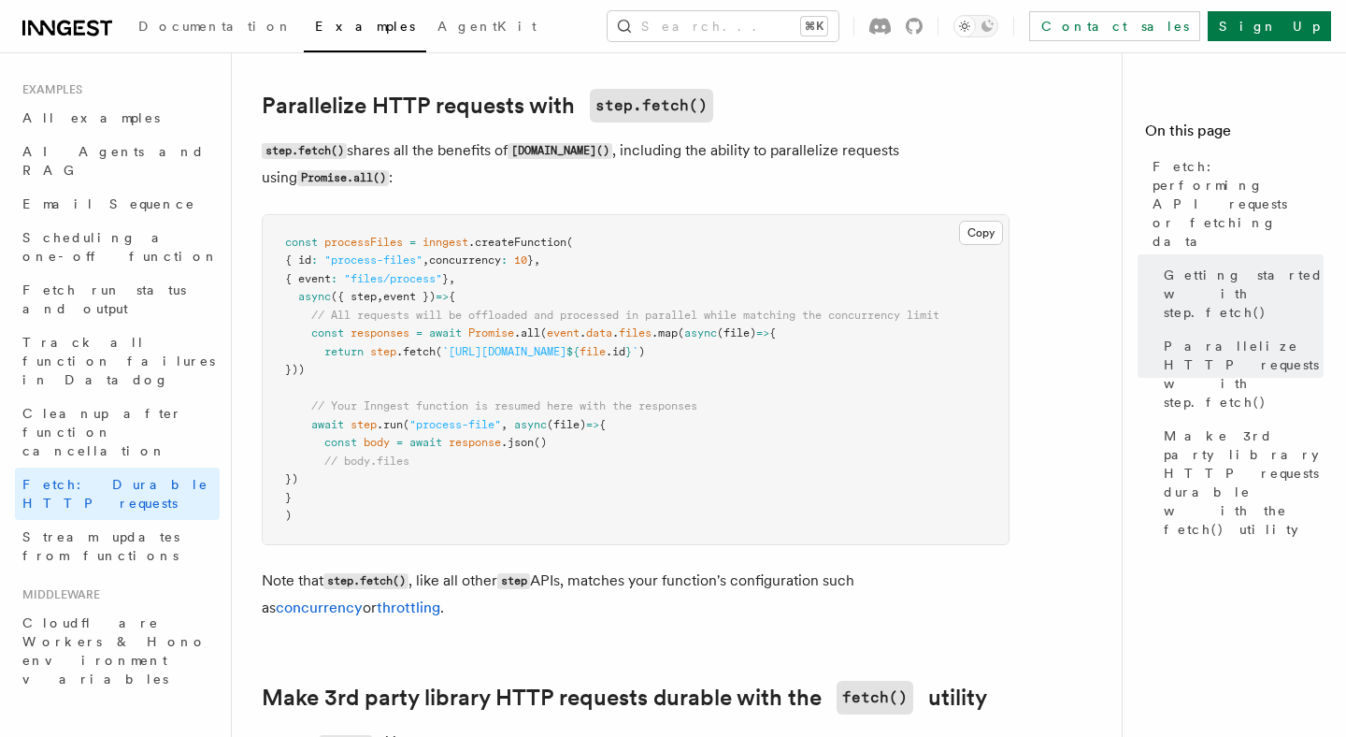
click at [598, 468] on pre "const processFiles = inngest .createFunction ( { id : "process-files" , concurr…" at bounding box center [636, 379] width 746 height 329
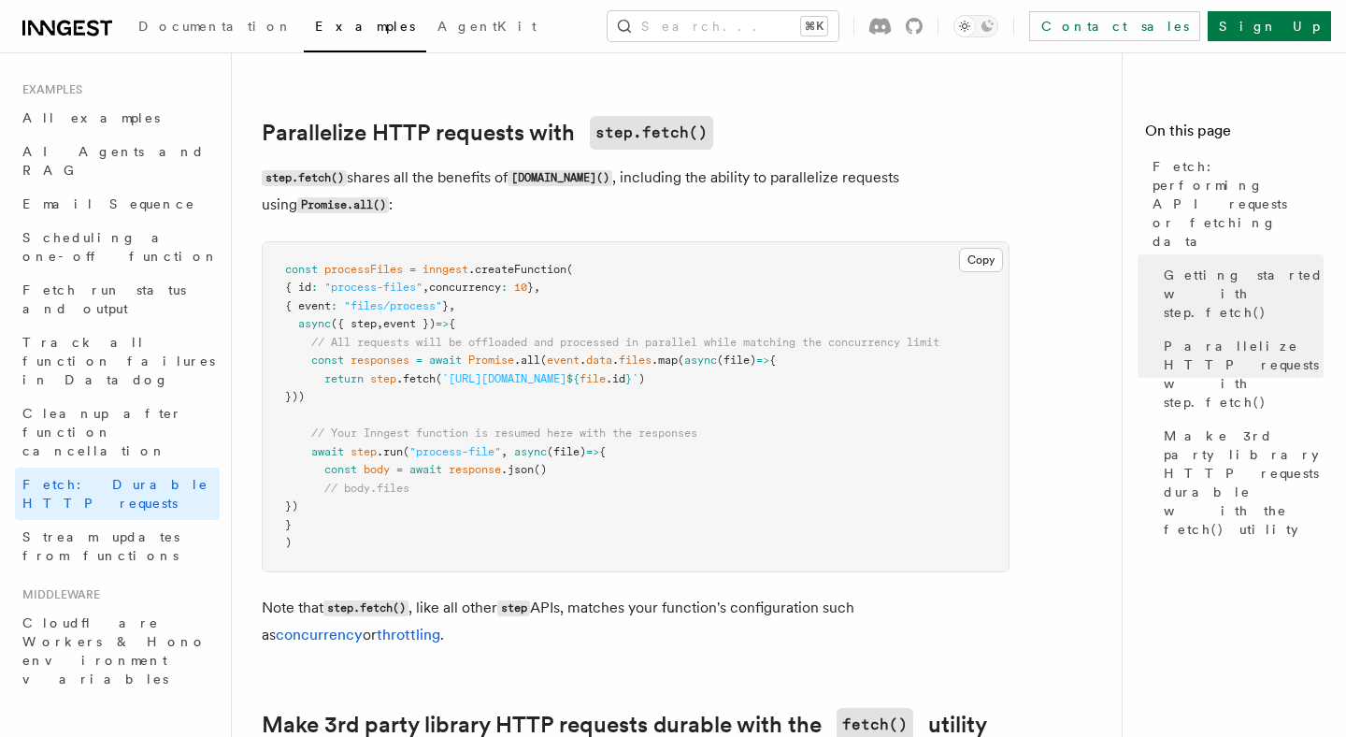
scroll to position [1000, 0]
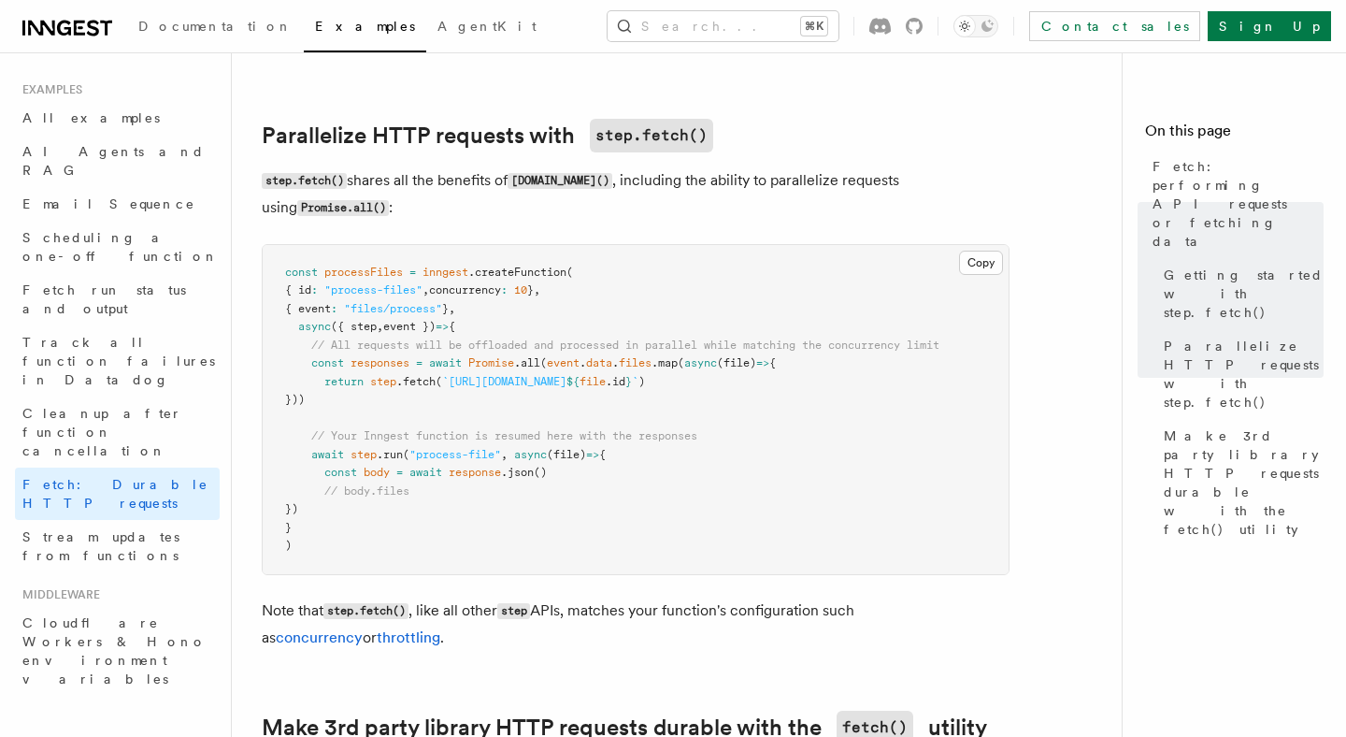
click at [553, 464] on pre "const processFiles = inngest .createFunction ( { id : "process-files" , concurr…" at bounding box center [636, 409] width 746 height 329
click at [471, 460] on span ""process-file"" at bounding box center [456, 454] width 92 height 13
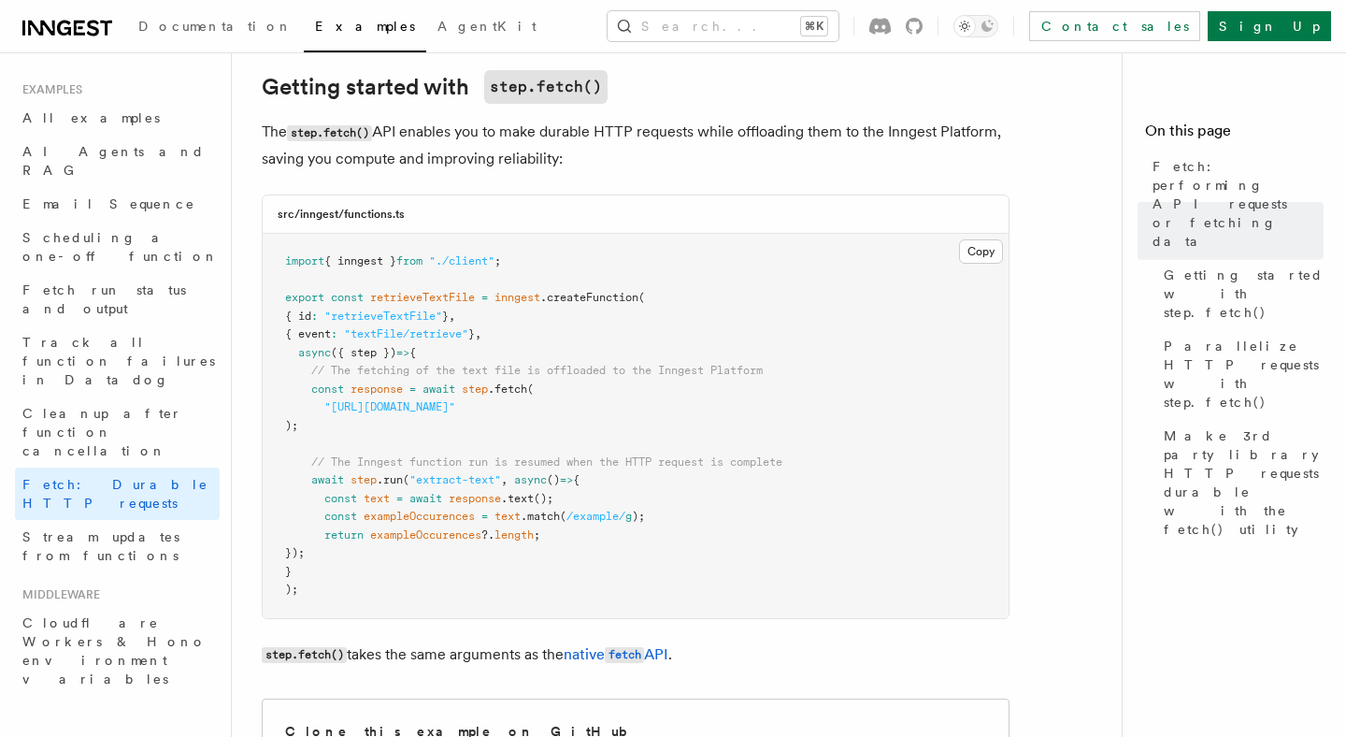
scroll to position [0, 0]
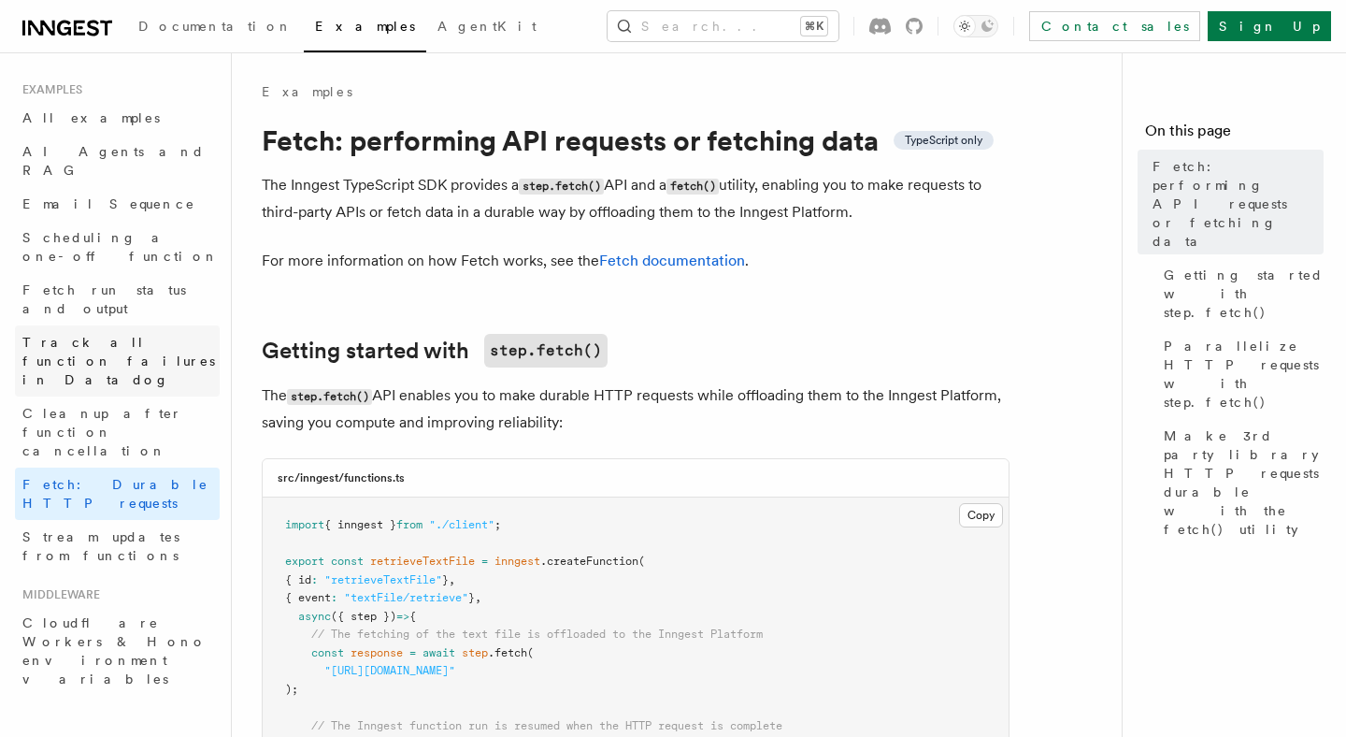
click at [168, 325] on link "Track all function failures in Datadog" at bounding box center [117, 360] width 205 height 71
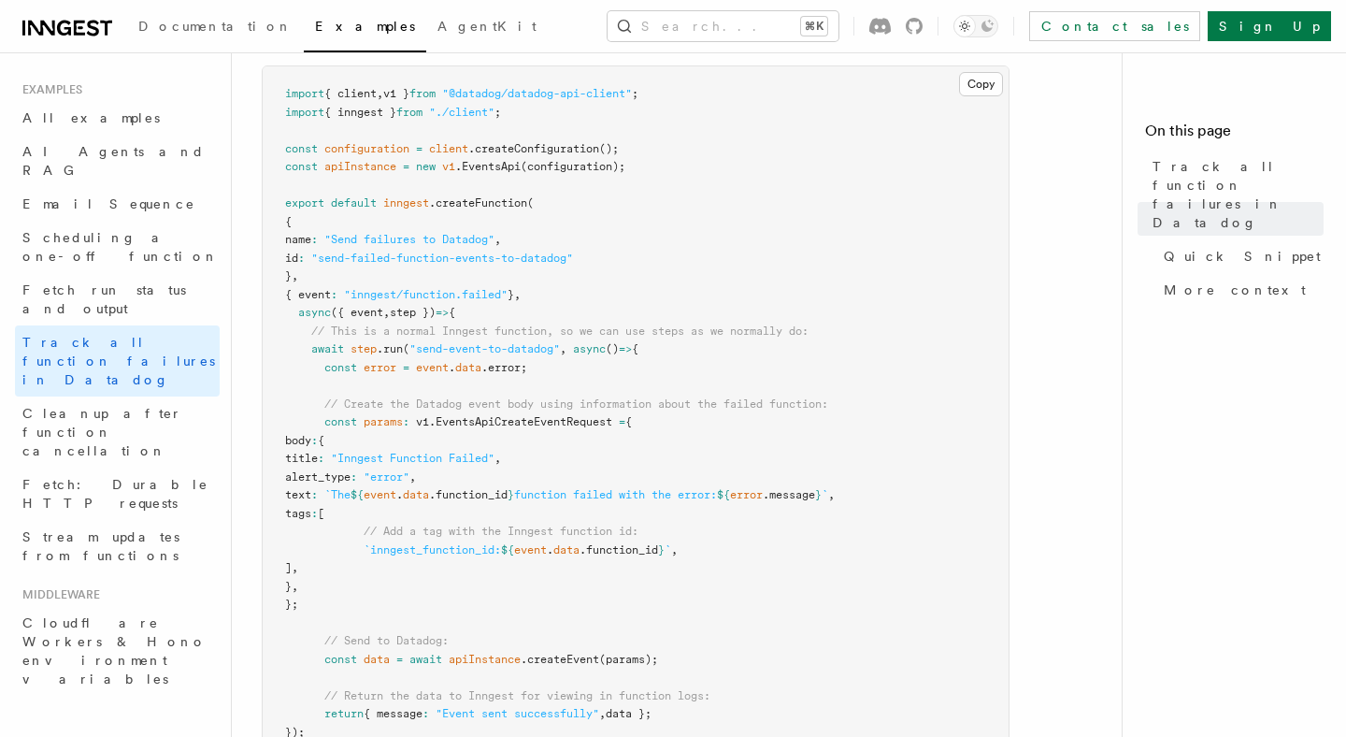
scroll to position [434, 0]
drag, startPoint x: 599, startPoint y: 265, endPoint x: 347, endPoint y: 266, distance: 252.5
click at [347, 266] on span ""send-failed-function-events-to-datadog"" at bounding box center [442, 260] width 262 height 13
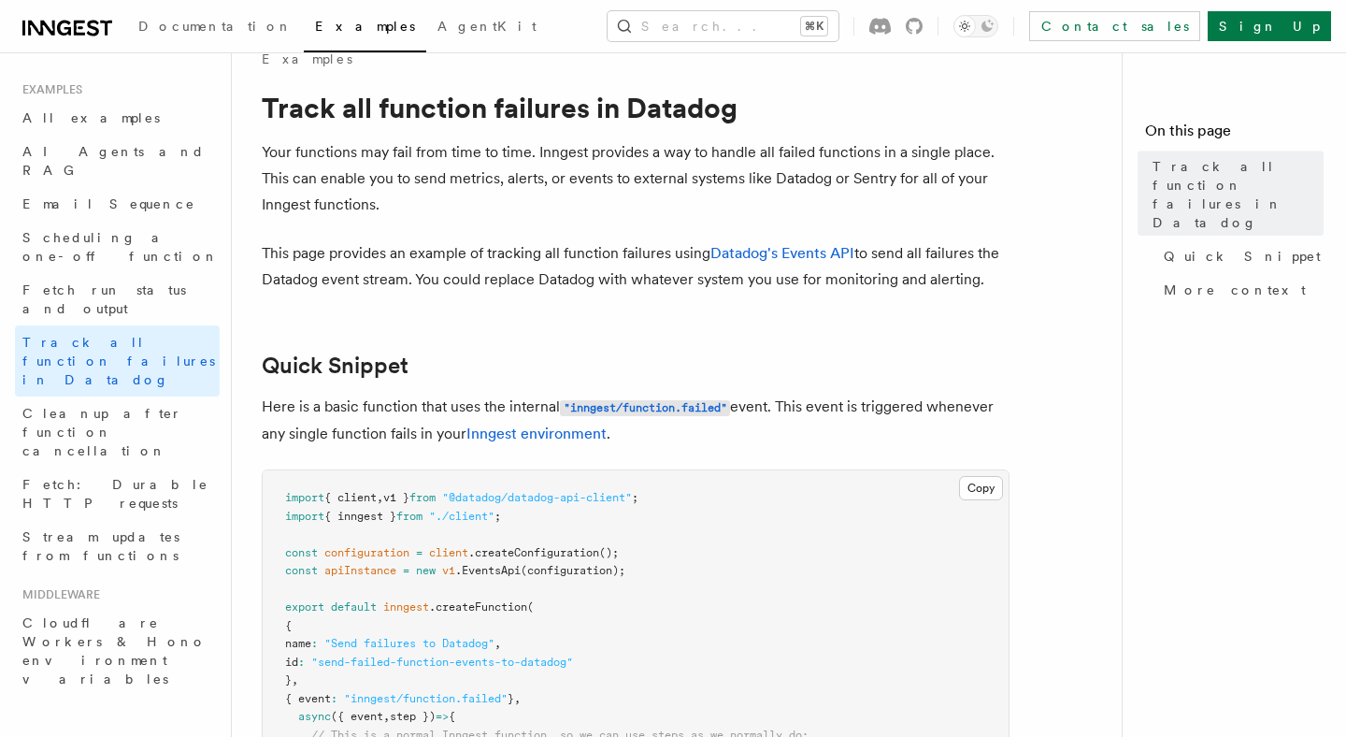
scroll to position [0, 0]
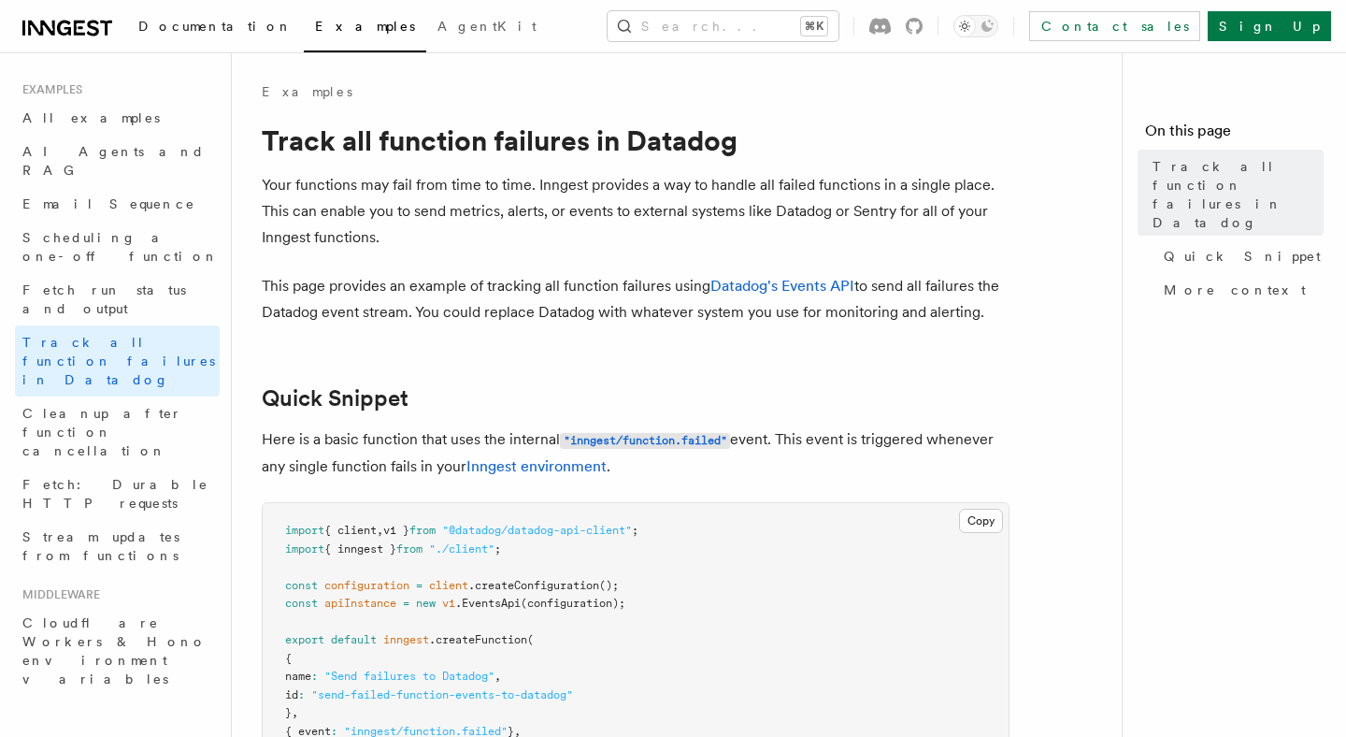
click at [170, 28] on span "Documentation" at bounding box center [215, 26] width 154 height 15
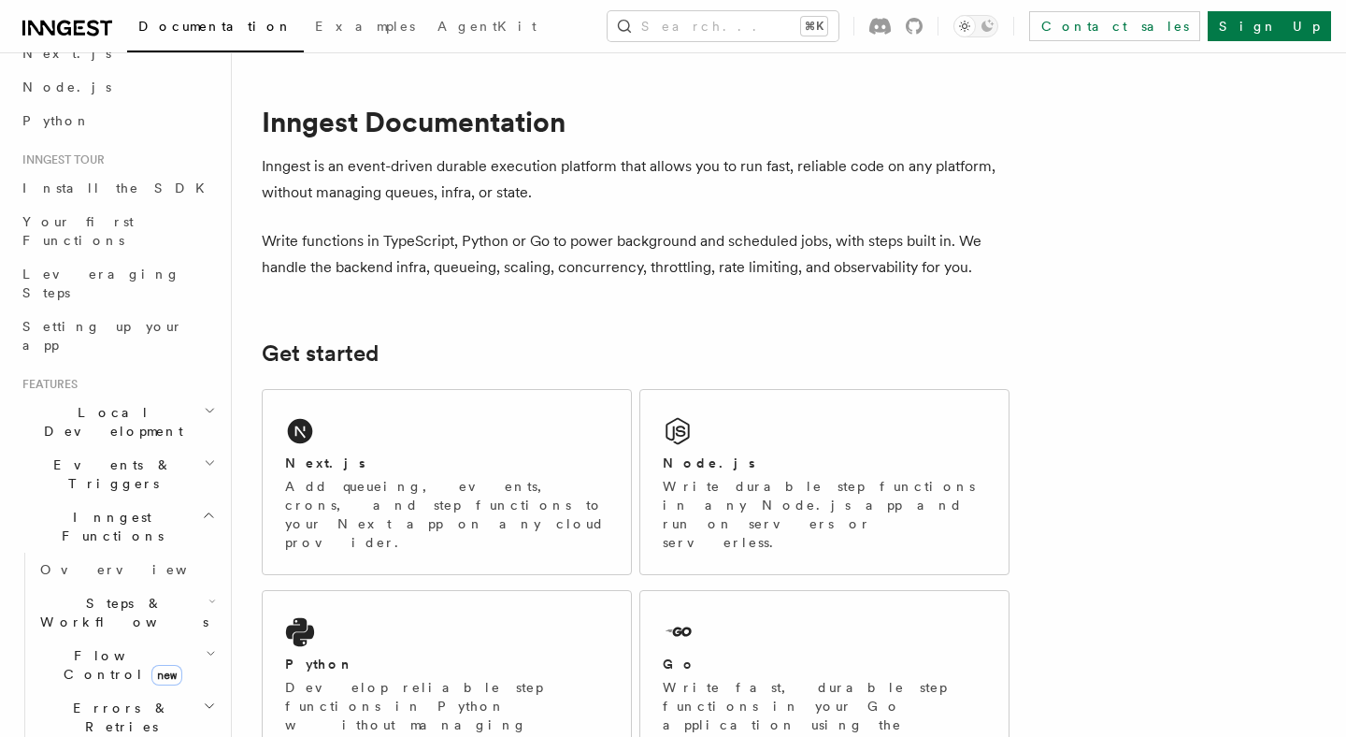
scroll to position [113, 0]
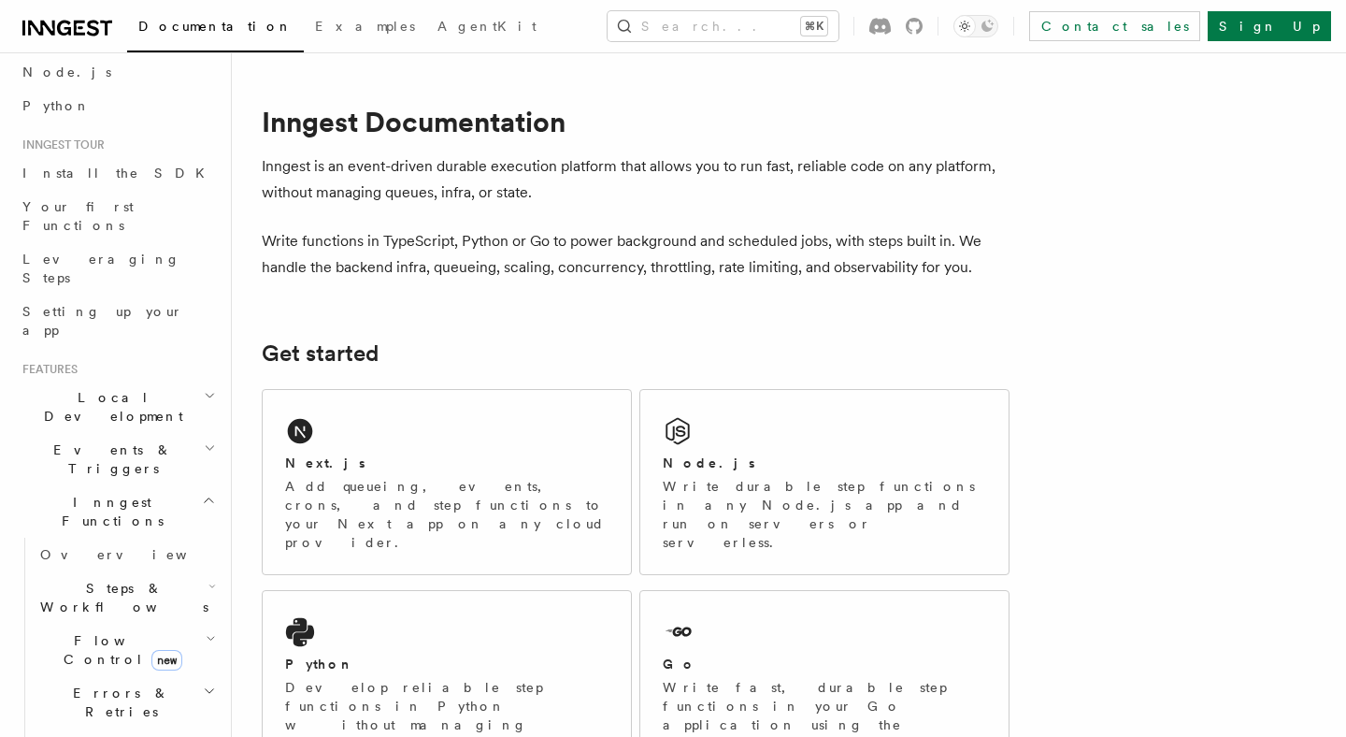
click at [194, 381] on h2 "Local Development" at bounding box center [117, 407] width 205 height 52
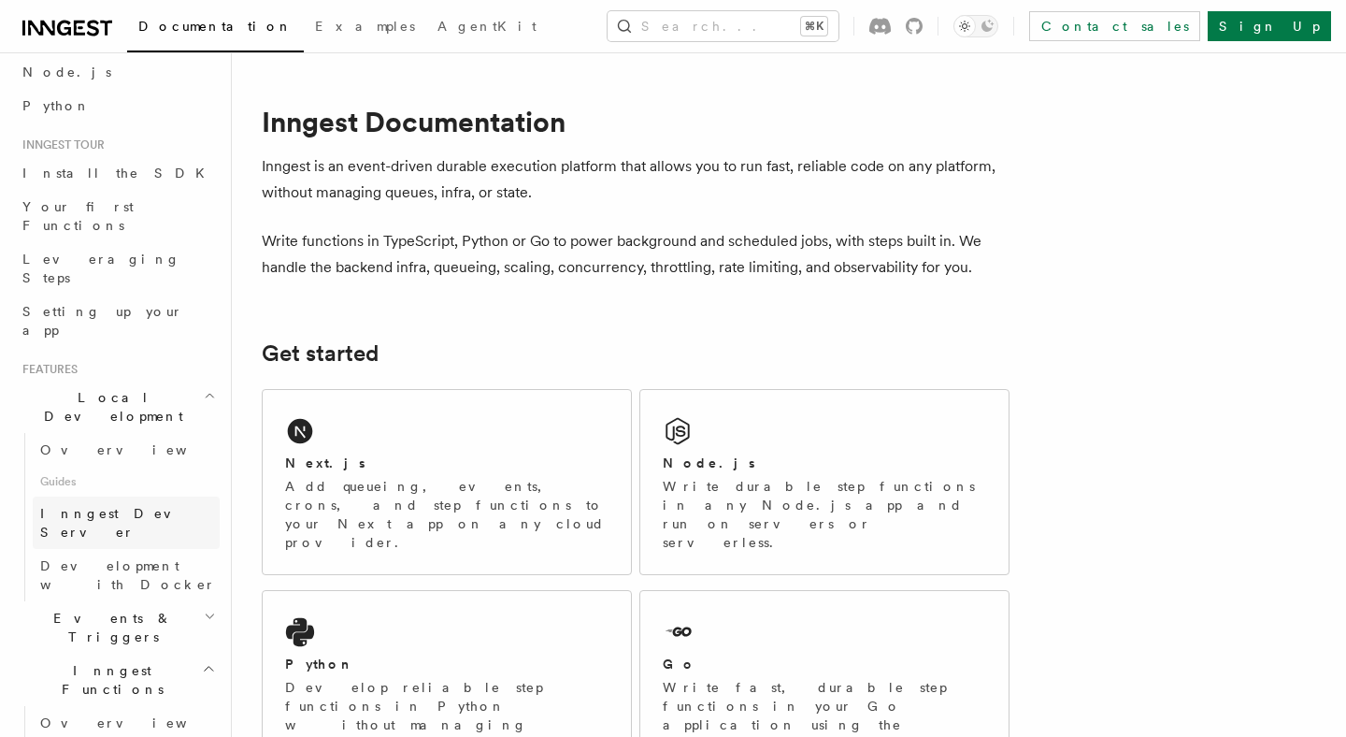
click at [104, 506] on span "Inngest Dev Server" at bounding box center [120, 523] width 160 height 34
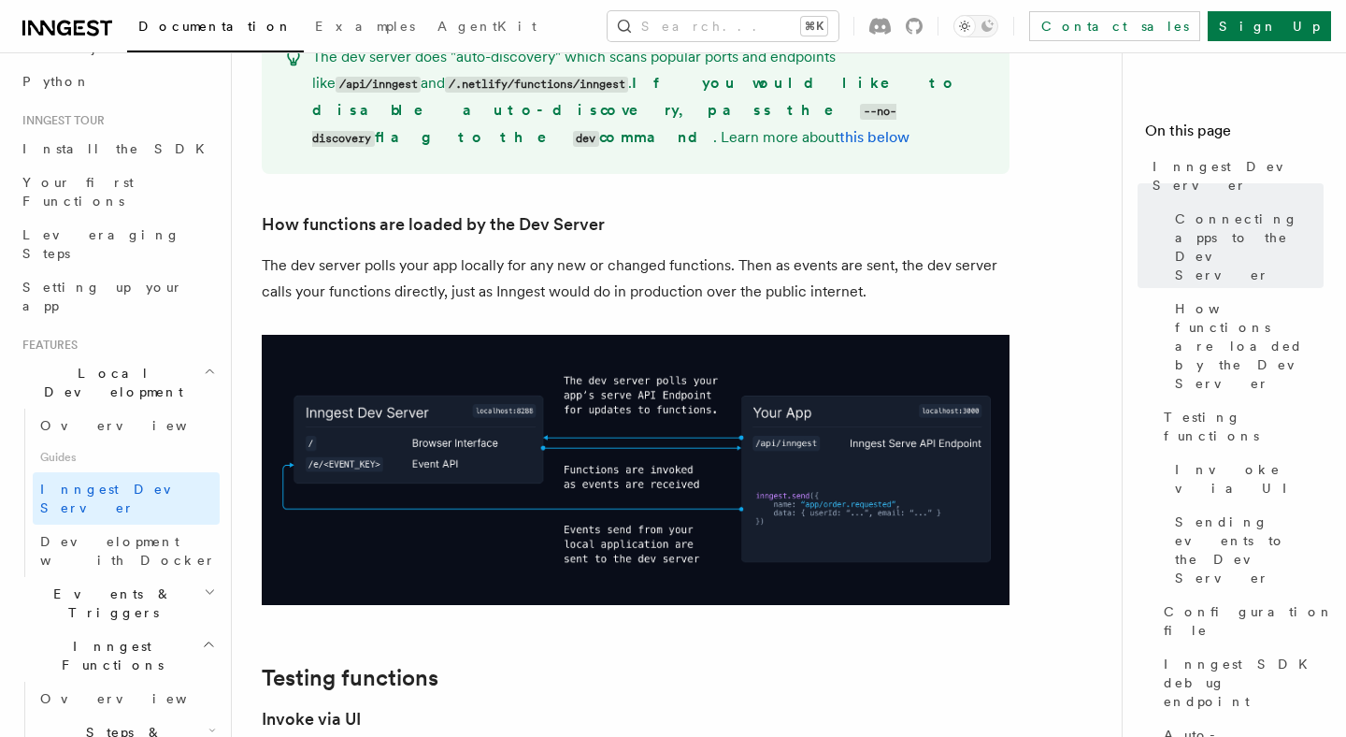
scroll to position [115, 0]
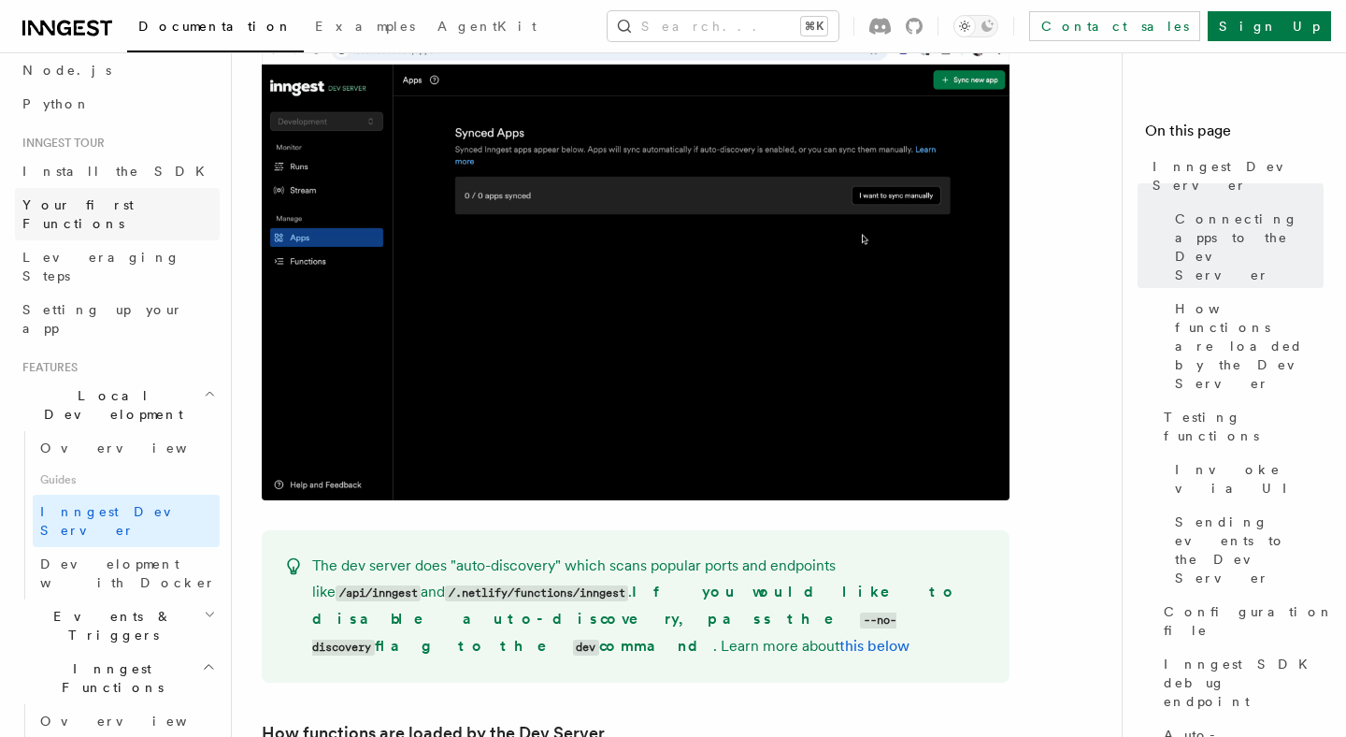
click at [137, 196] on link "Your first Functions" at bounding box center [117, 214] width 205 height 52
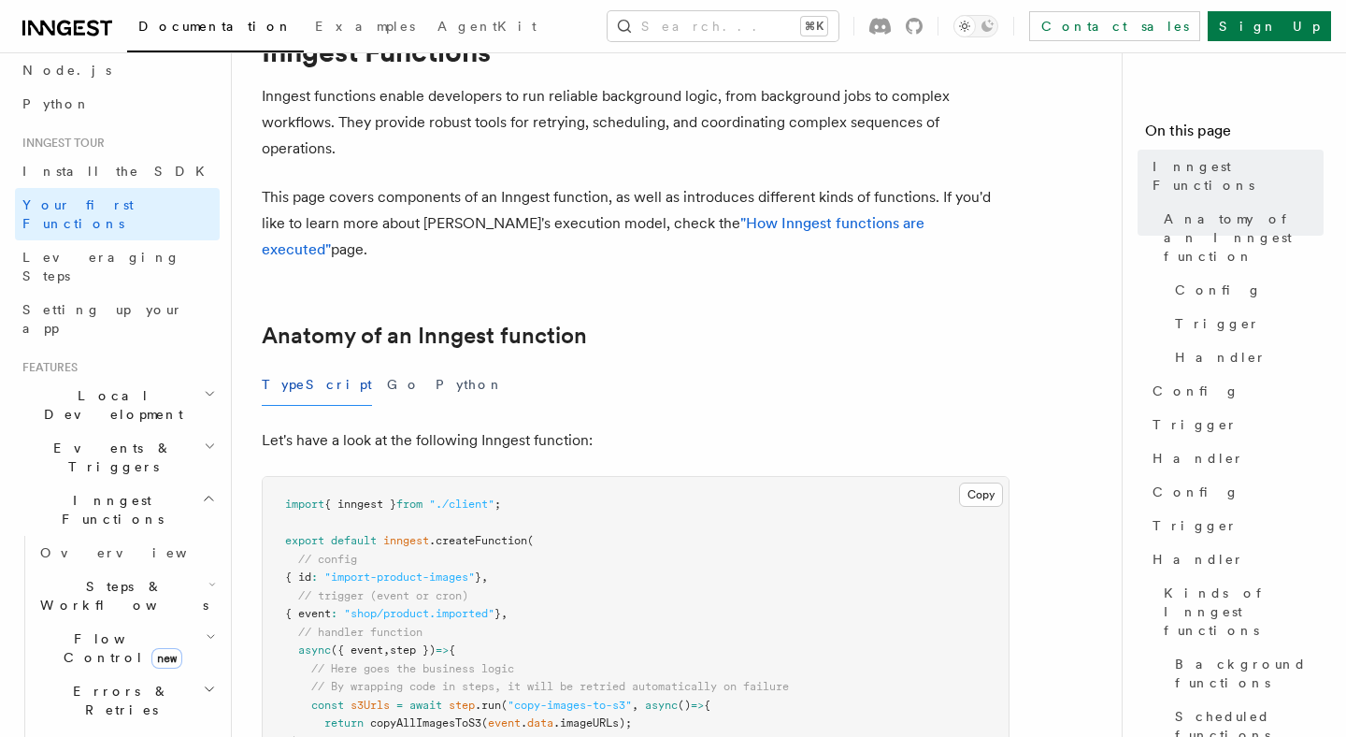
scroll to position [71, 0]
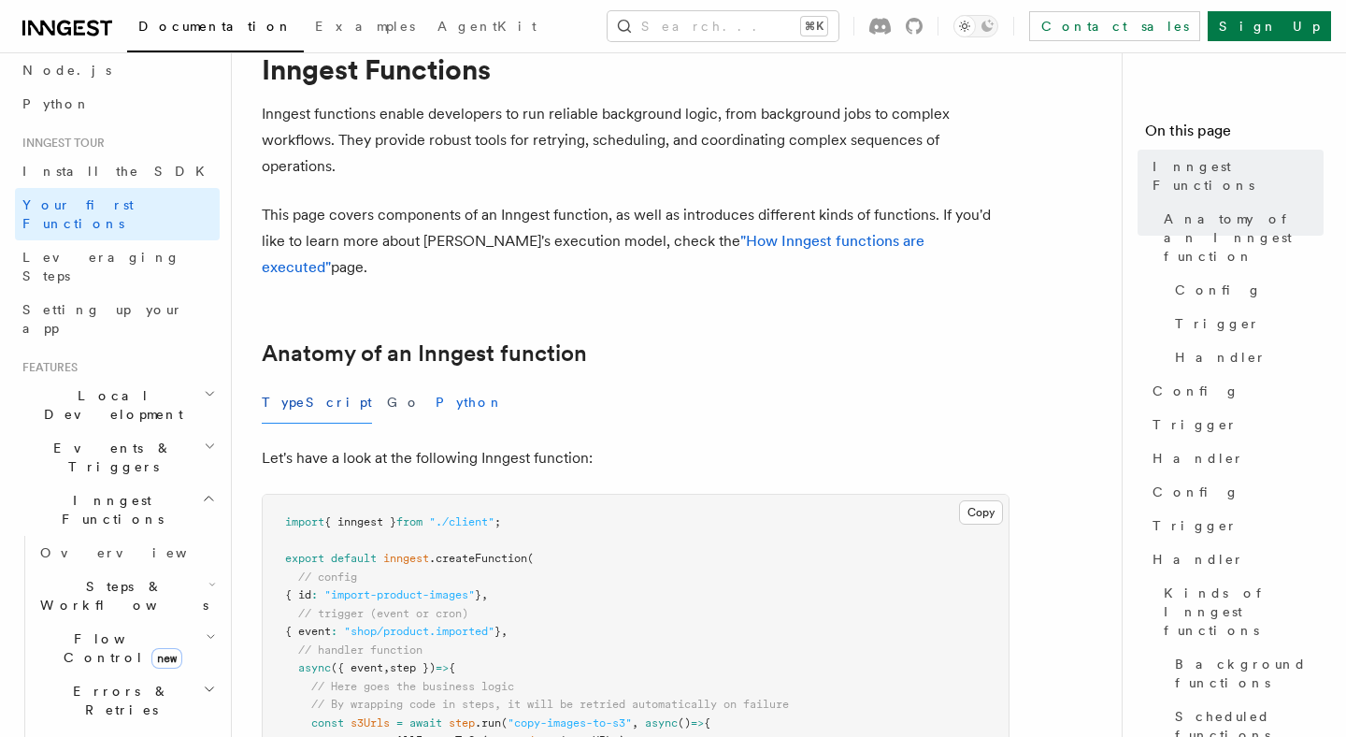
click at [436, 381] on button "Python" at bounding box center [470, 402] width 68 height 42
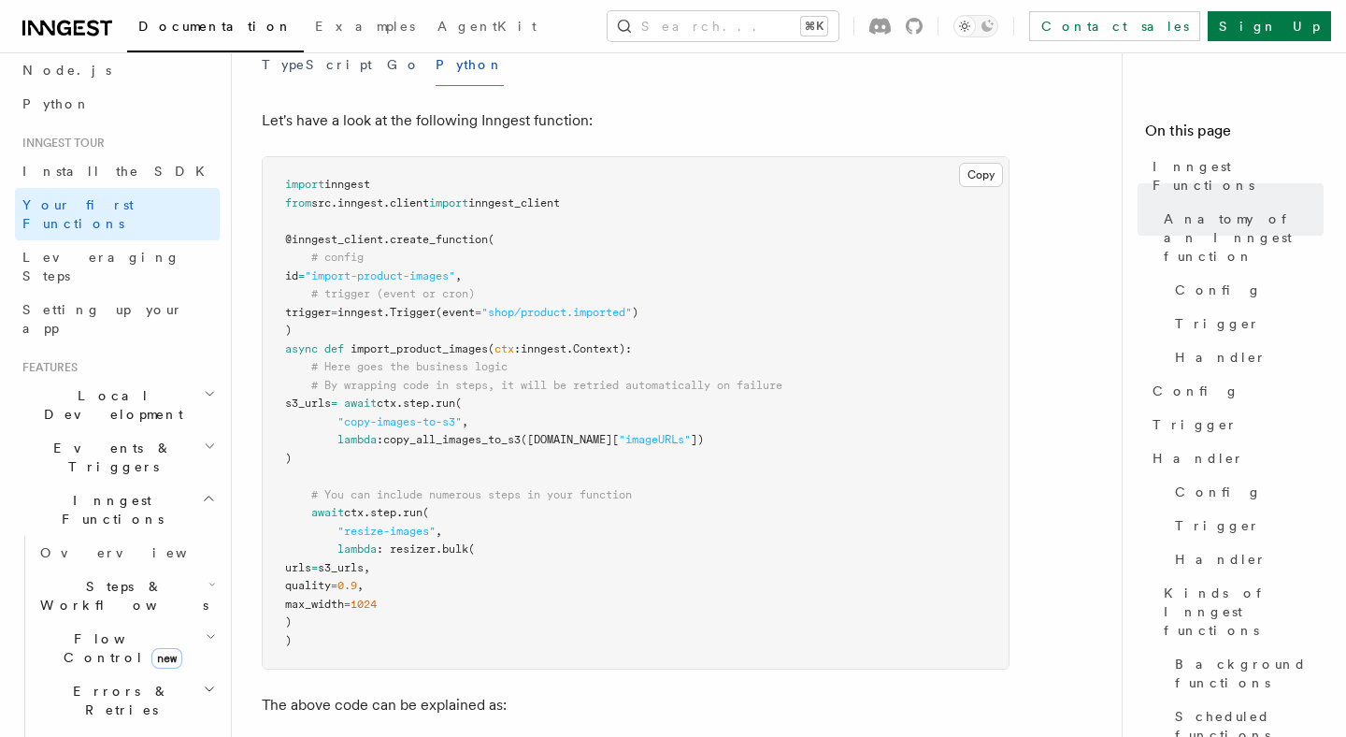
scroll to position [421, 0]
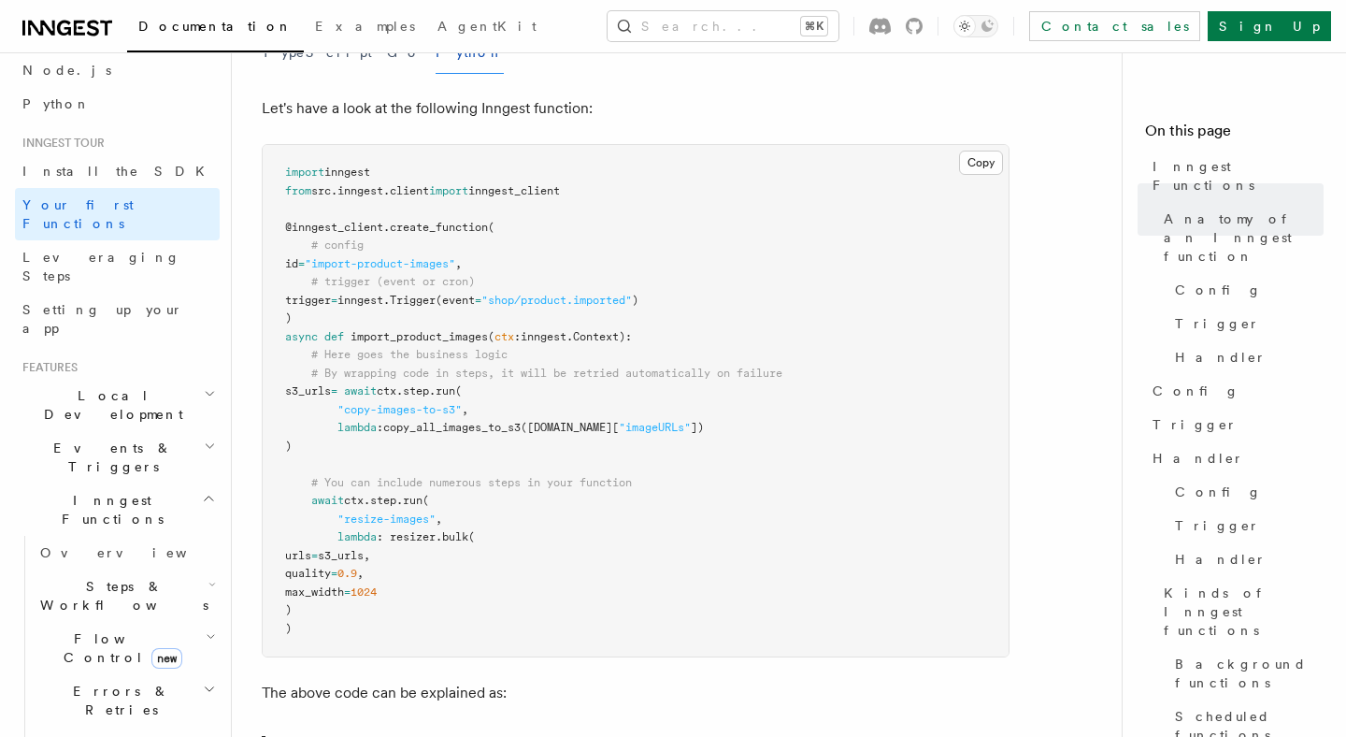
drag, startPoint x: 266, startPoint y: 185, endPoint x: 363, endPoint y: 541, distance: 369.0
click at [363, 541] on pre "import inngest from src . inngest . client import inngest_client @inngest_clien…" at bounding box center [636, 400] width 746 height 511
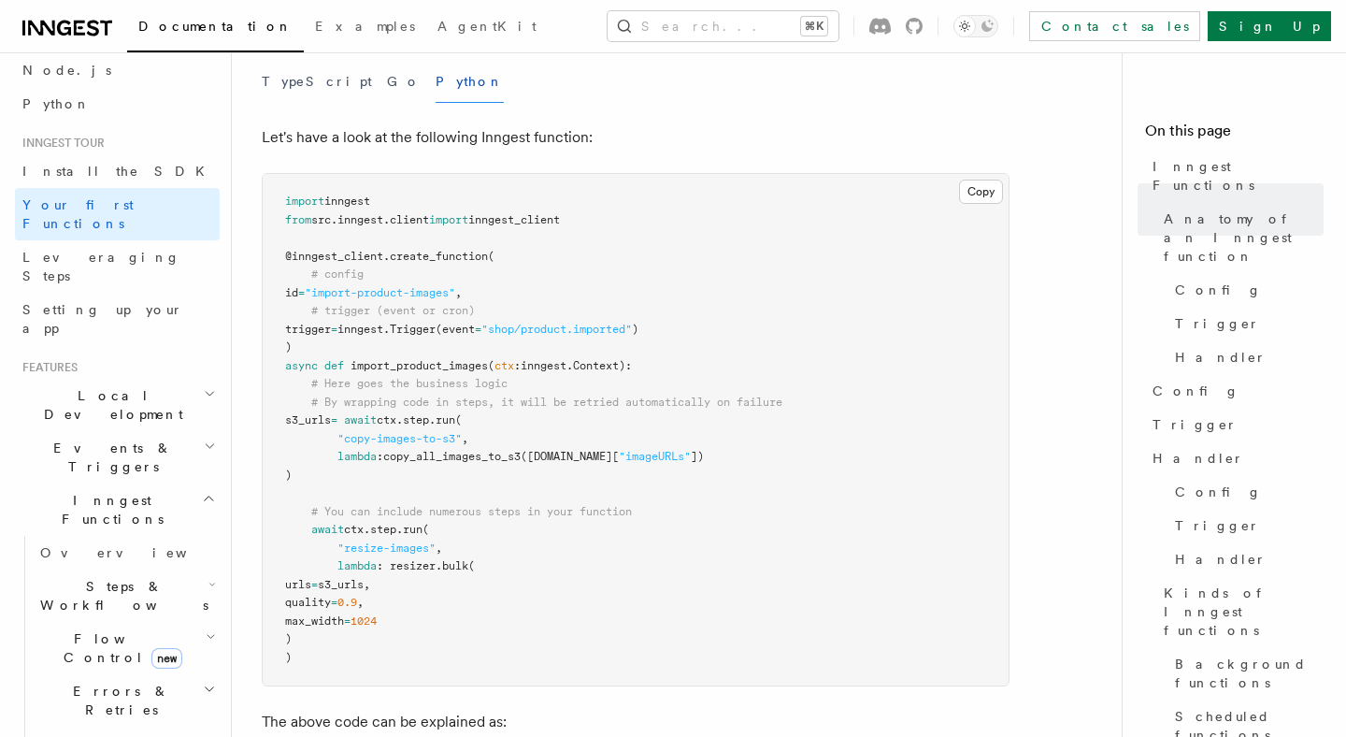
click at [363, 559] on span "lambda" at bounding box center [357, 565] width 39 height 13
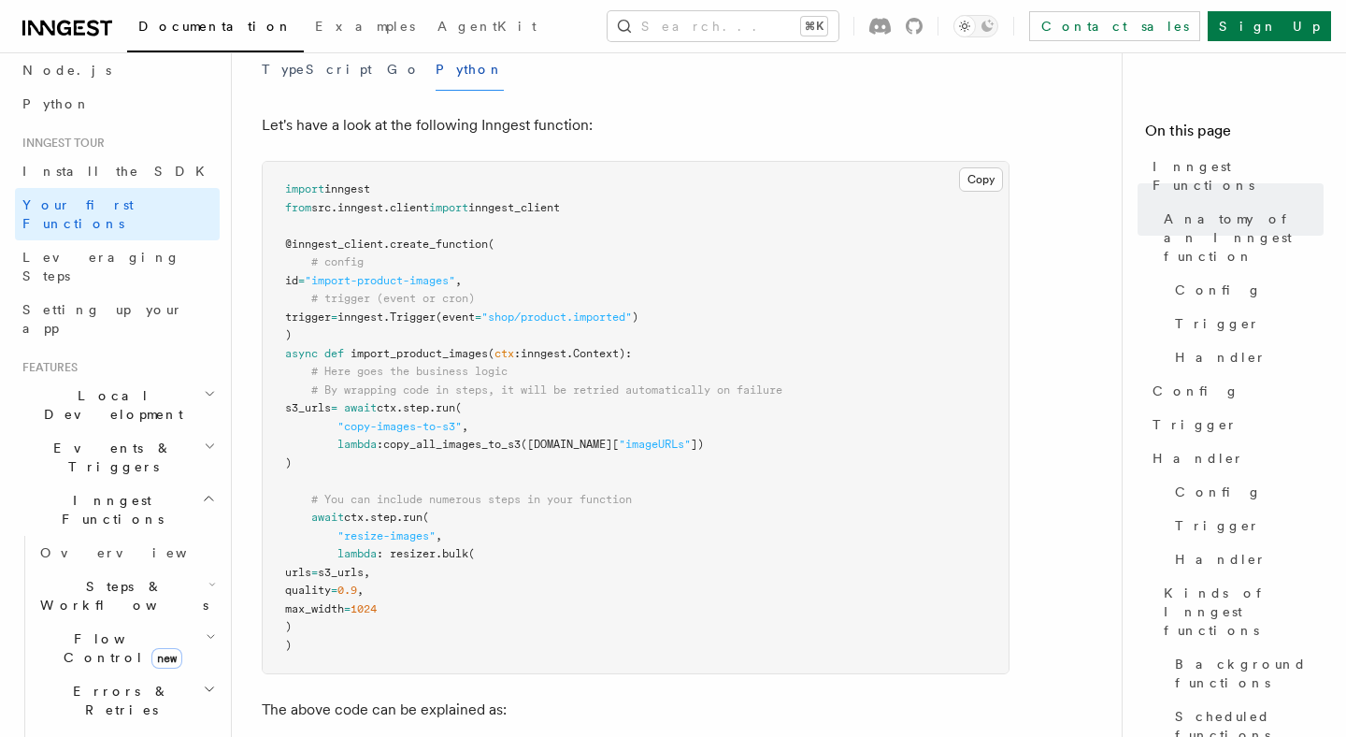
scroll to position [417, 0]
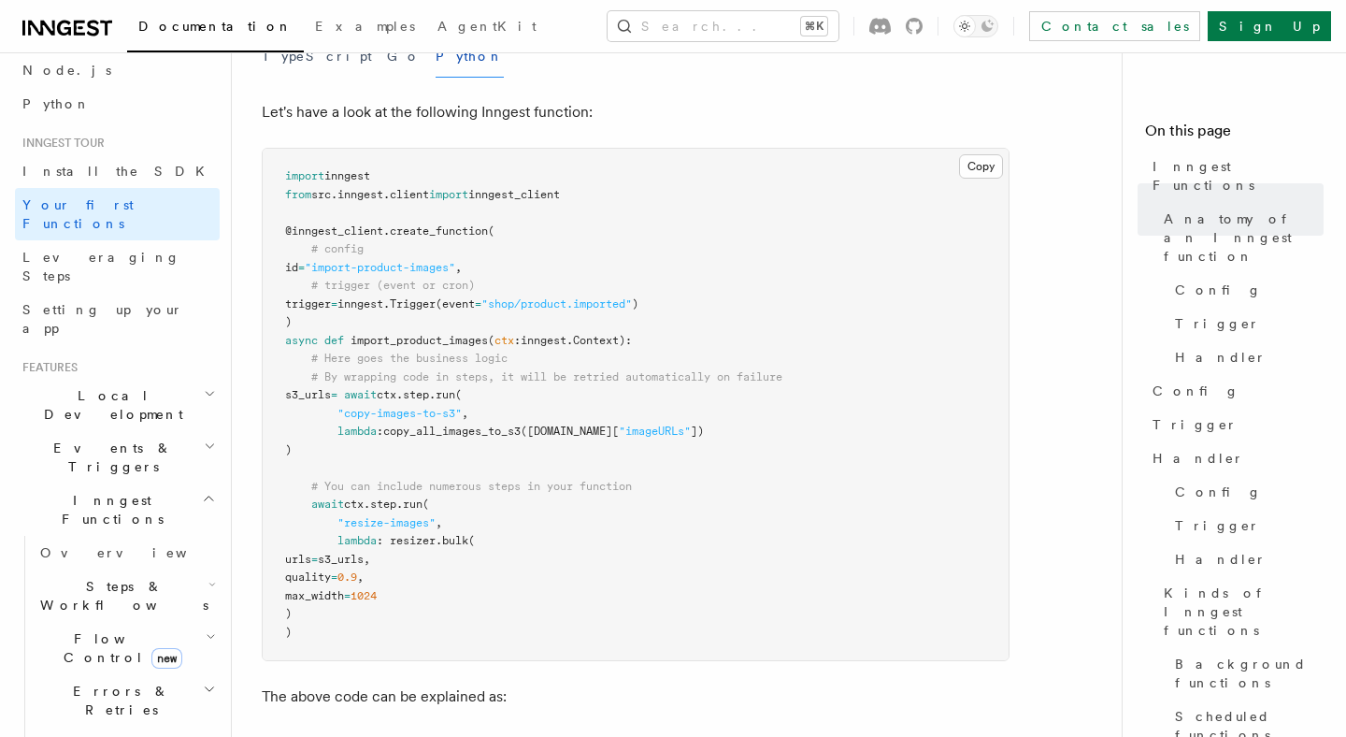
click at [536, 334] on span "inngest" at bounding box center [544, 340] width 46 height 13
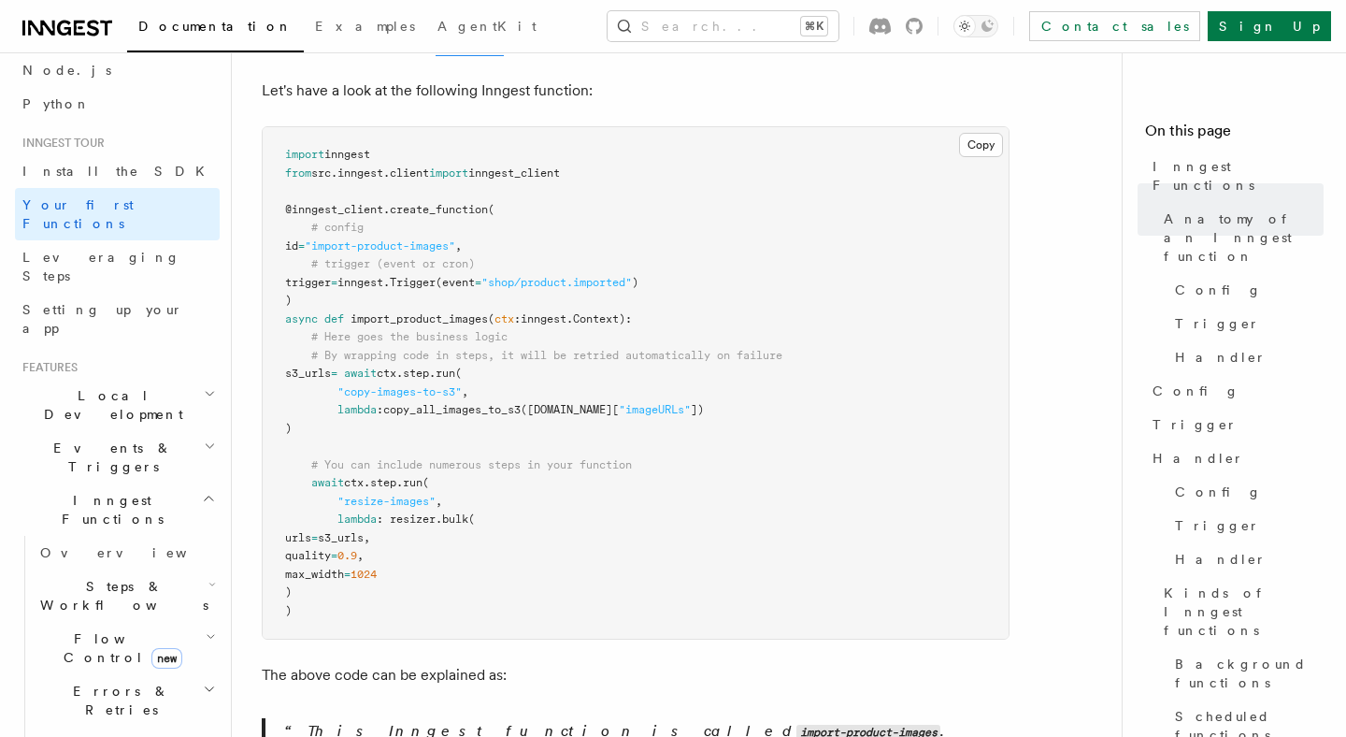
scroll to position [440, 0]
click at [554, 475] on pre "import inngest from src . inngest . client import inngest_client @inngest_clien…" at bounding box center [636, 380] width 746 height 511
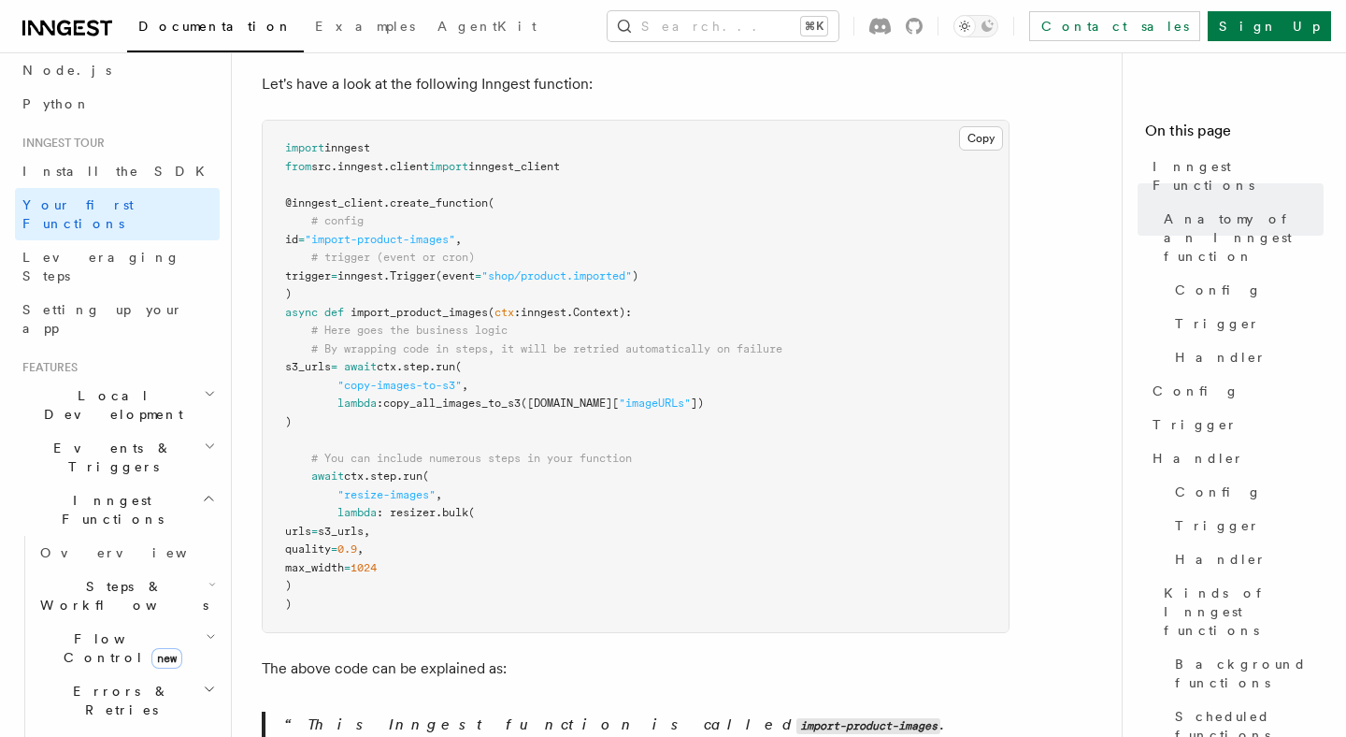
click at [381, 294] on pre "import inngest from src . inngest . client import inngest_client @inngest_clien…" at bounding box center [636, 376] width 746 height 511
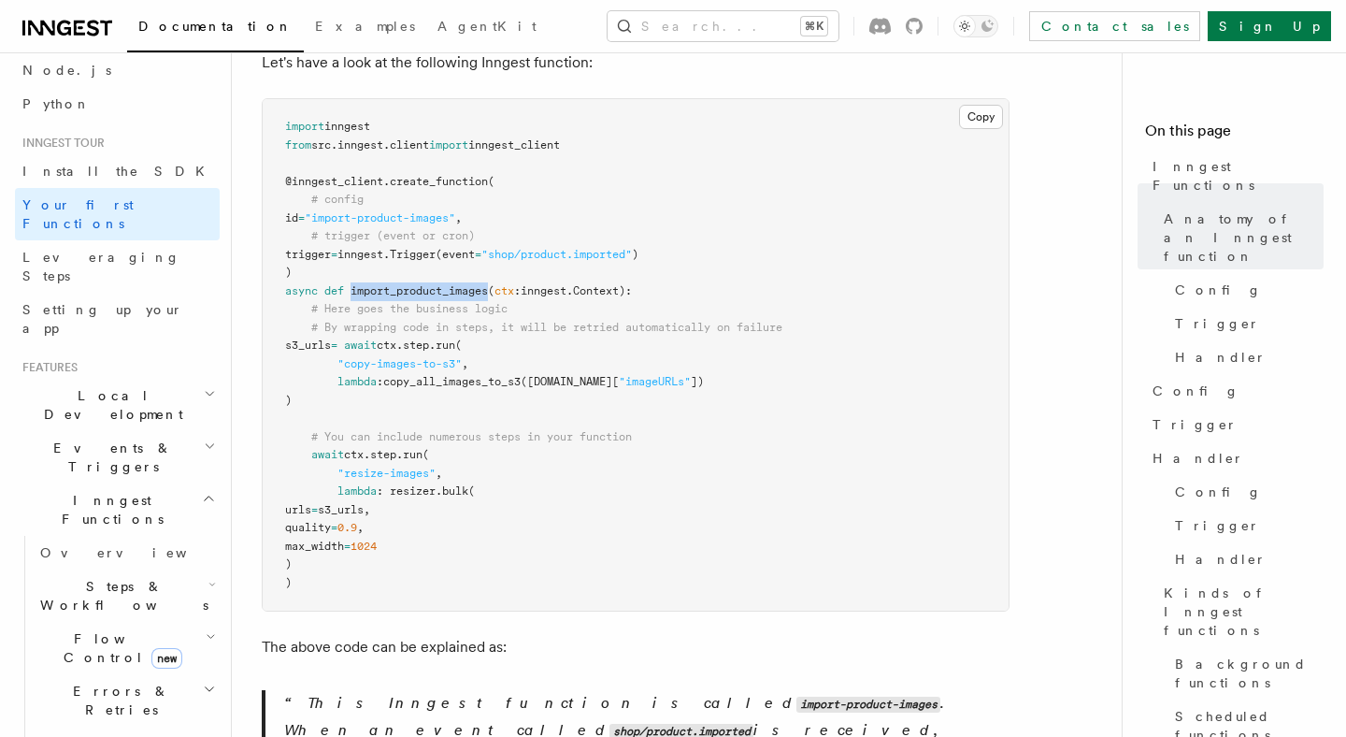
scroll to position [482, 0]
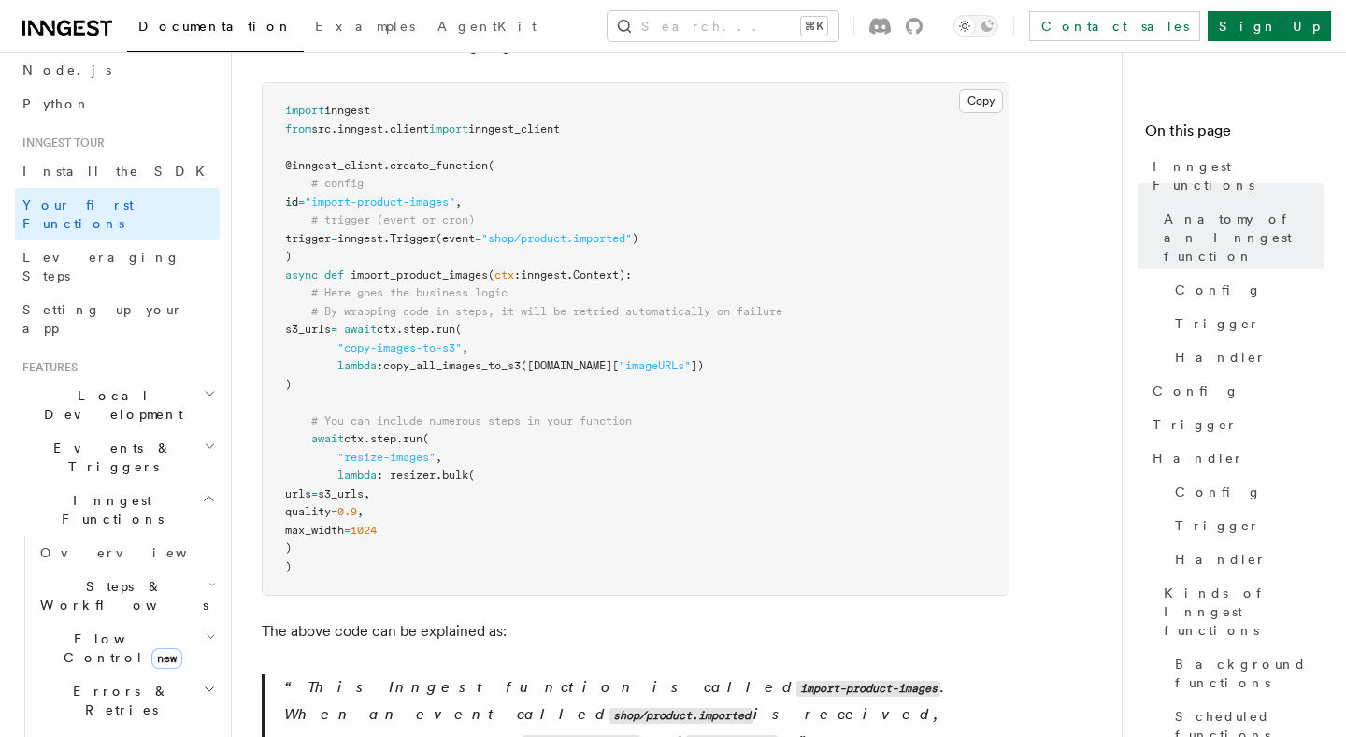
click at [465, 359] on span "copy_all_images_to_s3" at bounding box center [451, 365] width 137 height 13
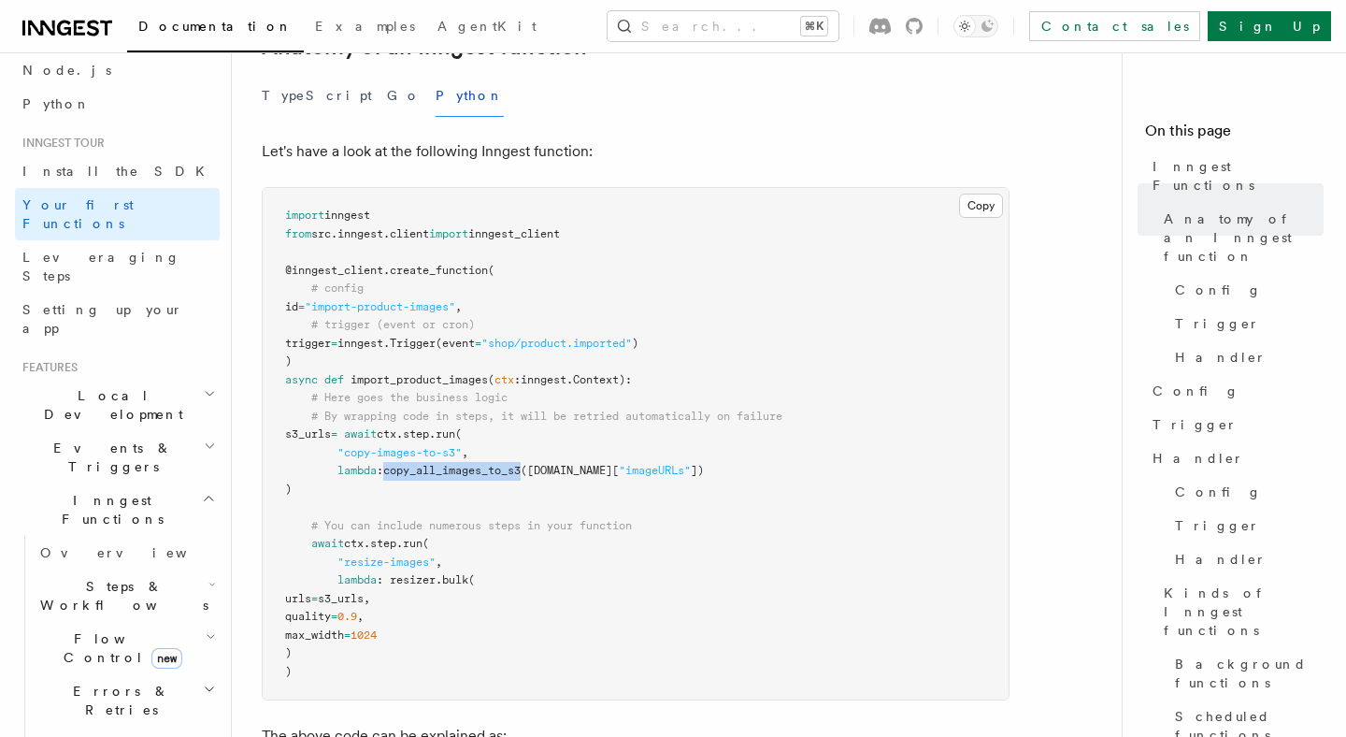
scroll to position [373, 0]
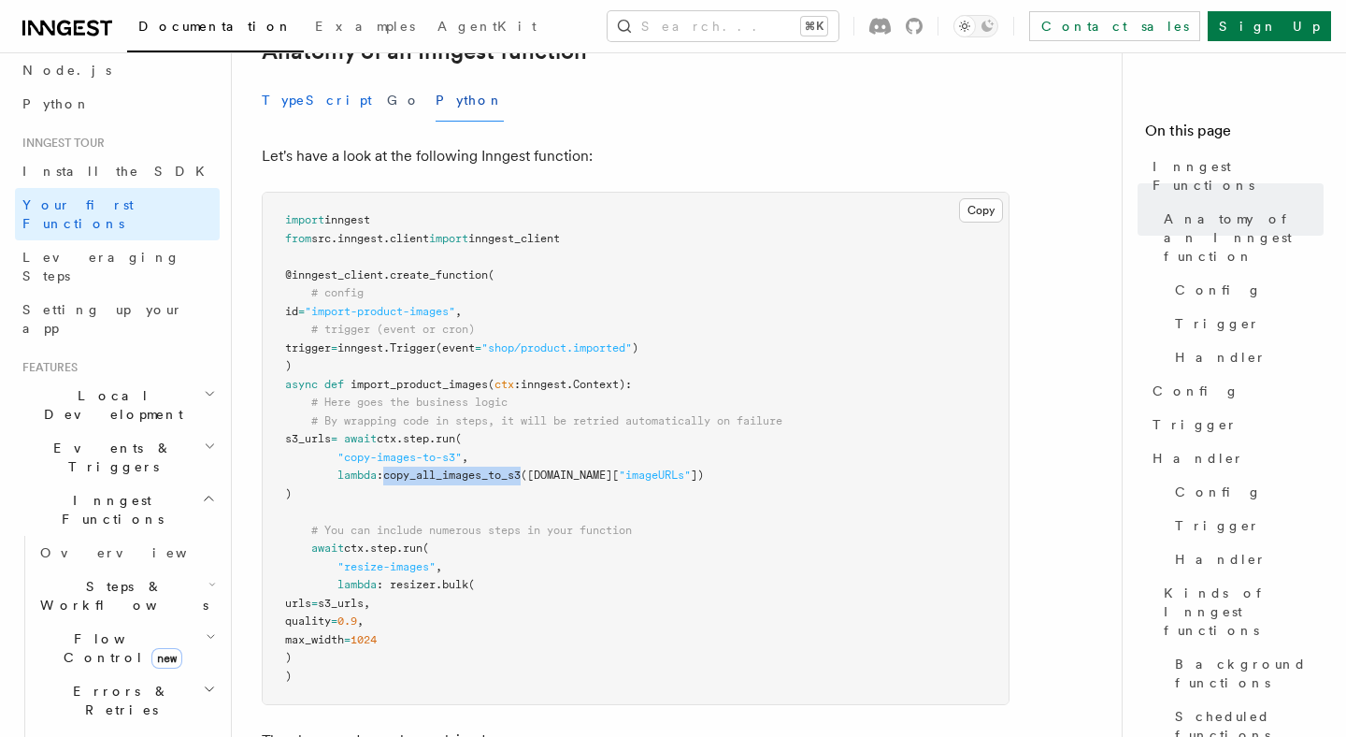
click at [307, 79] on button "TypeScript" at bounding box center [317, 100] width 110 height 42
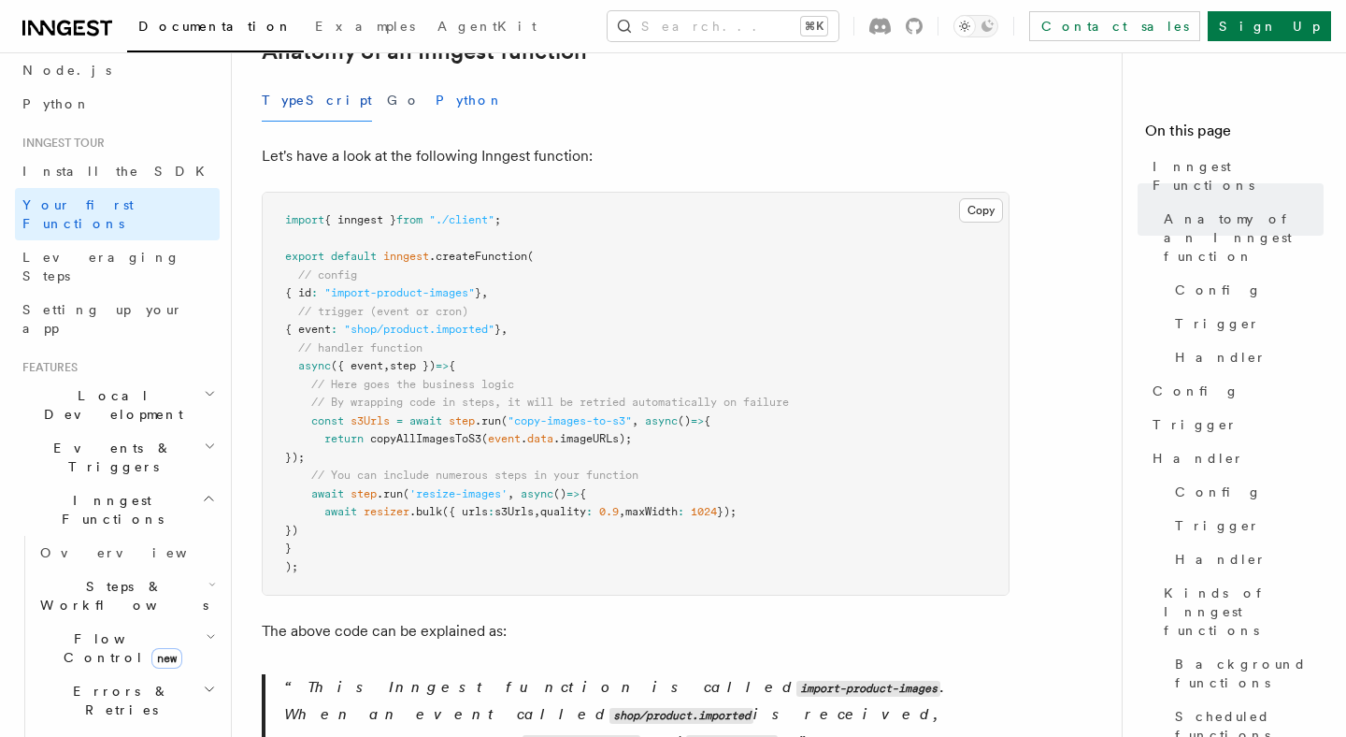
click at [436, 79] on button "Python" at bounding box center [470, 100] width 68 height 42
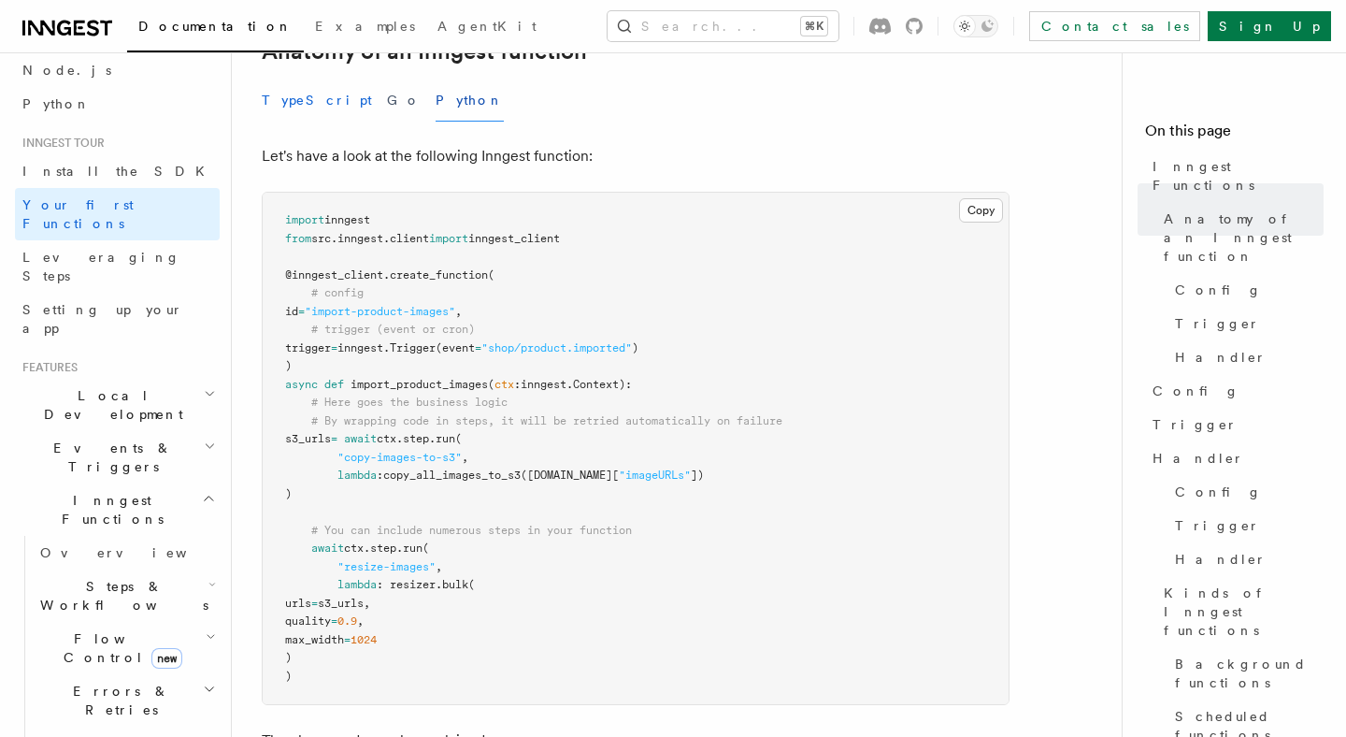
click at [289, 79] on button "TypeScript" at bounding box center [317, 100] width 110 height 42
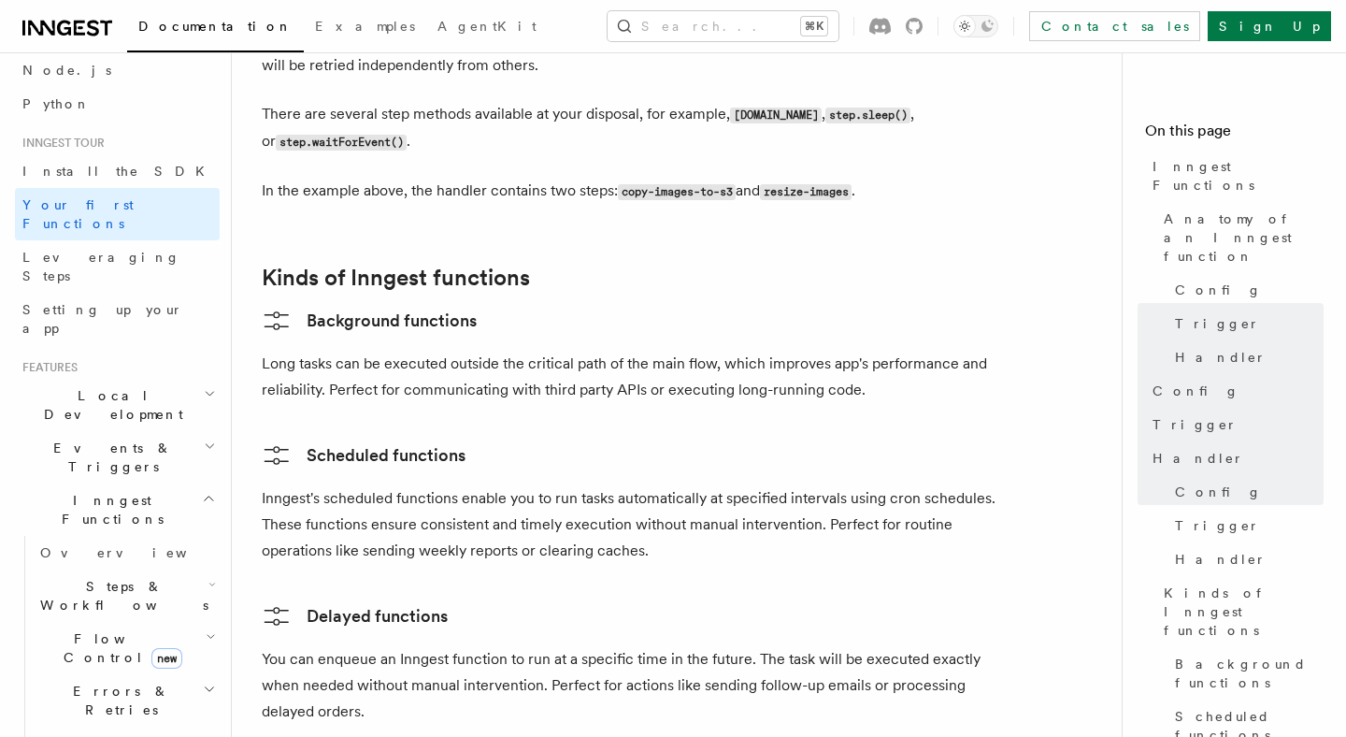
scroll to position [2777, 0]
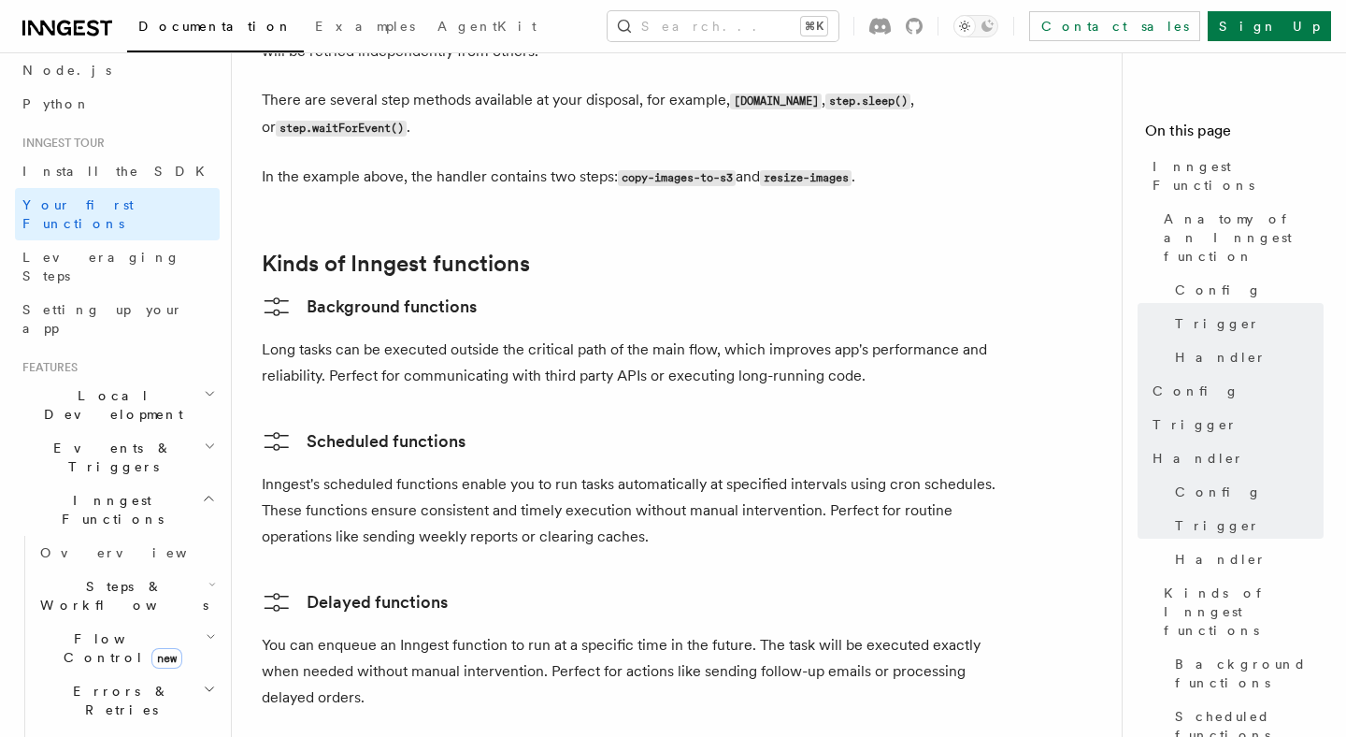
click at [304, 337] on p "Long tasks can be executed outside the critical path of the main flow, which im…" at bounding box center [636, 363] width 748 height 52
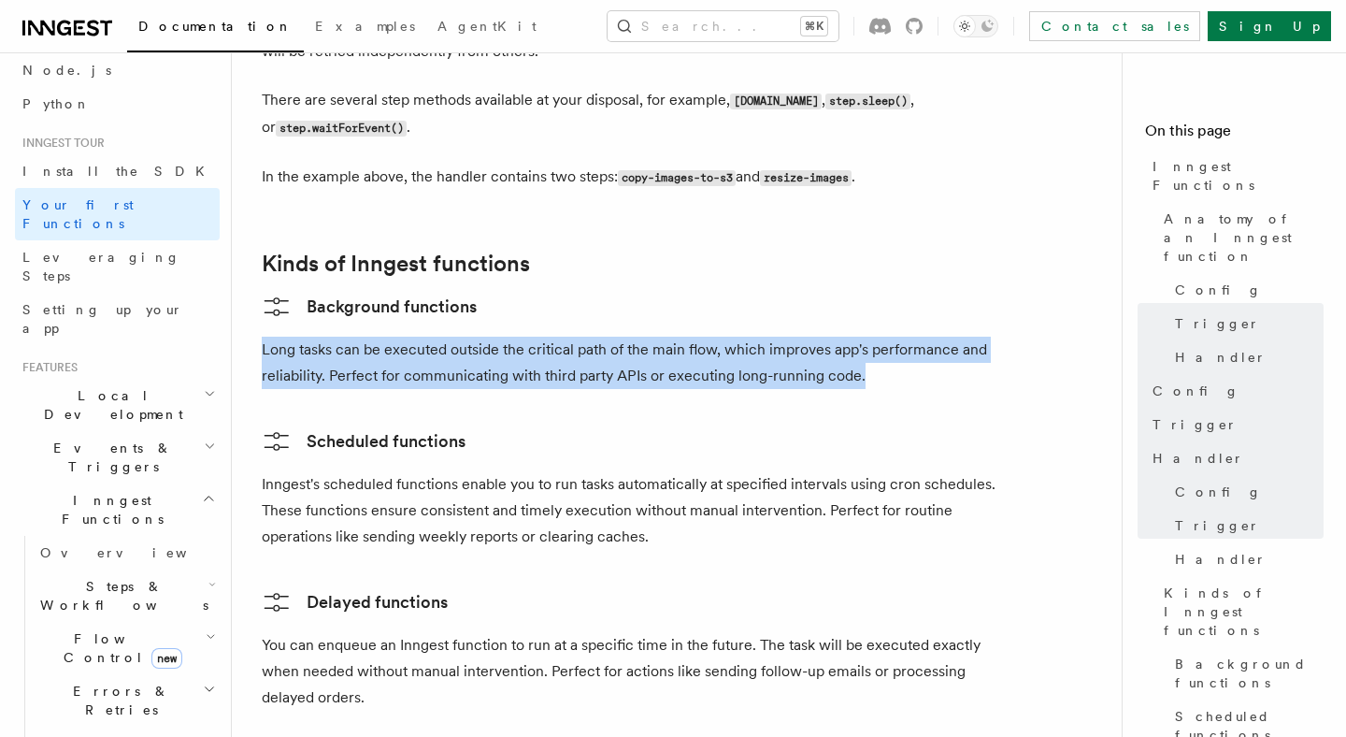
click at [304, 337] on p "Long tasks can be executed outside the critical path of the main flow, which im…" at bounding box center [636, 363] width 748 height 52
click at [345, 337] on p "Long tasks can be executed outside the critical path of the main flow, which im…" at bounding box center [636, 363] width 748 height 52
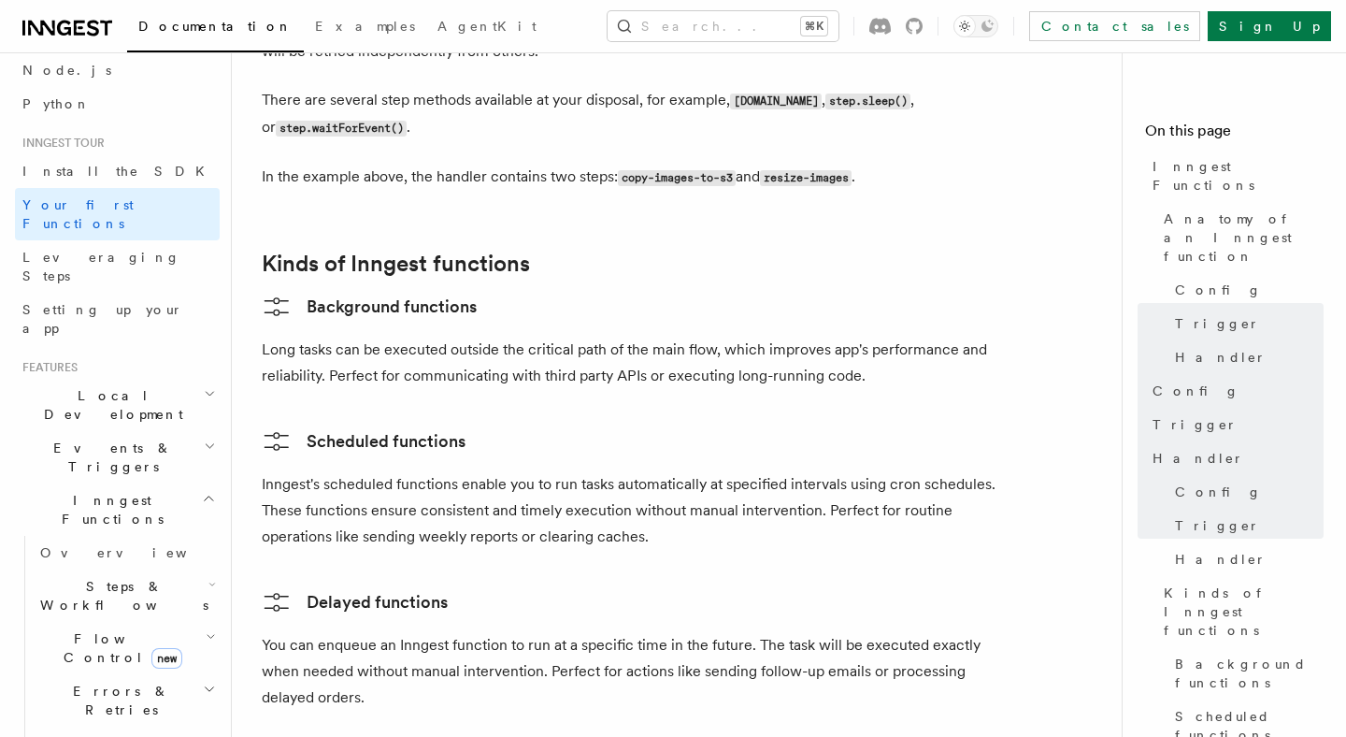
click at [420, 337] on p "Long tasks can be executed outside the critical path of the main flow, which im…" at bounding box center [636, 363] width 748 height 52
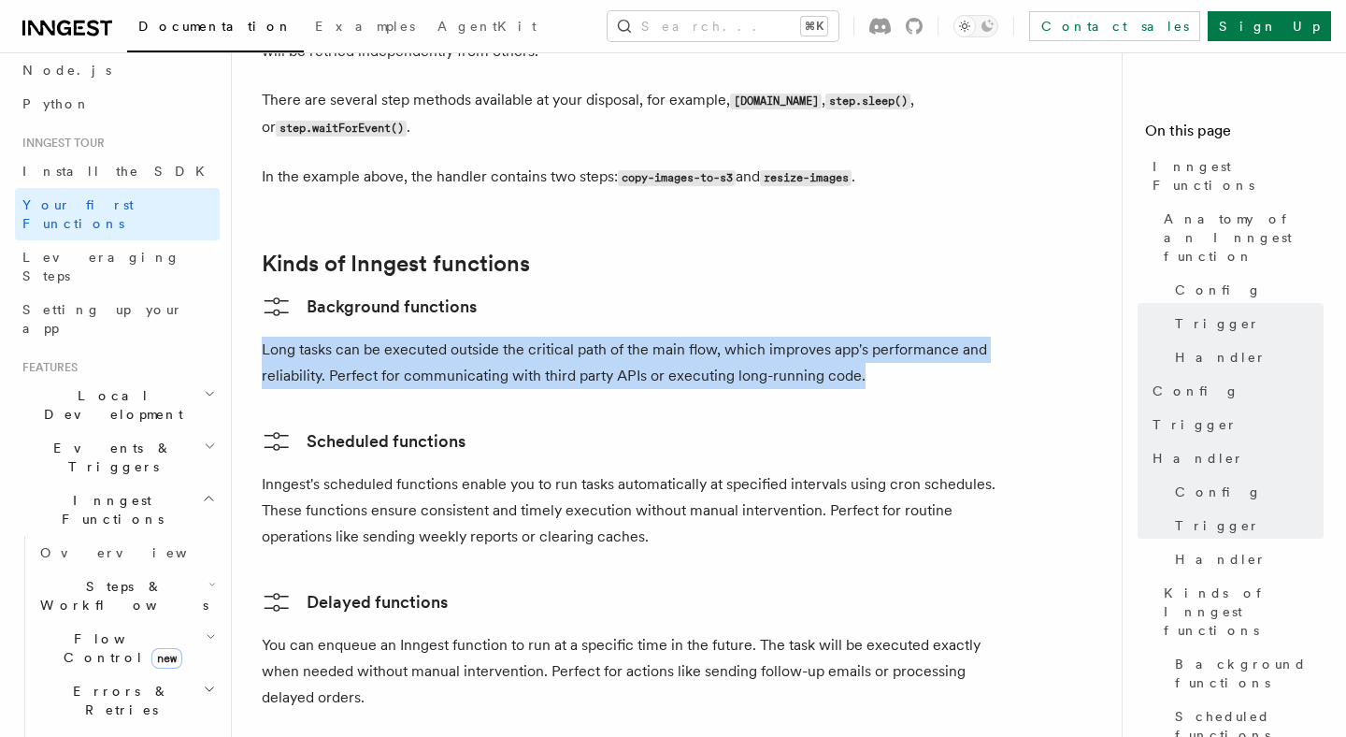
click at [420, 337] on p "Long tasks can be executed outside the critical path of the main flow, which im…" at bounding box center [636, 363] width 748 height 52
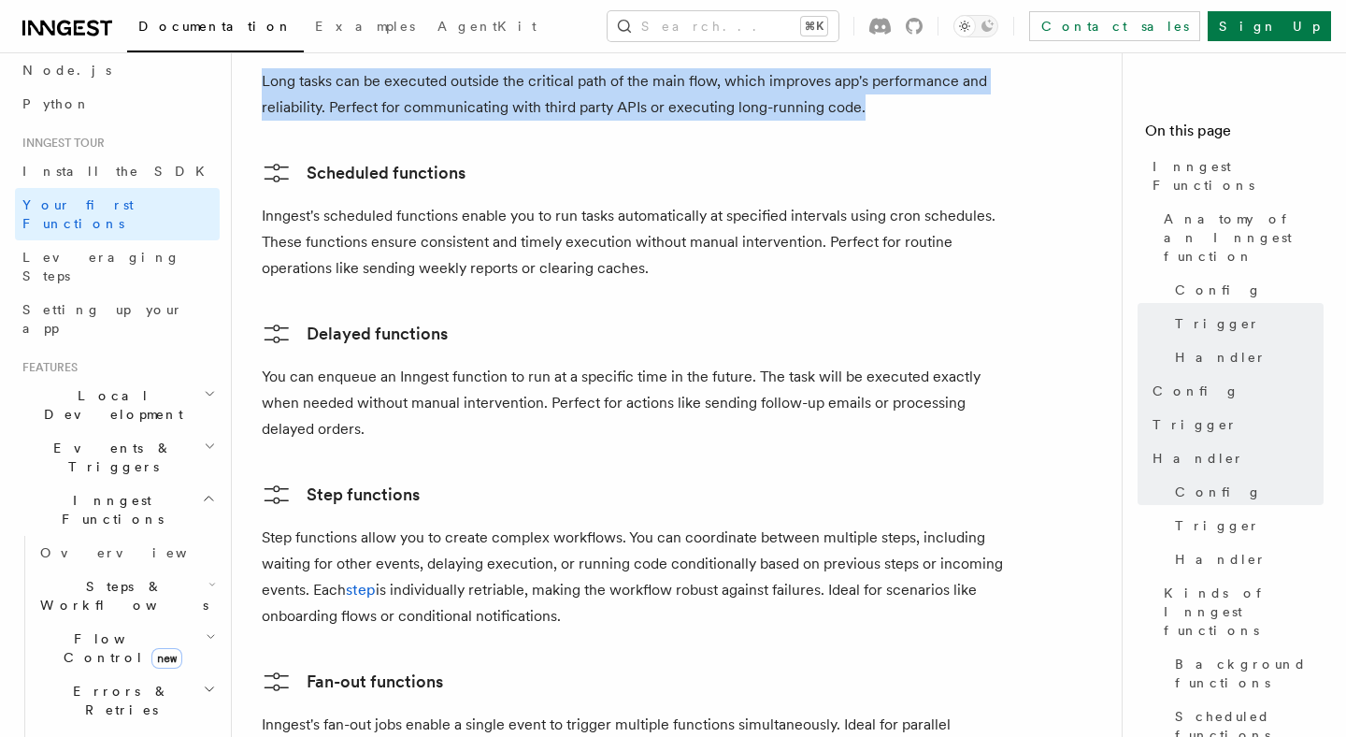
scroll to position [3001, 0]
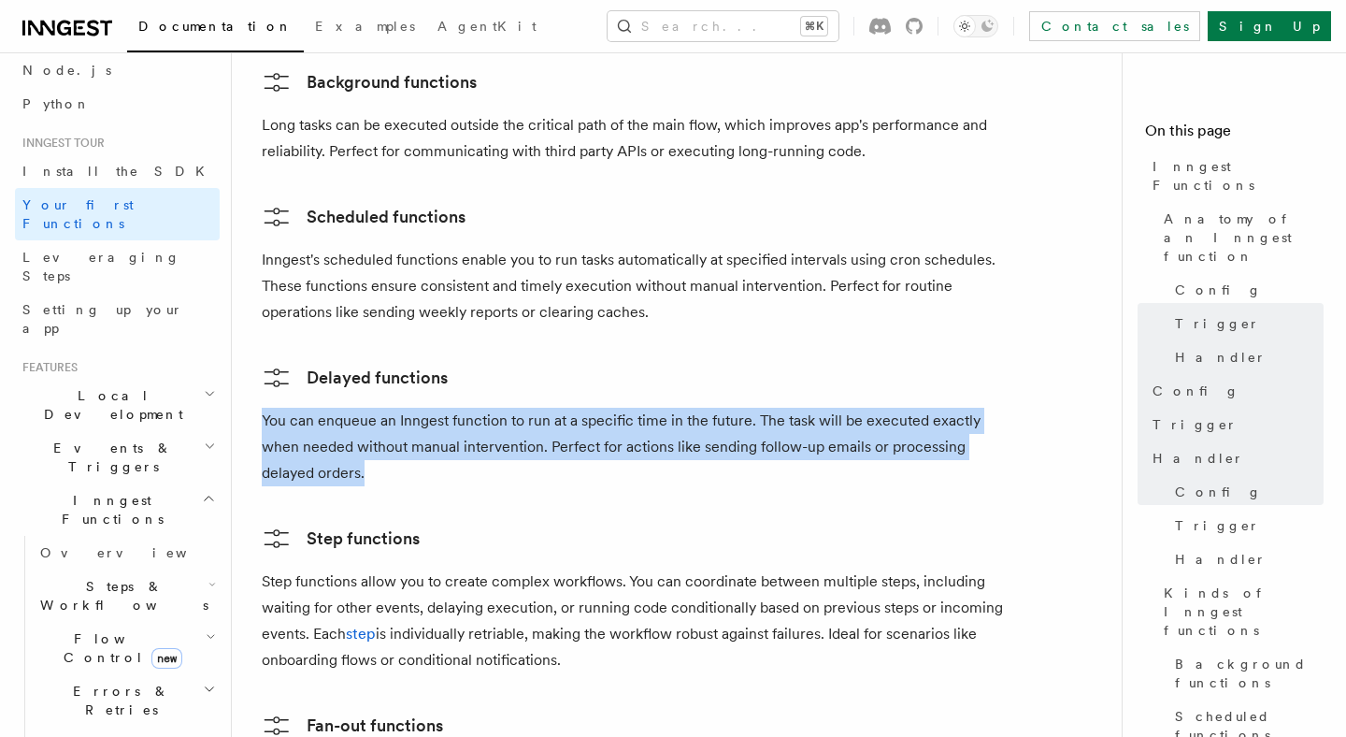
click at [452, 408] on p "You can enqueue an Inngest function to run at a specific time in the future. Th…" at bounding box center [636, 447] width 748 height 79
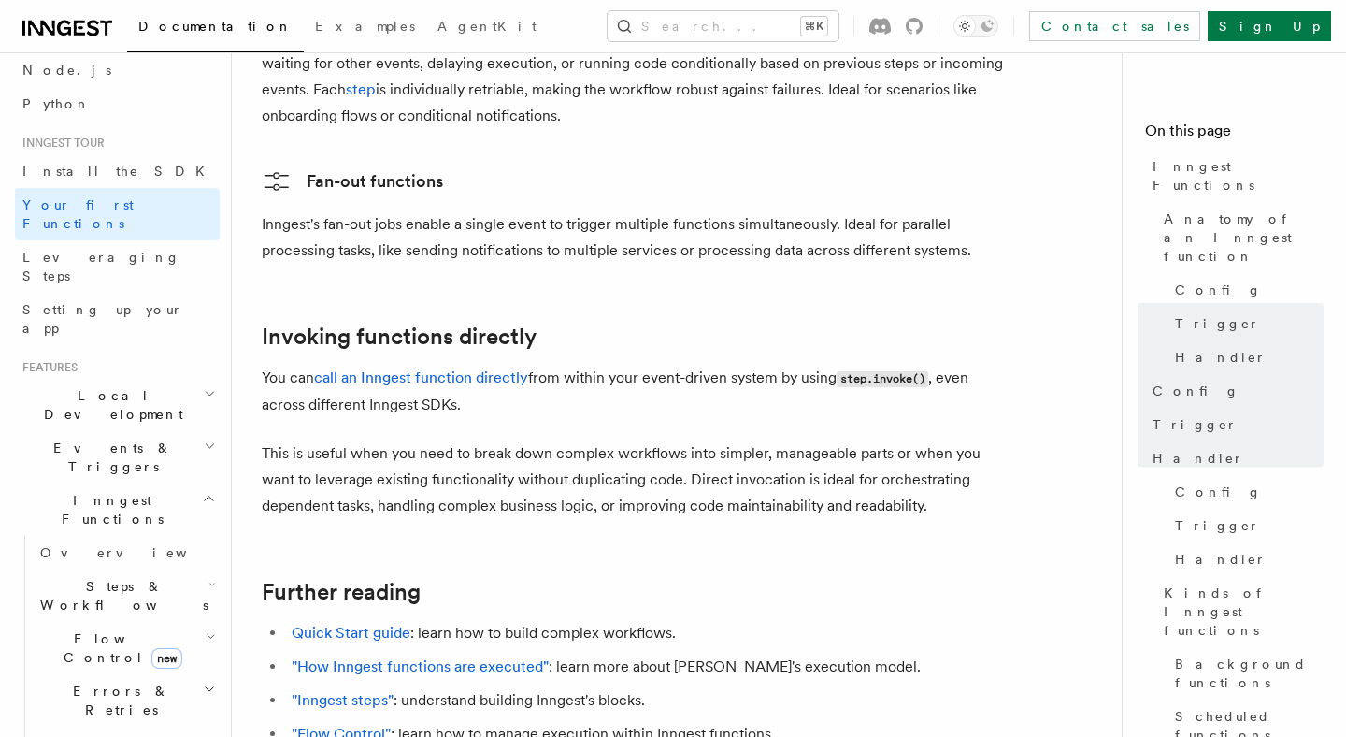
scroll to position [3563, 0]
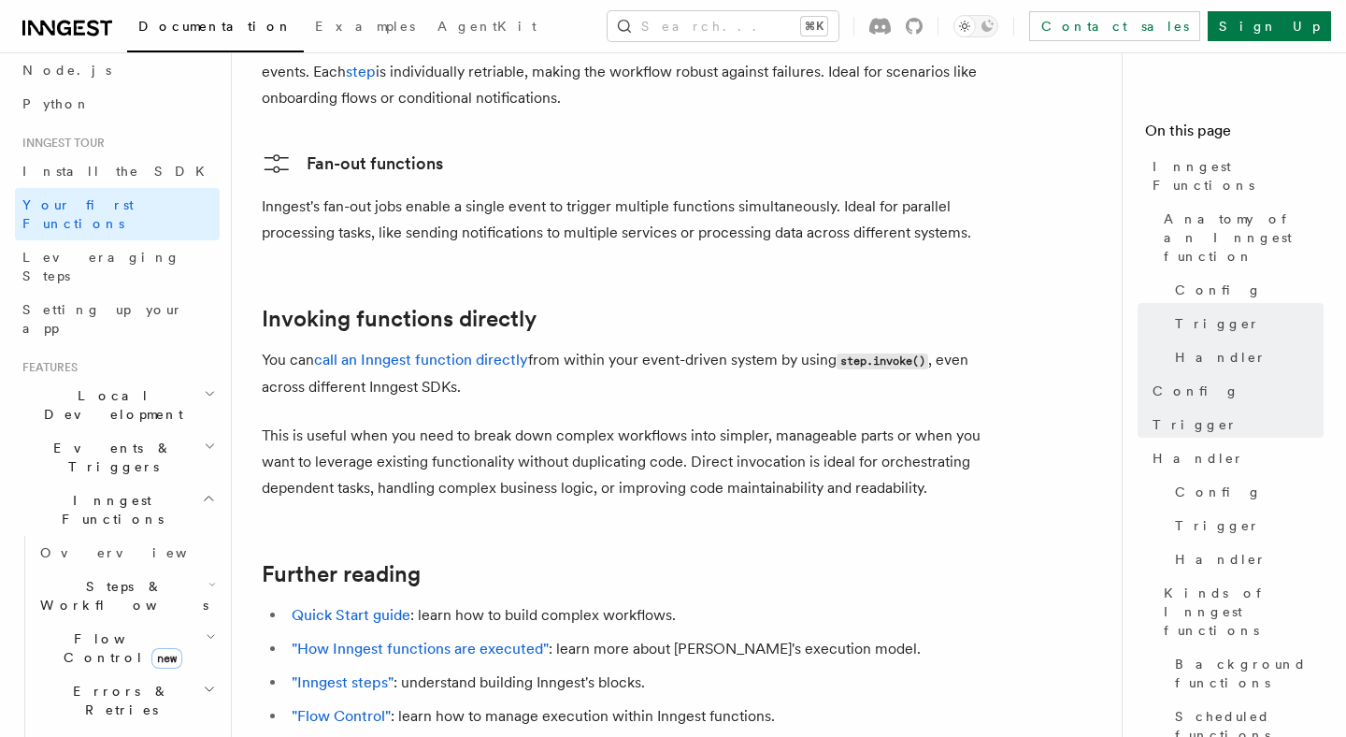
click at [634, 347] on p "You can call an Inngest function directly from within your event-driven system …" at bounding box center [636, 373] width 748 height 53
click at [635, 347] on p "You can call an Inngest function directly from within your event-driven system …" at bounding box center [636, 373] width 748 height 53
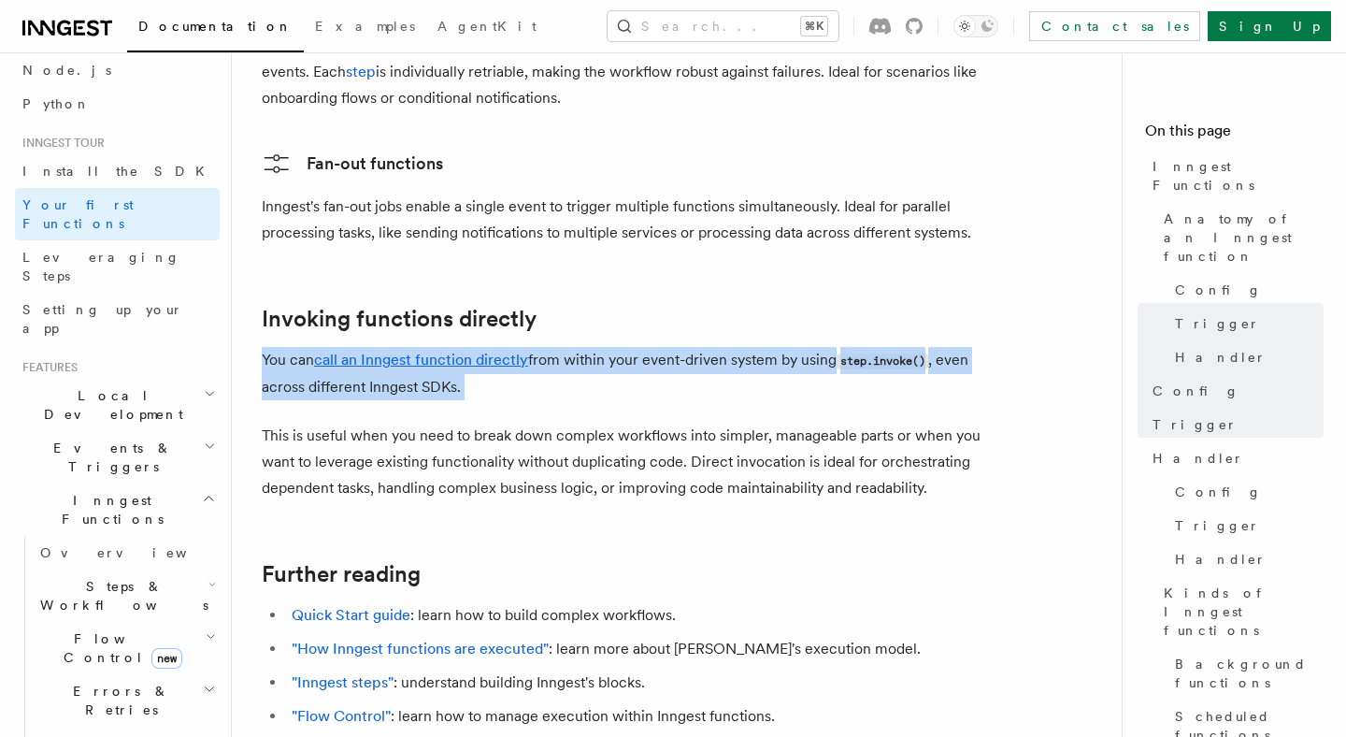
click at [635, 347] on p "You can call an Inngest function directly from within your event-driven system …" at bounding box center [636, 373] width 748 height 53
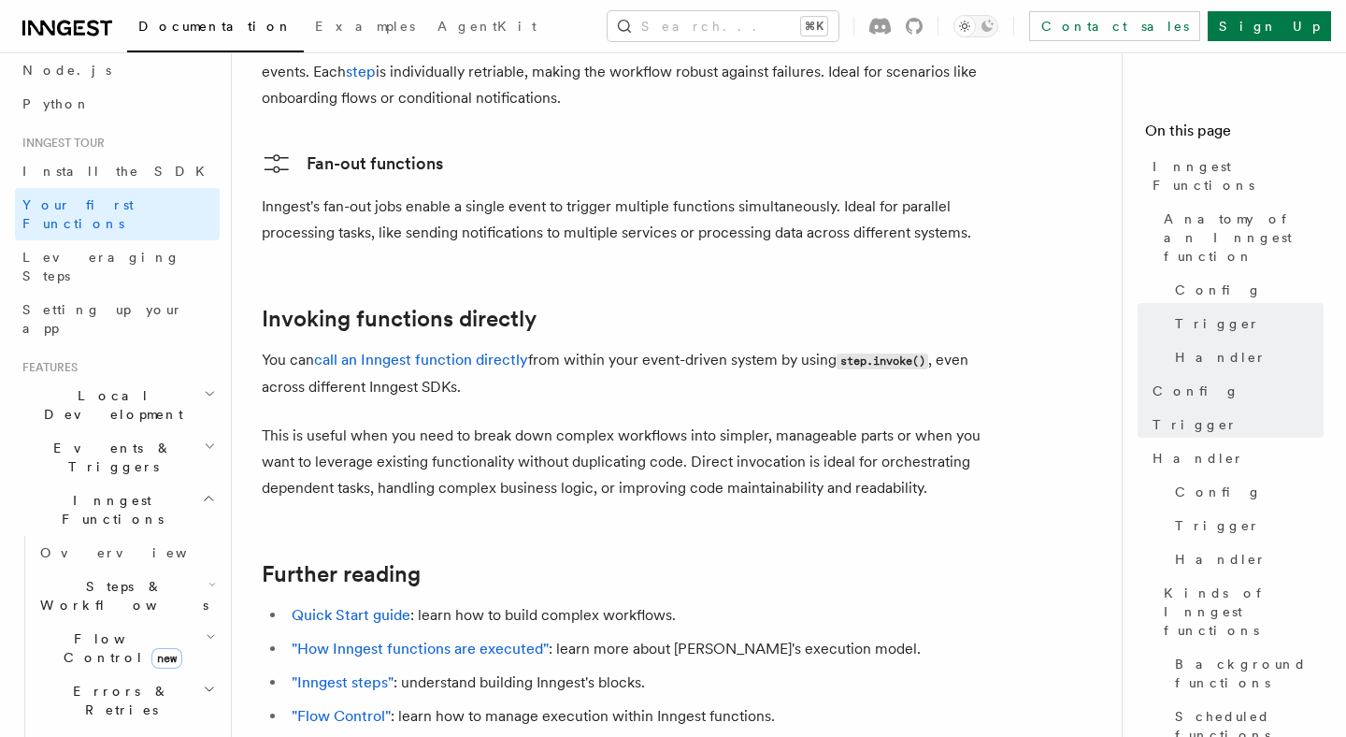
click at [620, 423] on p "This is useful when you need to break down complex workflows into simpler, mana…" at bounding box center [636, 462] width 748 height 79
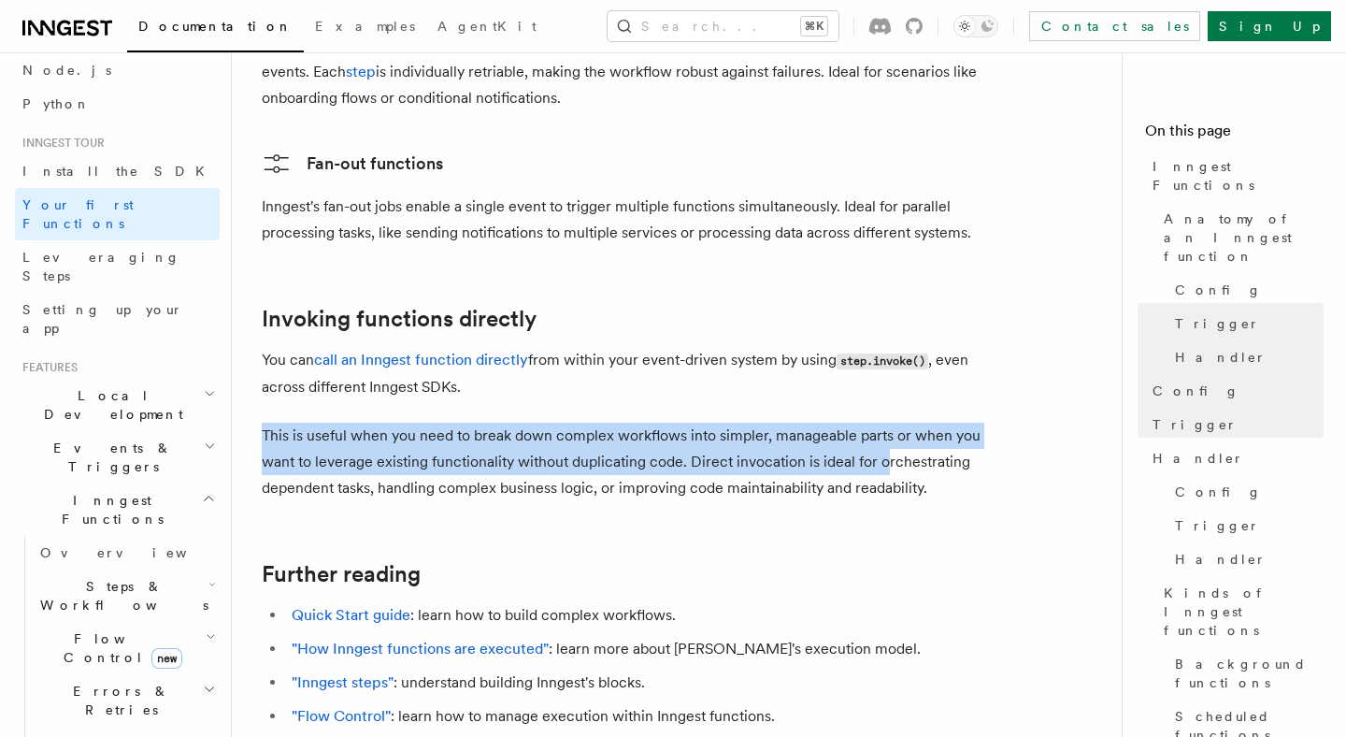
drag, startPoint x: 883, startPoint y: 389, endPoint x: 409, endPoint y: 337, distance: 476.9
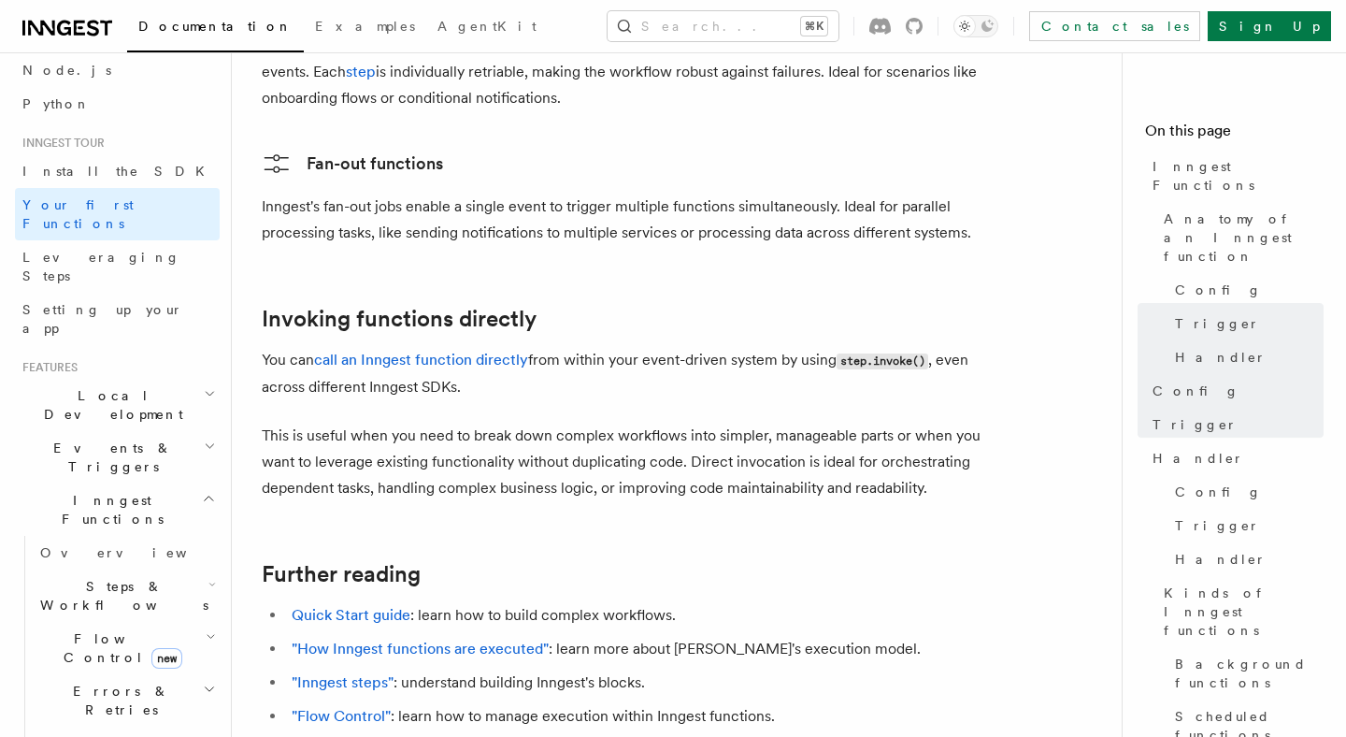
click at [453, 423] on p "This is useful when you need to break down complex workflows into simpler, mana…" at bounding box center [636, 462] width 748 height 79
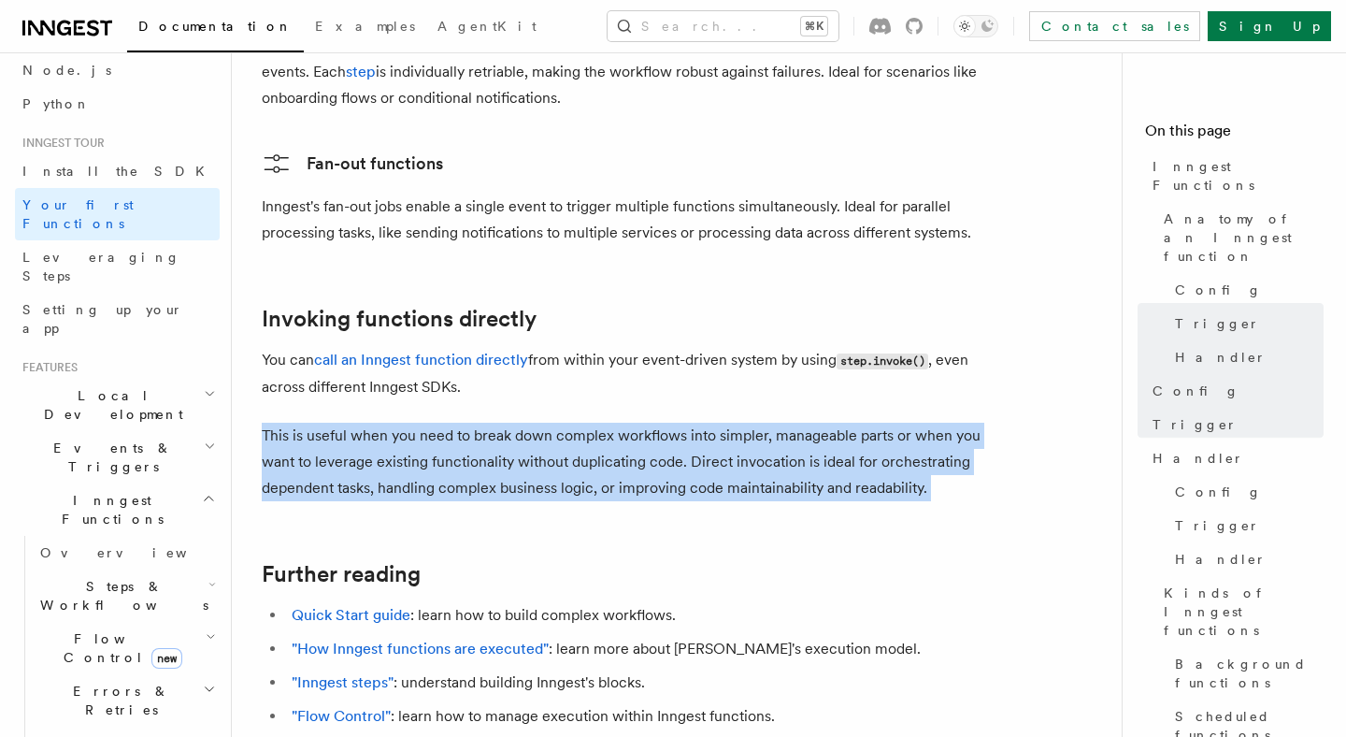
click at [453, 423] on p "This is useful when you need to break down complex workflows into simpler, mana…" at bounding box center [636, 462] width 748 height 79
click at [510, 423] on p "This is useful when you need to break down complex workflows into simpler, mana…" at bounding box center [636, 462] width 748 height 79
drag, startPoint x: 975, startPoint y: 409, endPoint x: 280, endPoint y: 347, distance: 698.4
click at [322, 423] on p "This is useful when you need to break down complex workflows into simpler, mana…" at bounding box center [636, 462] width 748 height 79
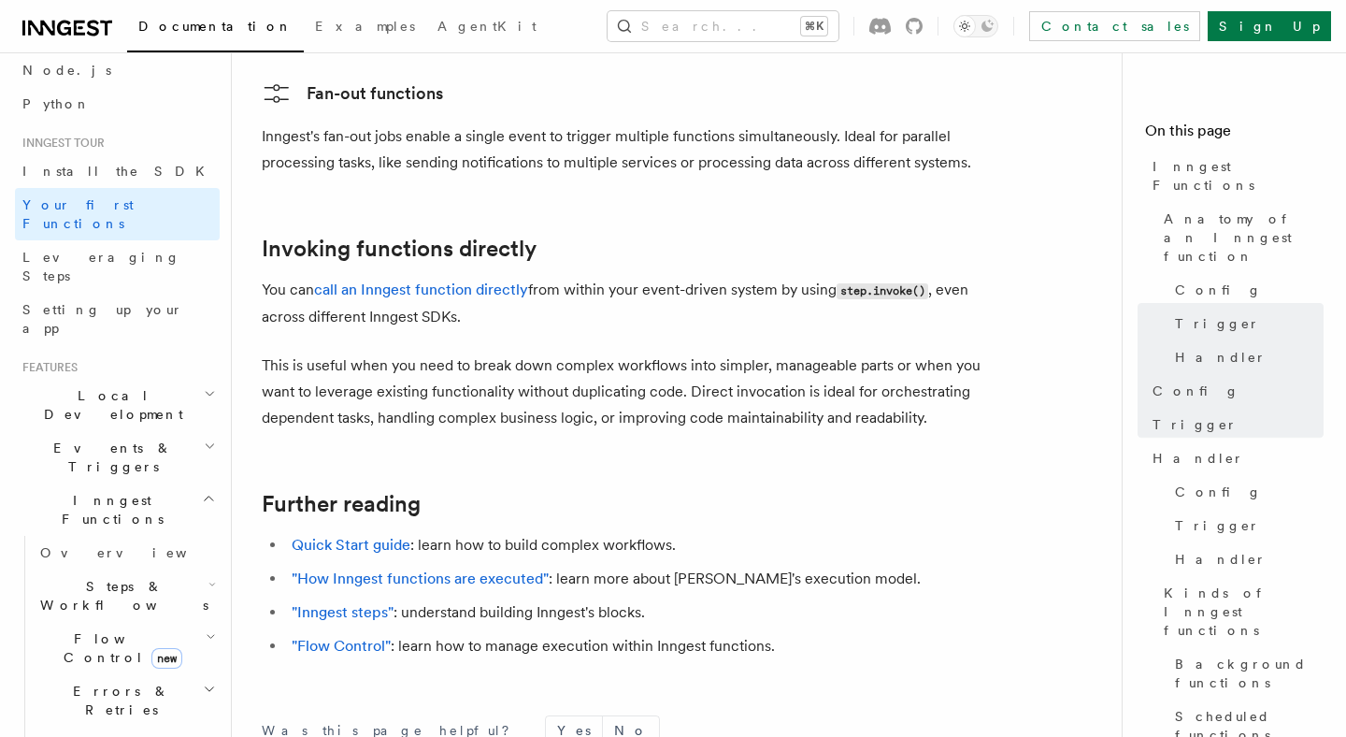
scroll to position [3654, 0]
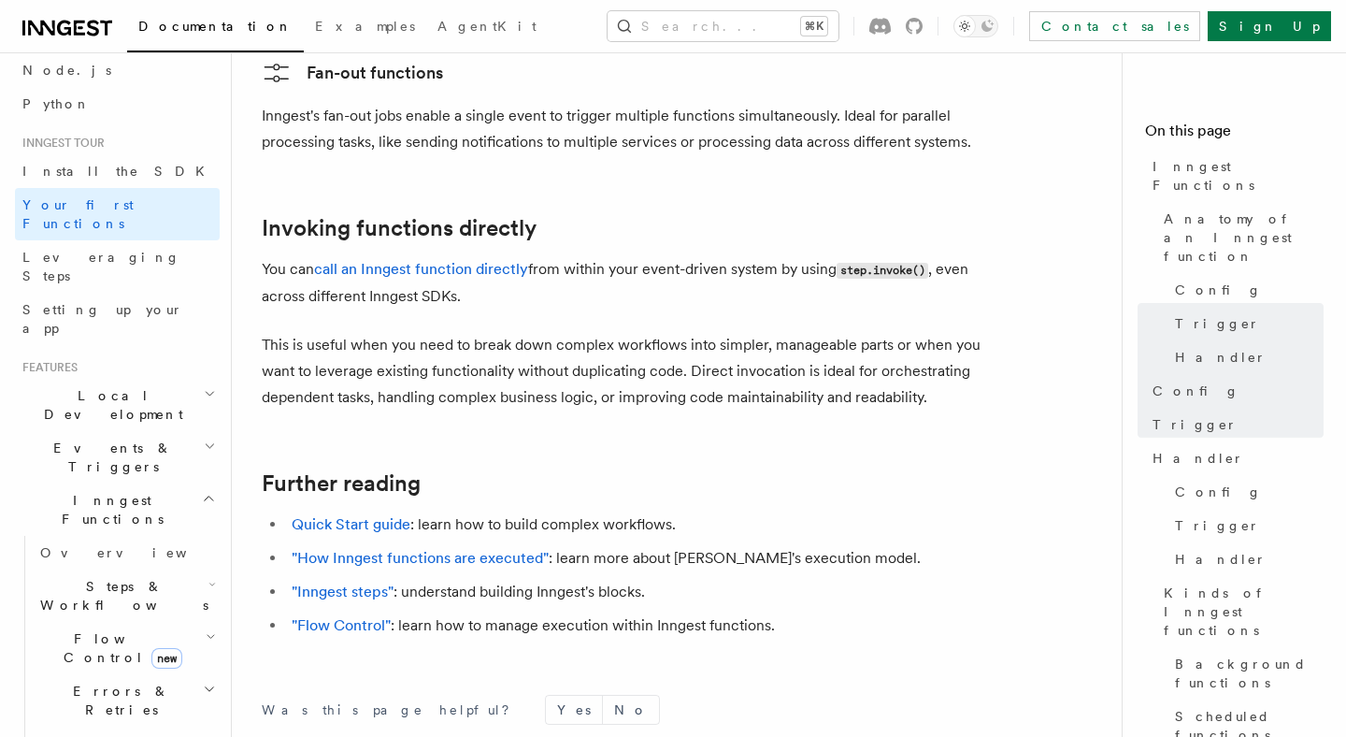
click at [453, 539] on ul "Quick Start guide : learn how to build complex workflows. "How Inngest function…" at bounding box center [636, 574] width 748 height 127
click at [597, 539] on ul "Quick Start guide : learn how to build complex workflows. "How Inngest function…" at bounding box center [636, 574] width 748 height 127
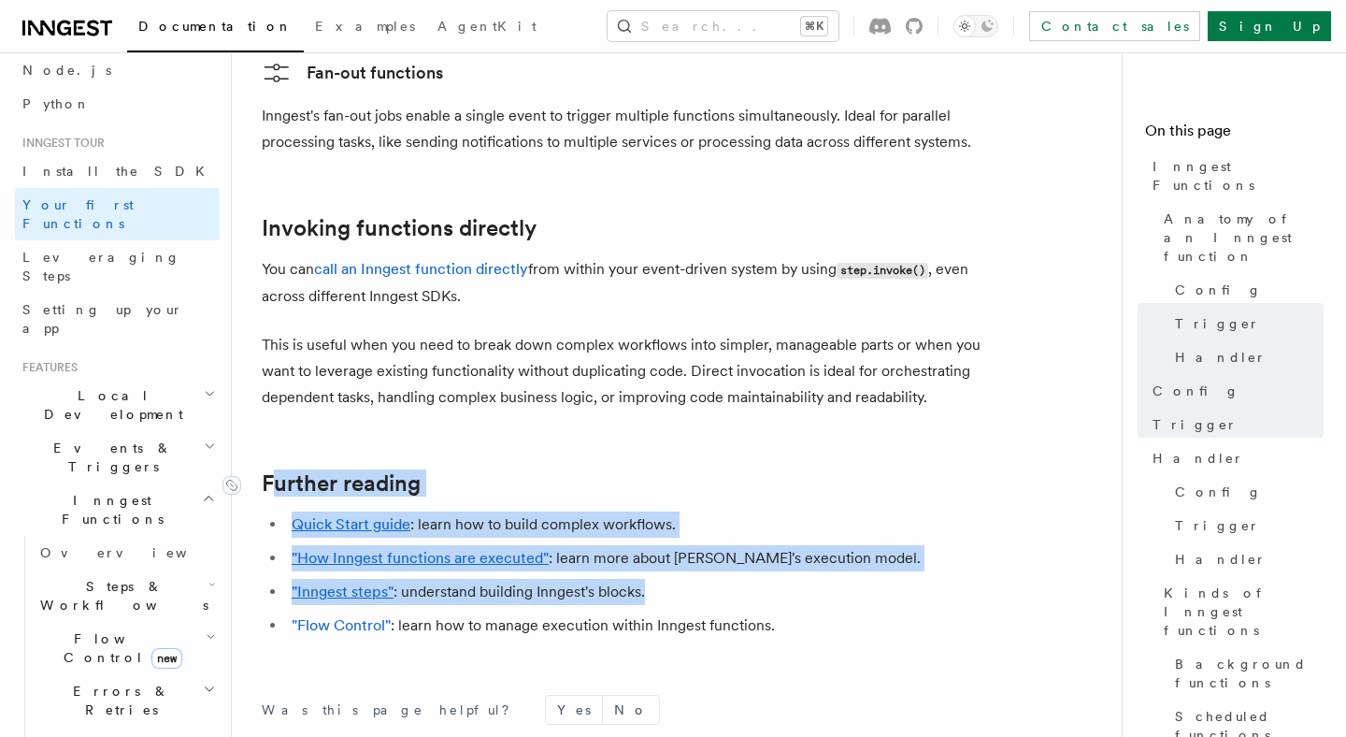
drag, startPoint x: 668, startPoint y: 535, endPoint x: 269, endPoint y: 412, distance: 416.7
click at [269, 470] on link "Further reading" at bounding box center [341, 483] width 159 height 26
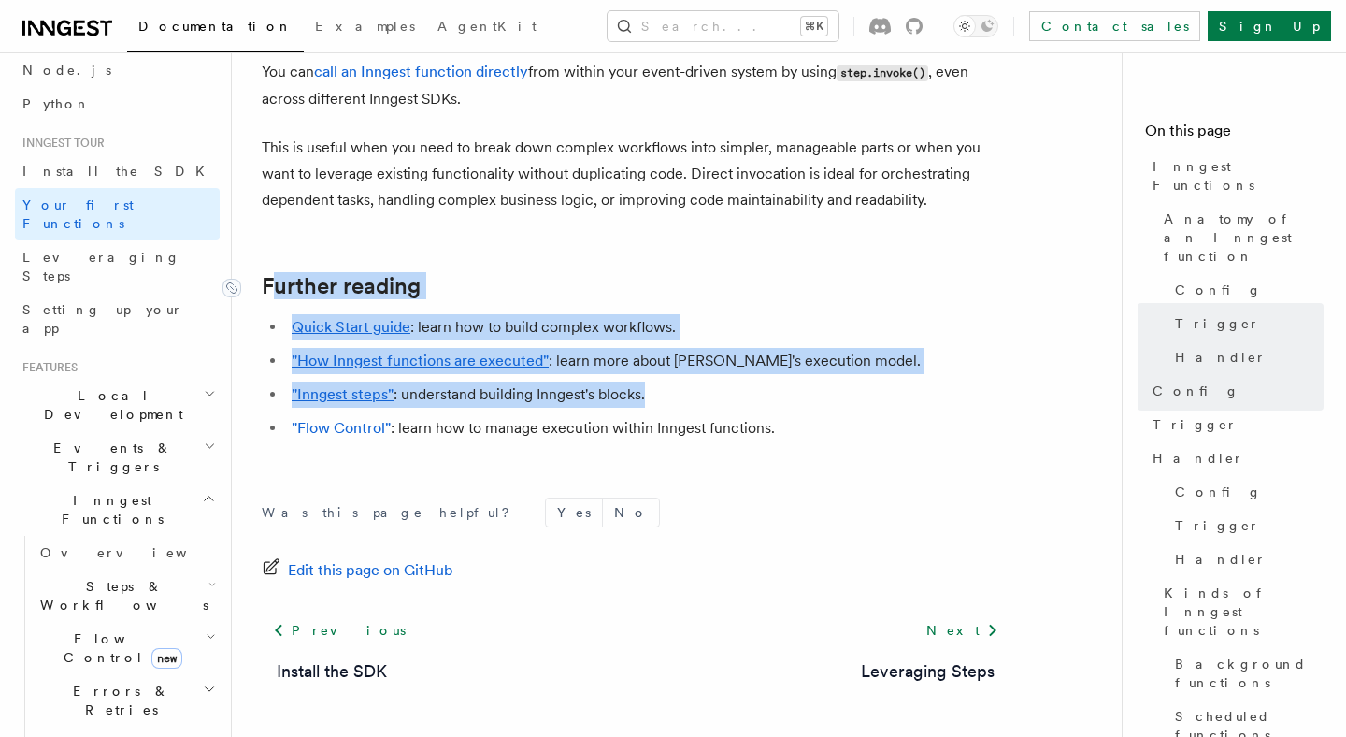
scroll to position [3851, 0]
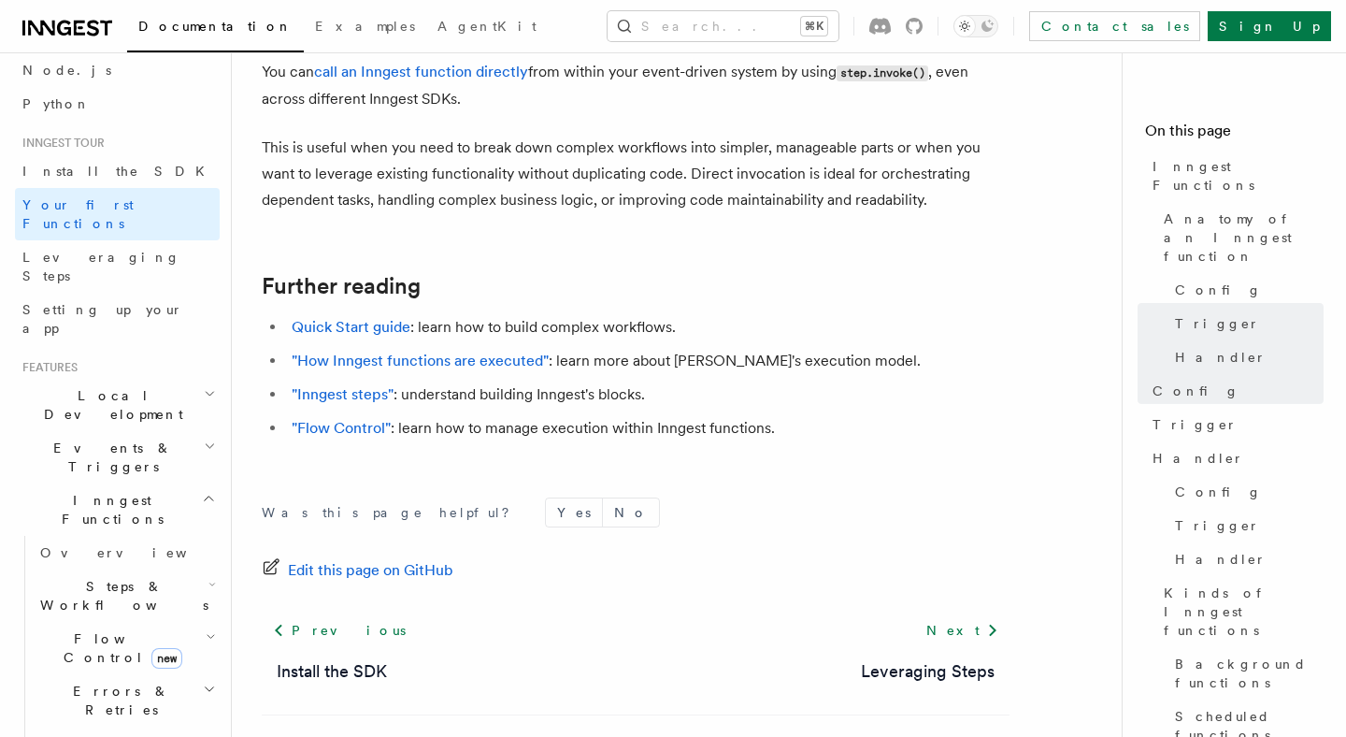
click at [717, 415] on li ""Flow Control" : learn how to manage execution within Inngest functions." at bounding box center [648, 428] width 724 height 26
click at [767, 415] on li ""Flow Control" : learn how to manage execution within Inngest functions." at bounding box center [648, 428] width 724 height 26
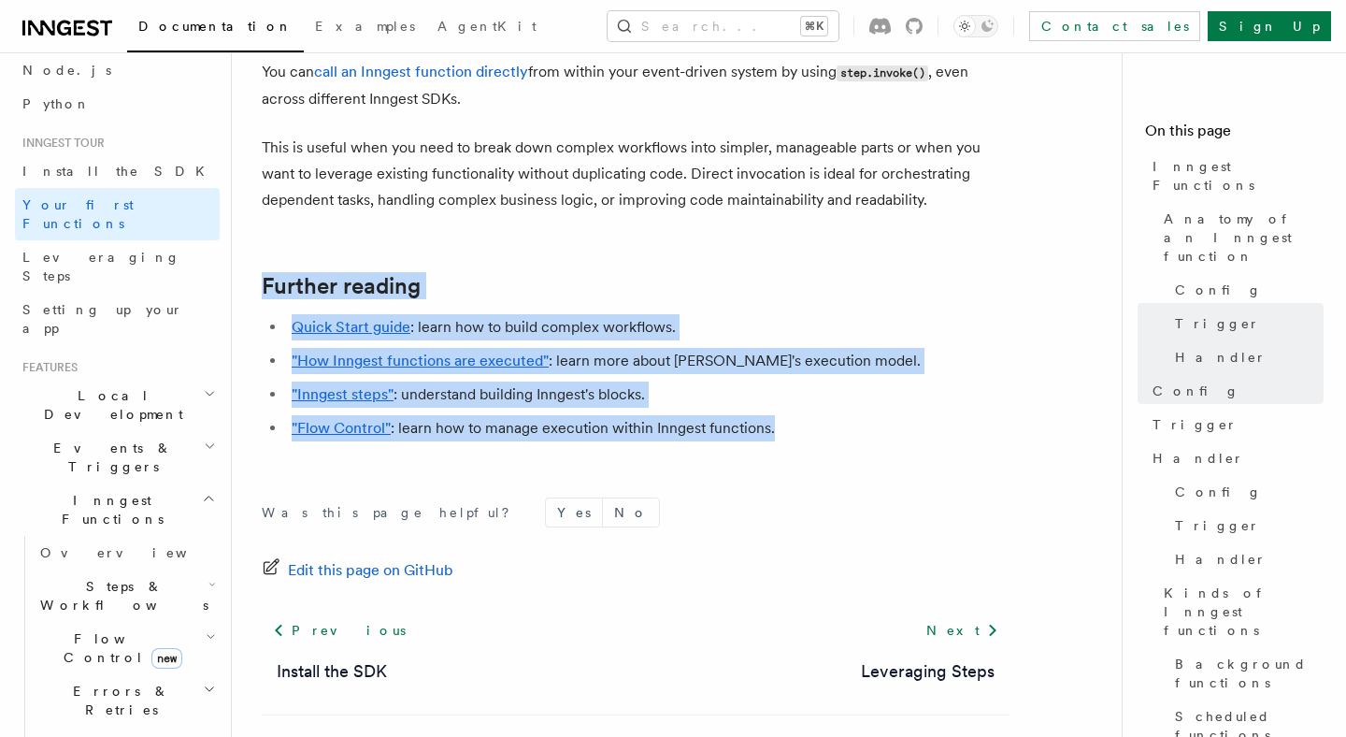
drag, startPoint x: 799, startPoint y: 358, endPoint x: 257, endPoint y: 197, distance: 564.8
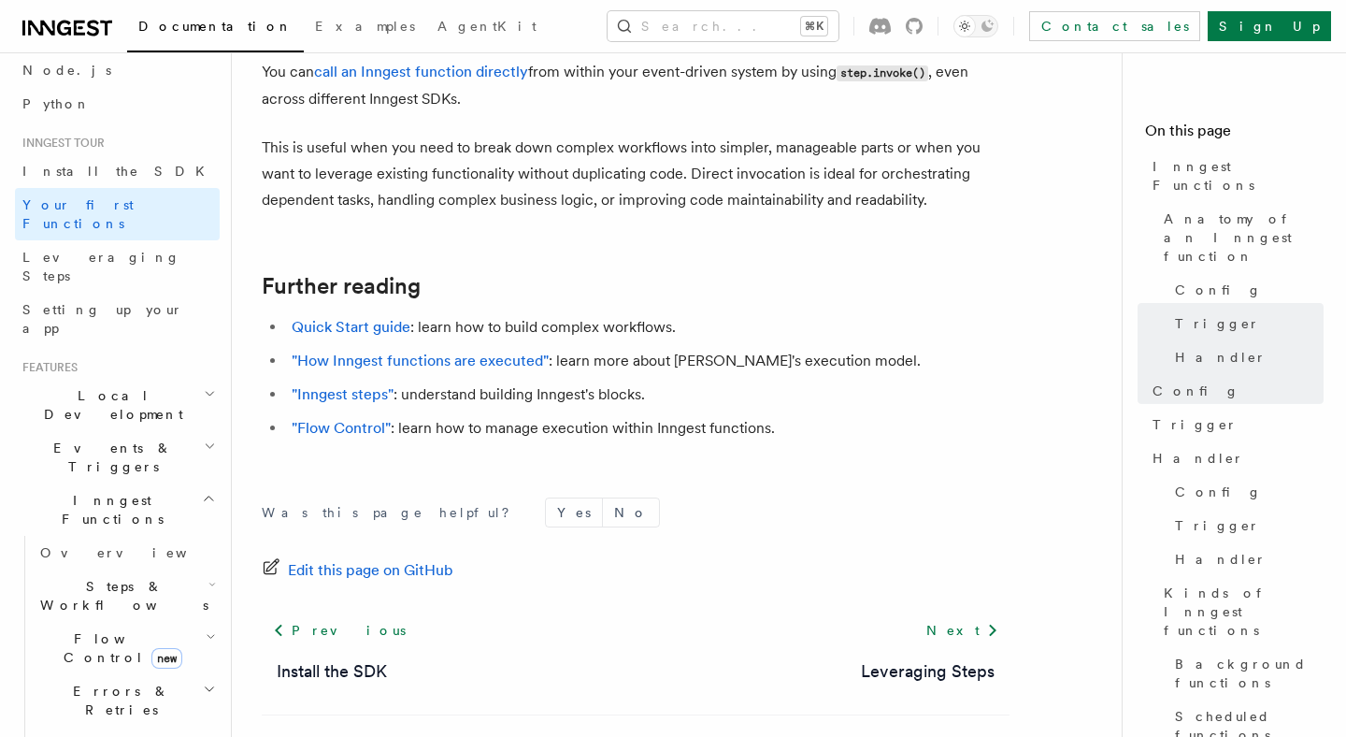
click at [192, 569] on h2 "Steps & Workflows" at bounding box center [126, 595] width 187 height 52
click at [115, 665] on span "Function steps" at bounding box center [130, 672] width 144 height 15
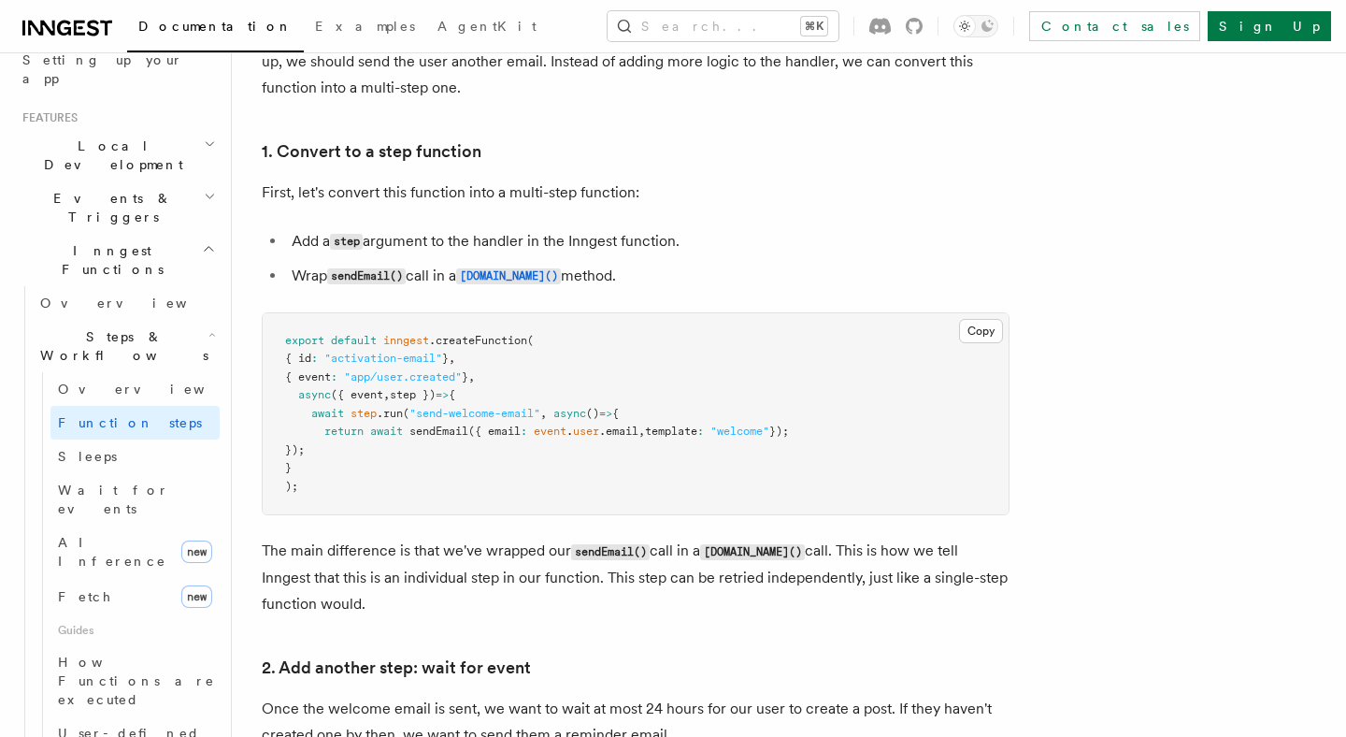
scroll to position [1222, 0]
